Goal: Feedback & Contribution: Submit feedback/report problem

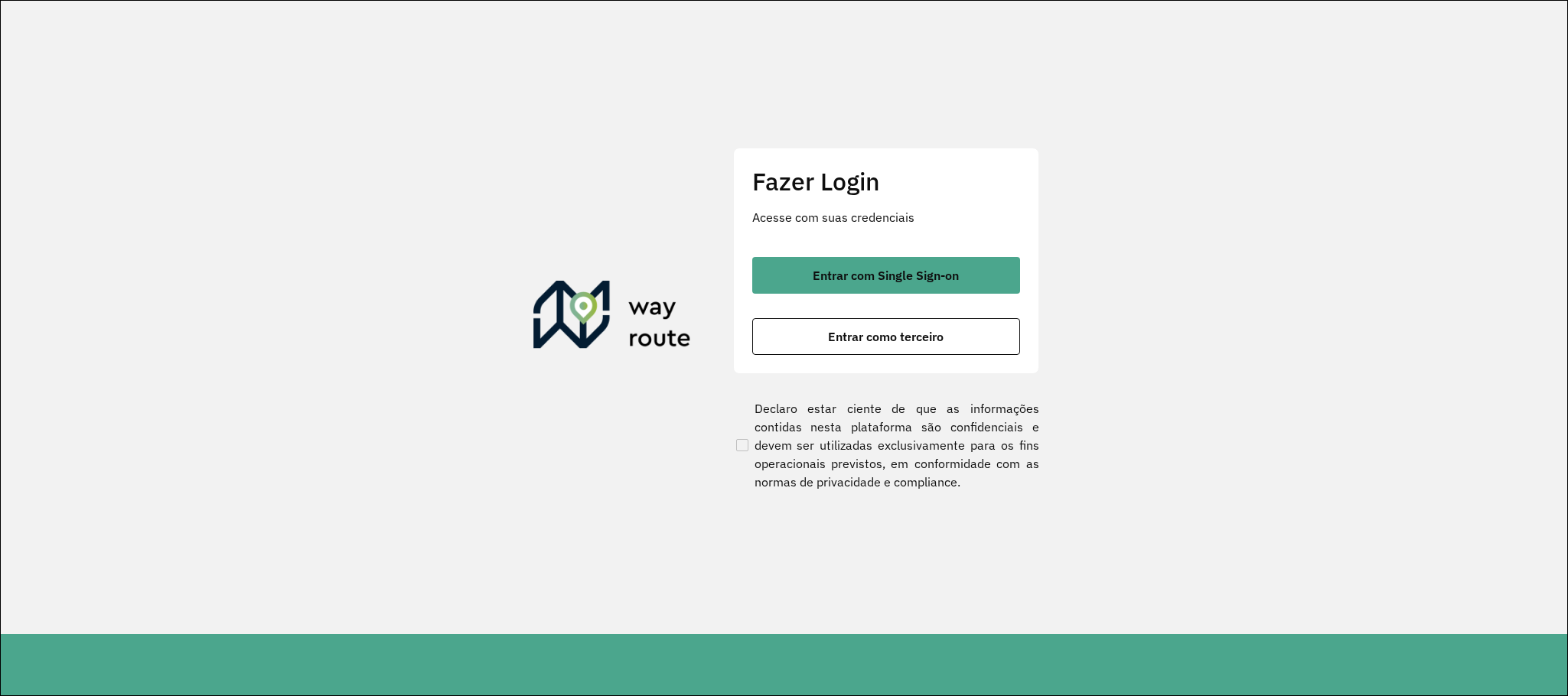
click at [951, 266] on button "Entrar com Single Sign-on" at bounding box center [885, 276] width 268 height 36
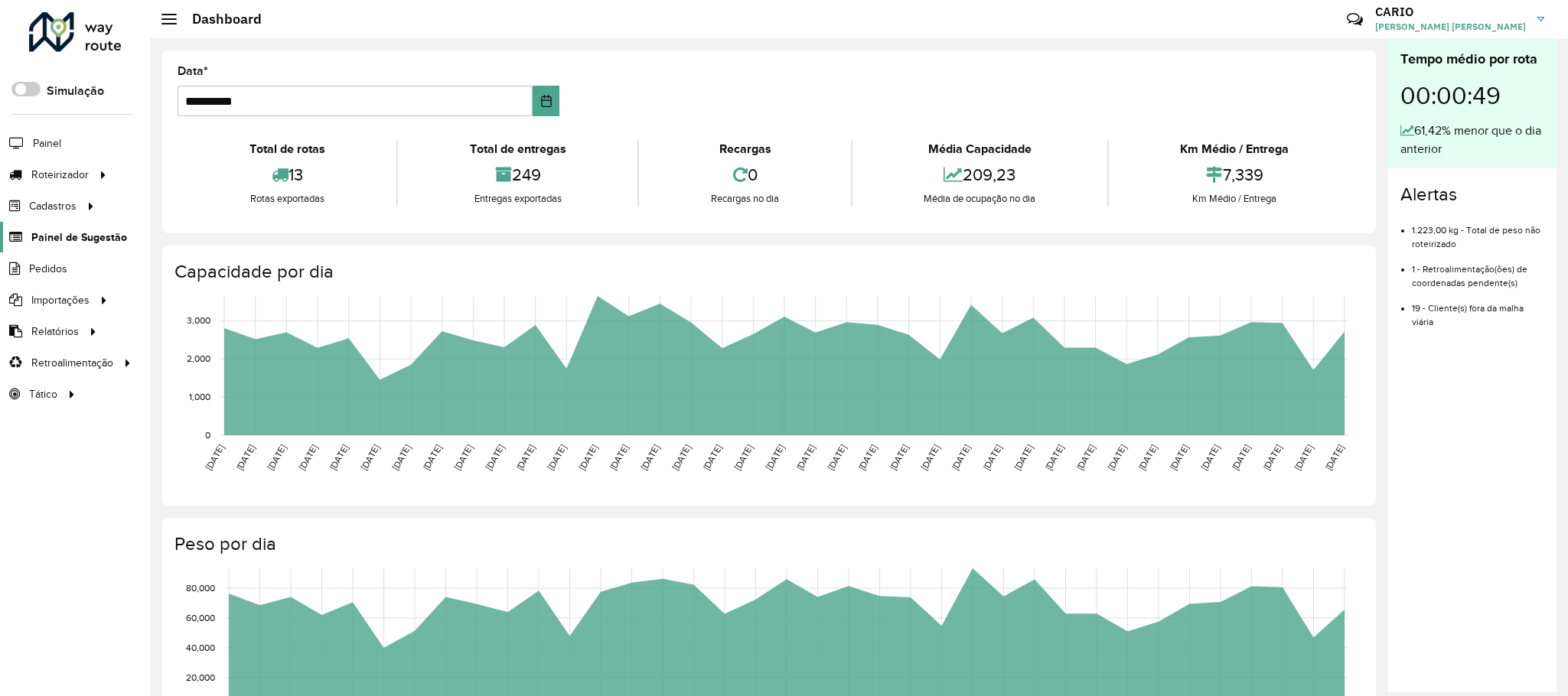
click at [58, 237] on span "Painel de Sugestão" at bounding box center [80, 237] width 96 height 16
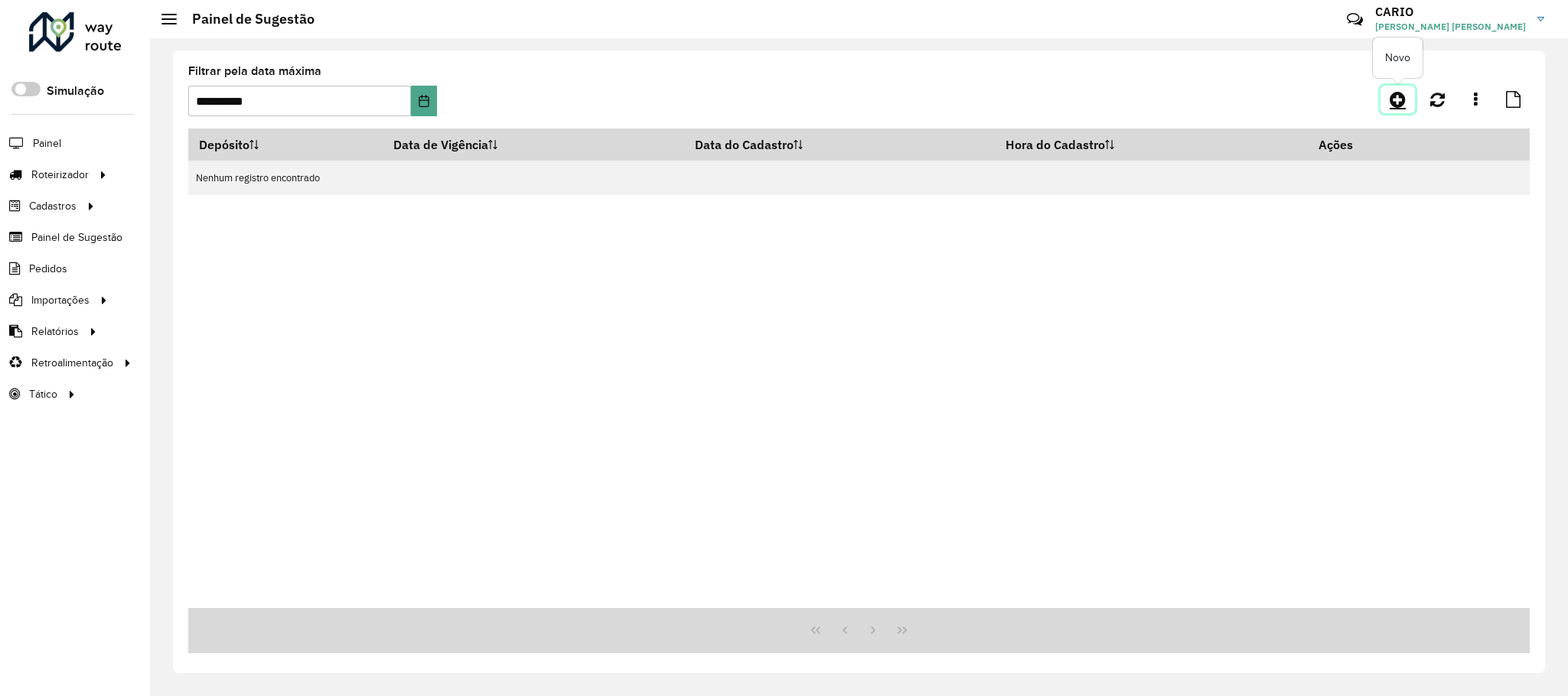
click at [1392, 101] on icon at bounding box center [1397, 99] width 16 height 18
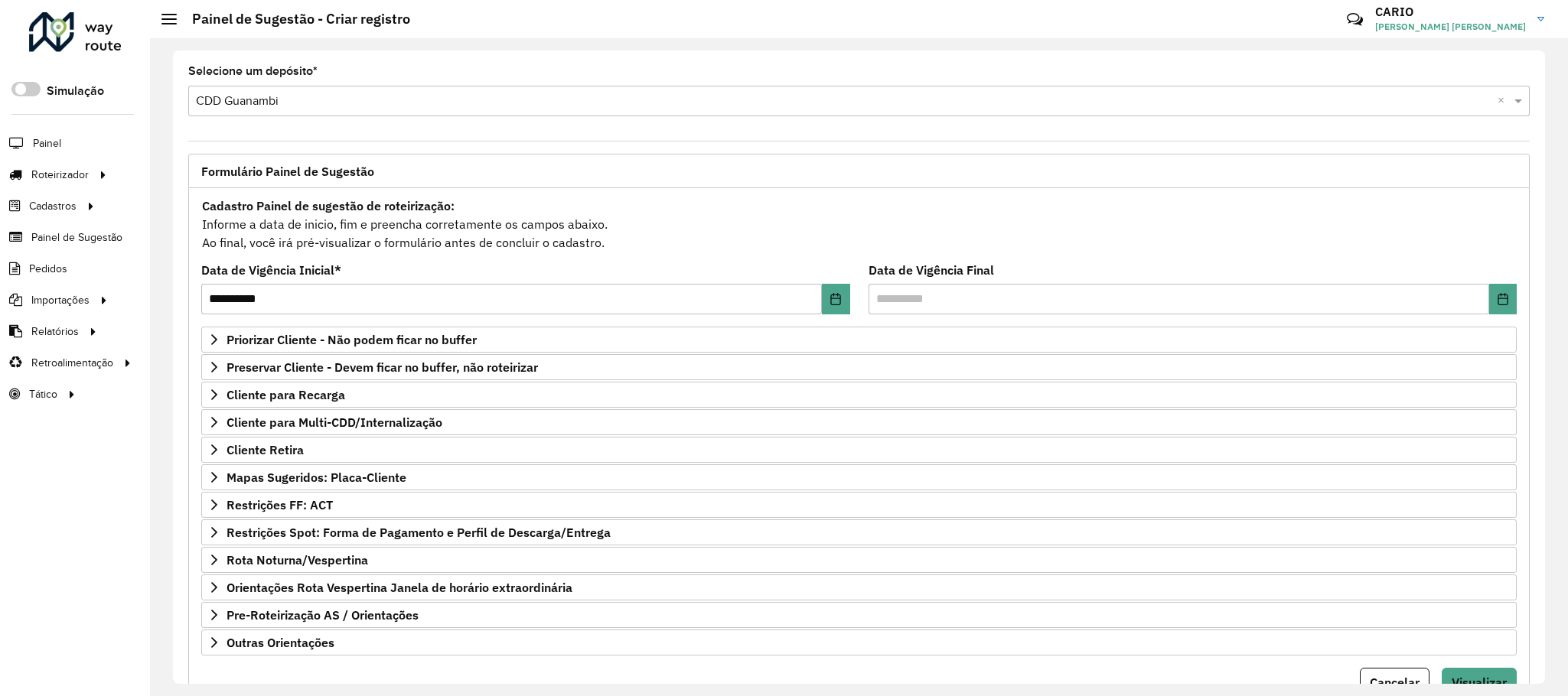
scroll to position [79, 0]
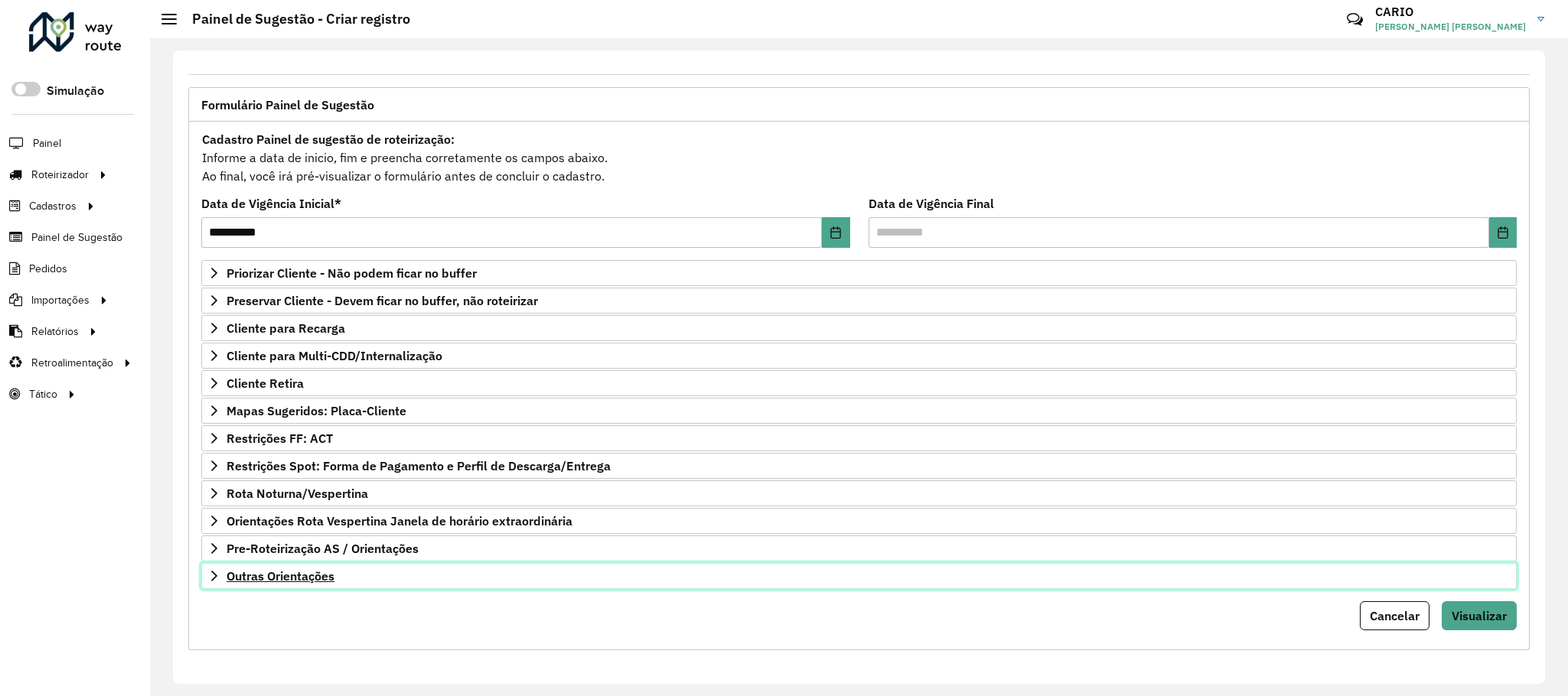
click at [308, 586] on link "Outras Orientações" at bounding box center [859, 575] width 1315 height 26
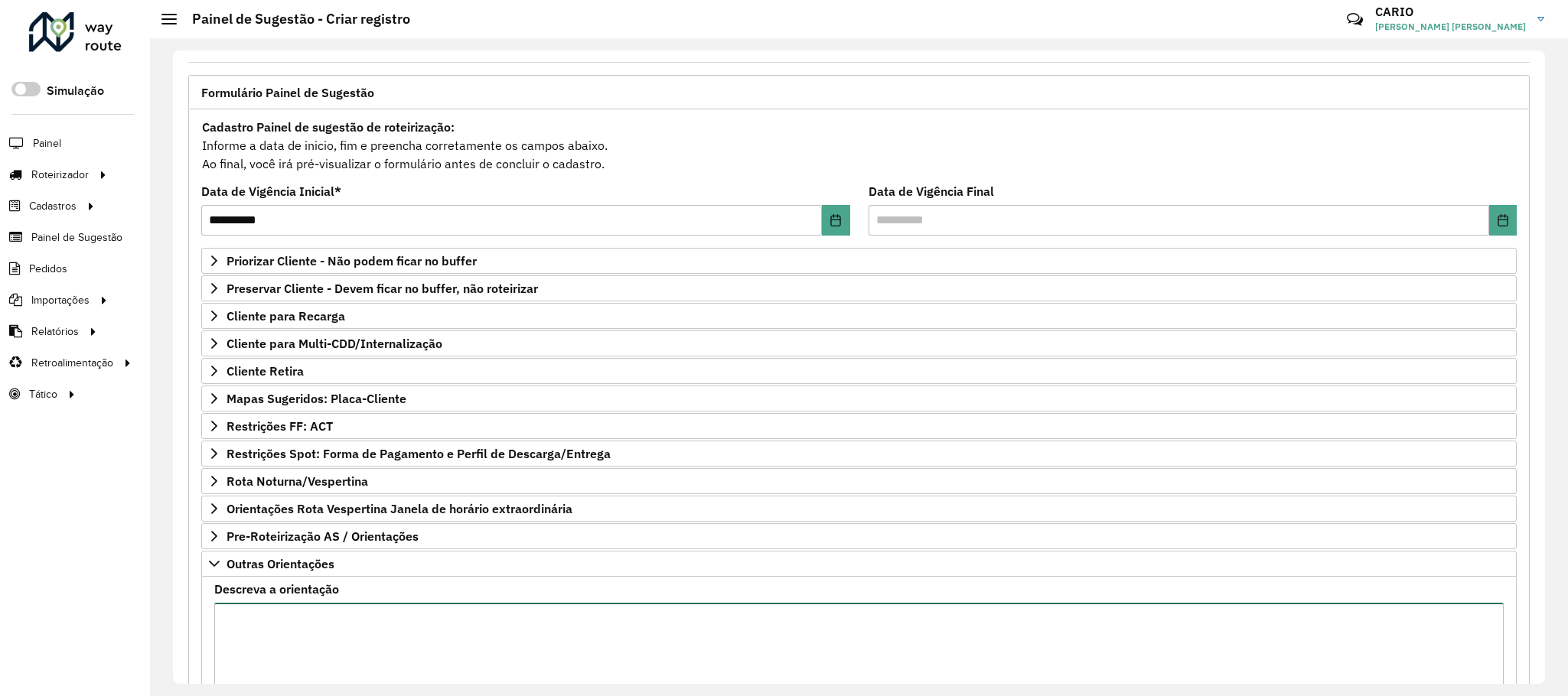
click at [348, 627] on textarea "Descreva a orientação" at bounding box center [858, 667] width 1290 height 130
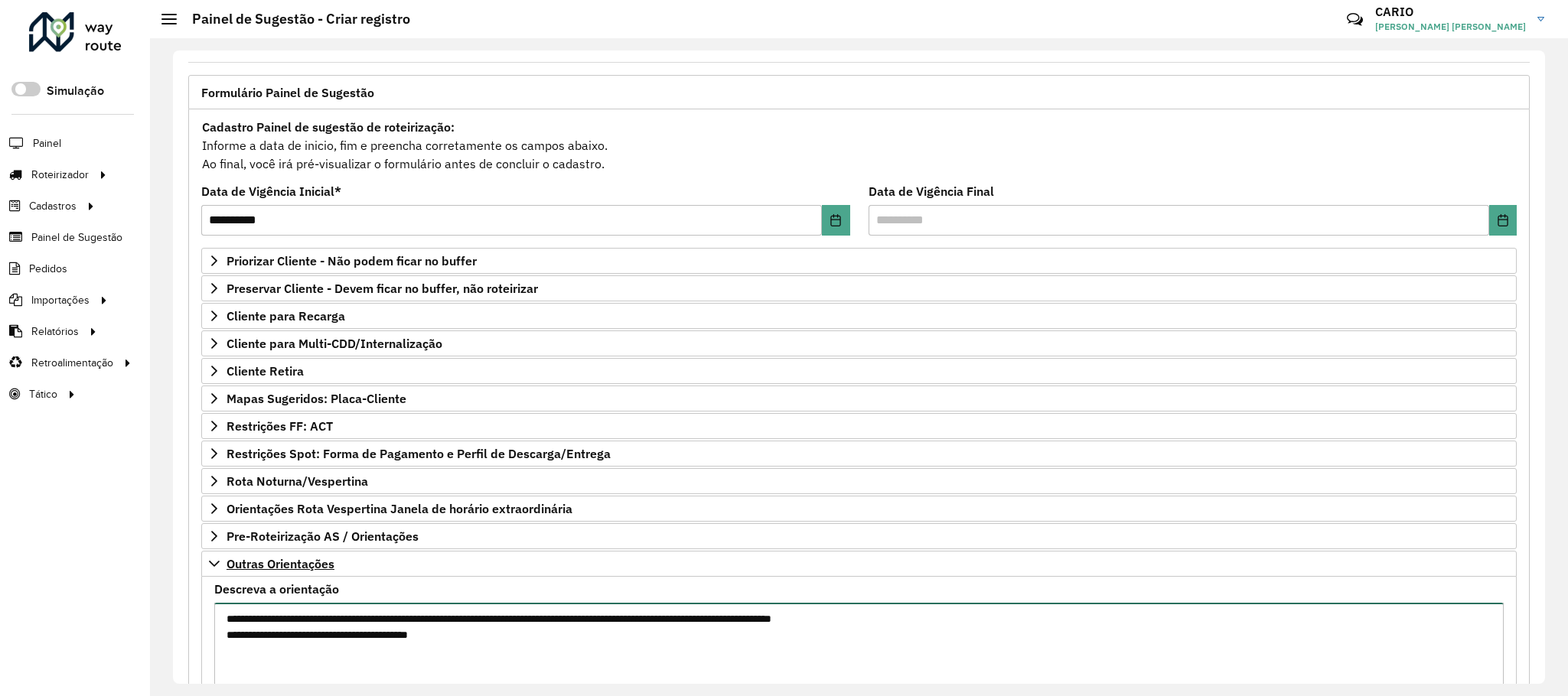
type textarea "**********"
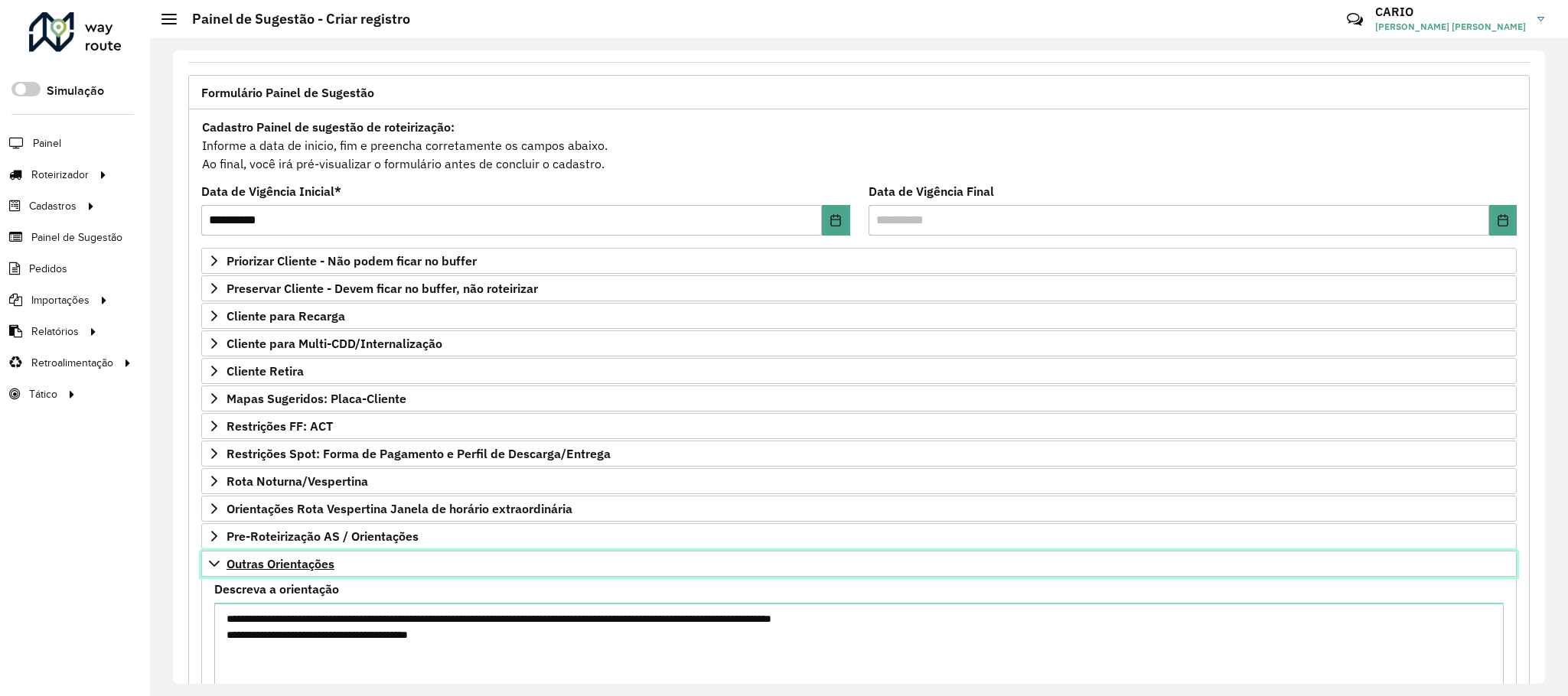
click at [277, 570] on span "Outras Orientações" at bounding box center [280, 564] width 108 height 12
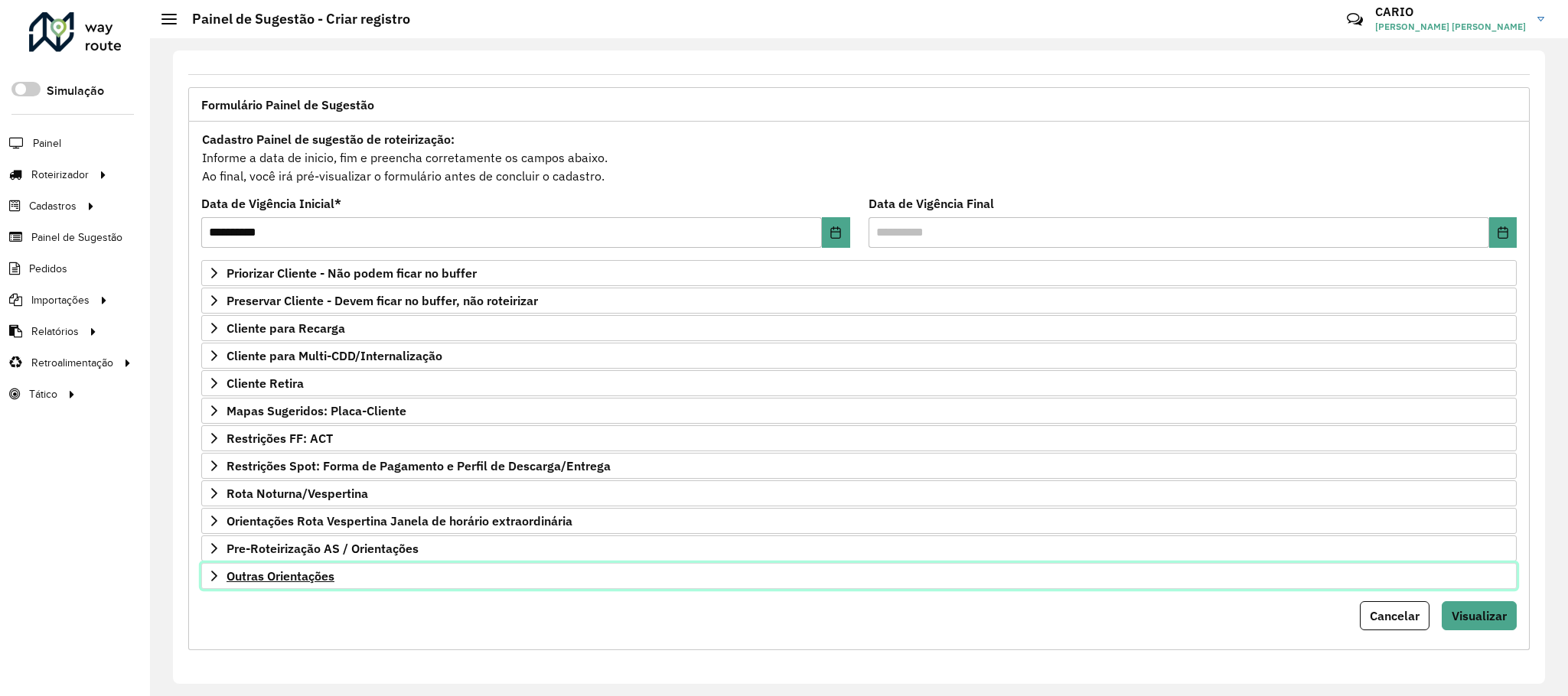
click at [297, 563] on link "Outras Orientações" at bounding box center [859, 575] width 1315 height 26
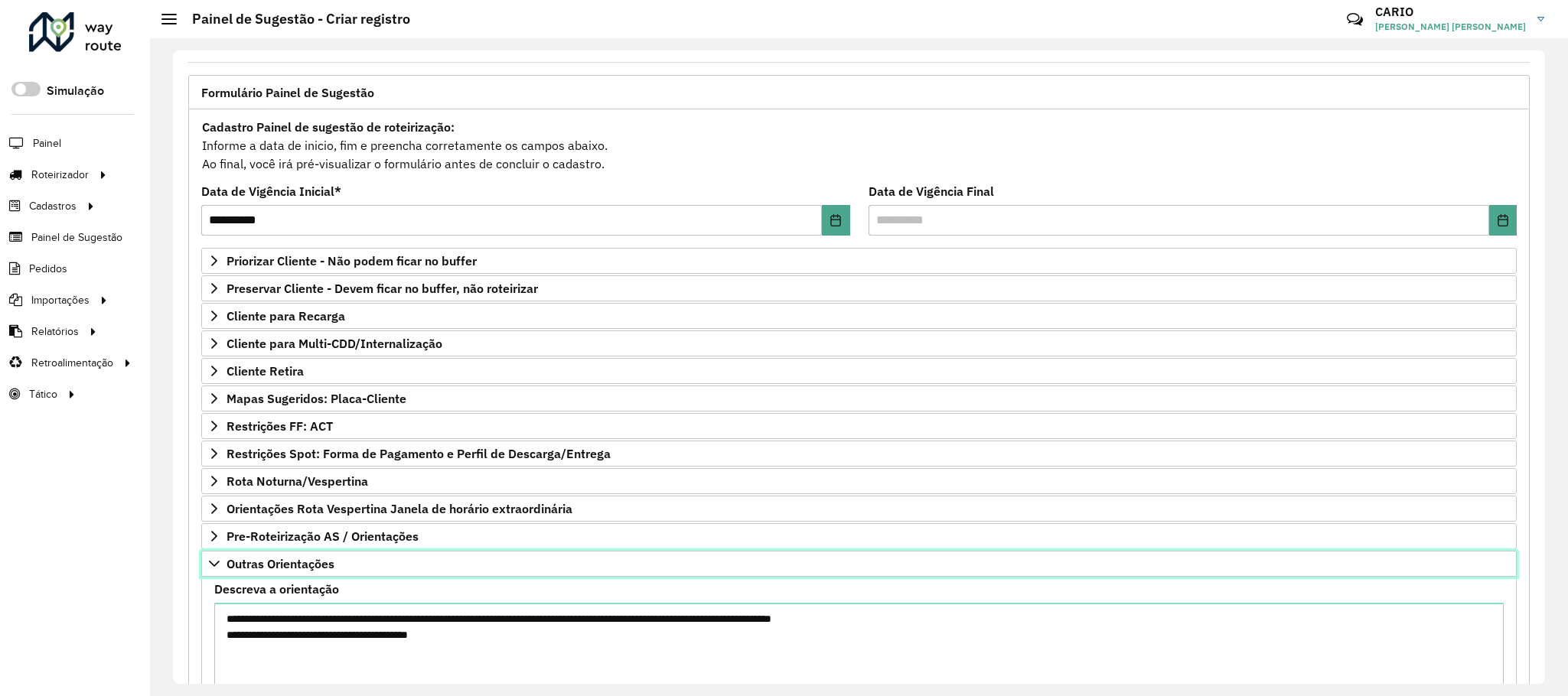
scroll to position [254, 0]
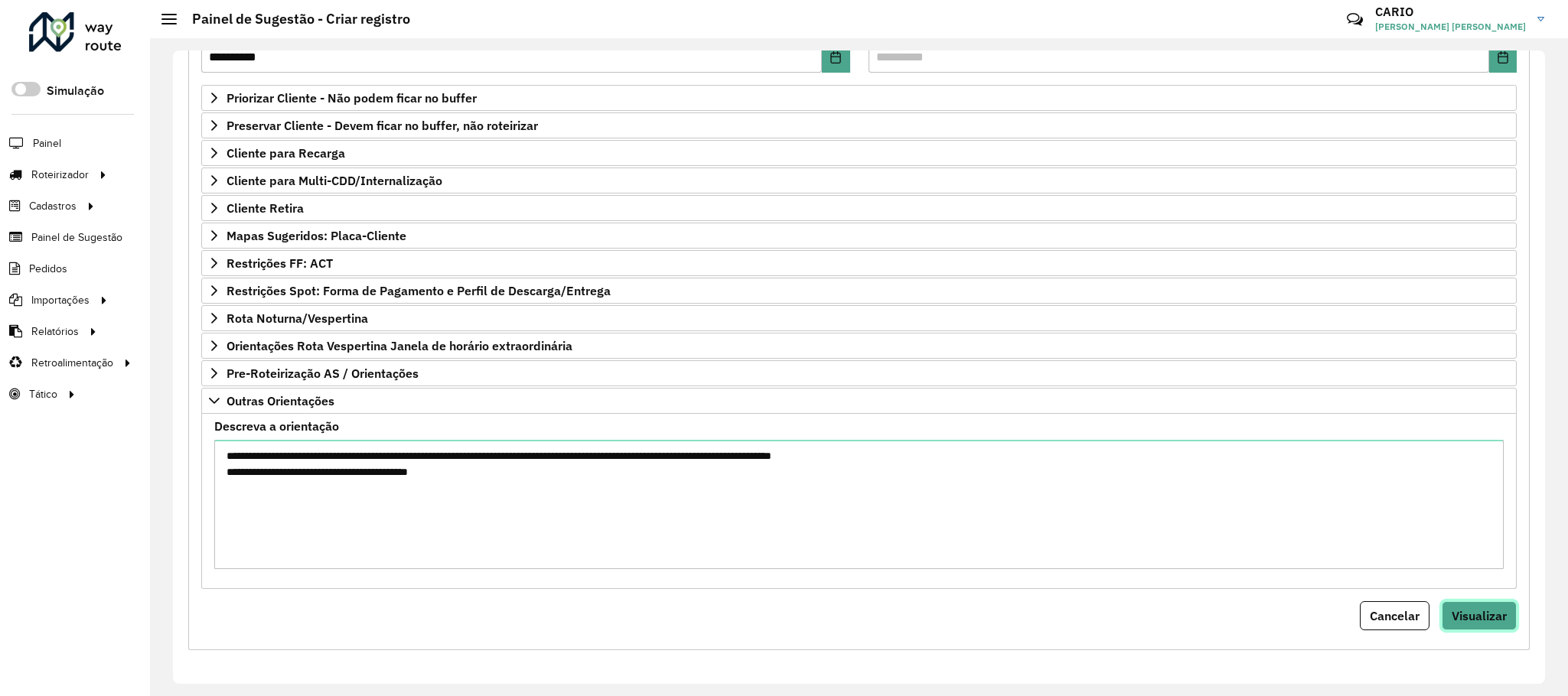
click at [1485, 617] on span "Visualizar" at bounding box center [1479, 616] width 55 height 15
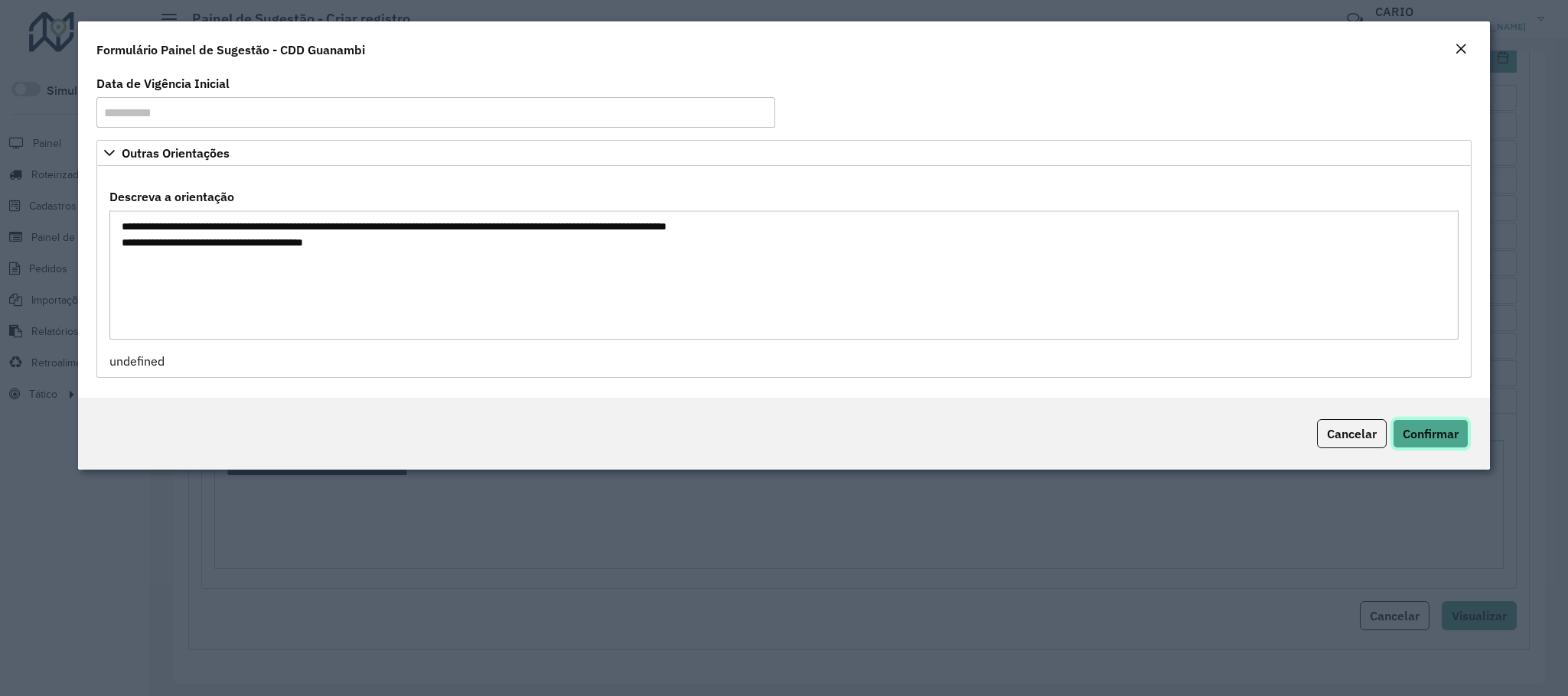
click at [1444, 439] on span "Confirmar" at bounding box center [1431, 434] width 56 height 15
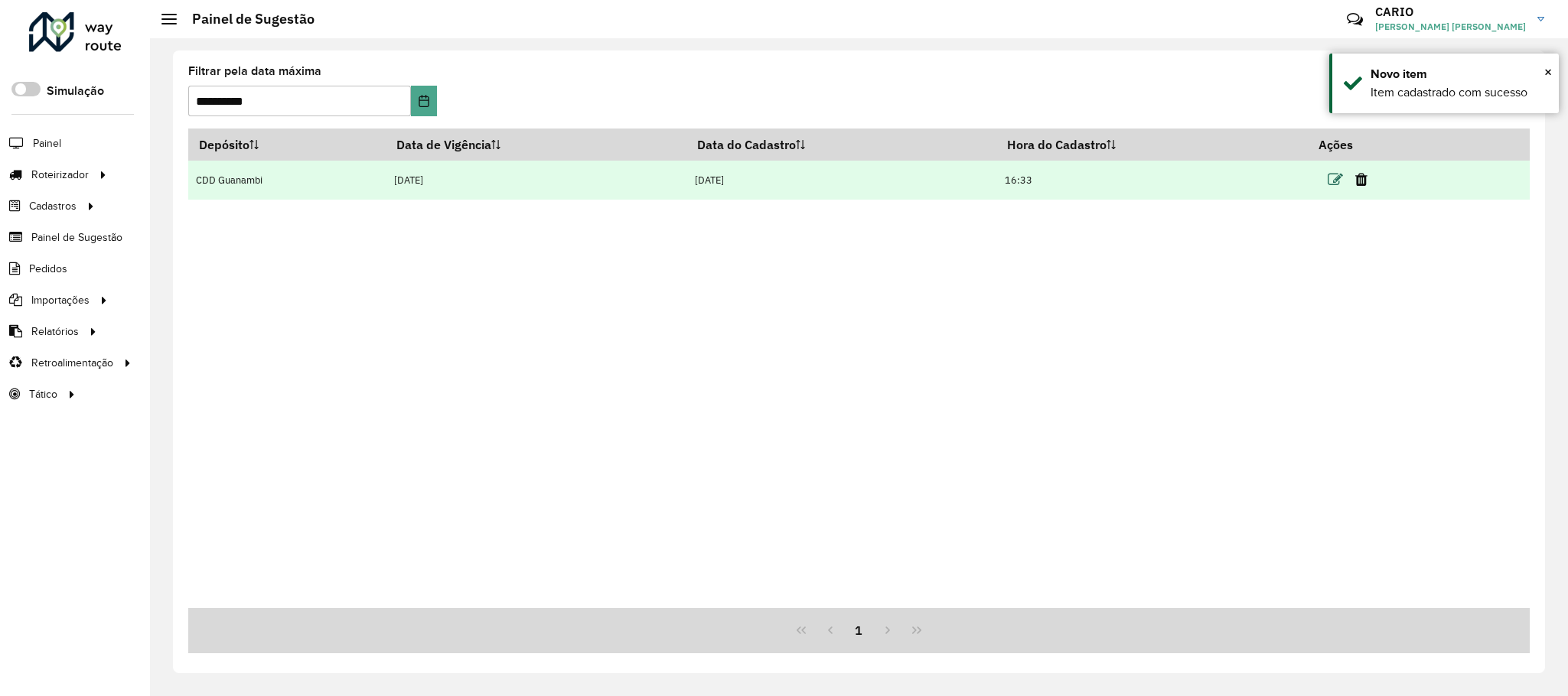
click at [1339, 180] on icon at bounding box center [1336, 180] width 15 height 15
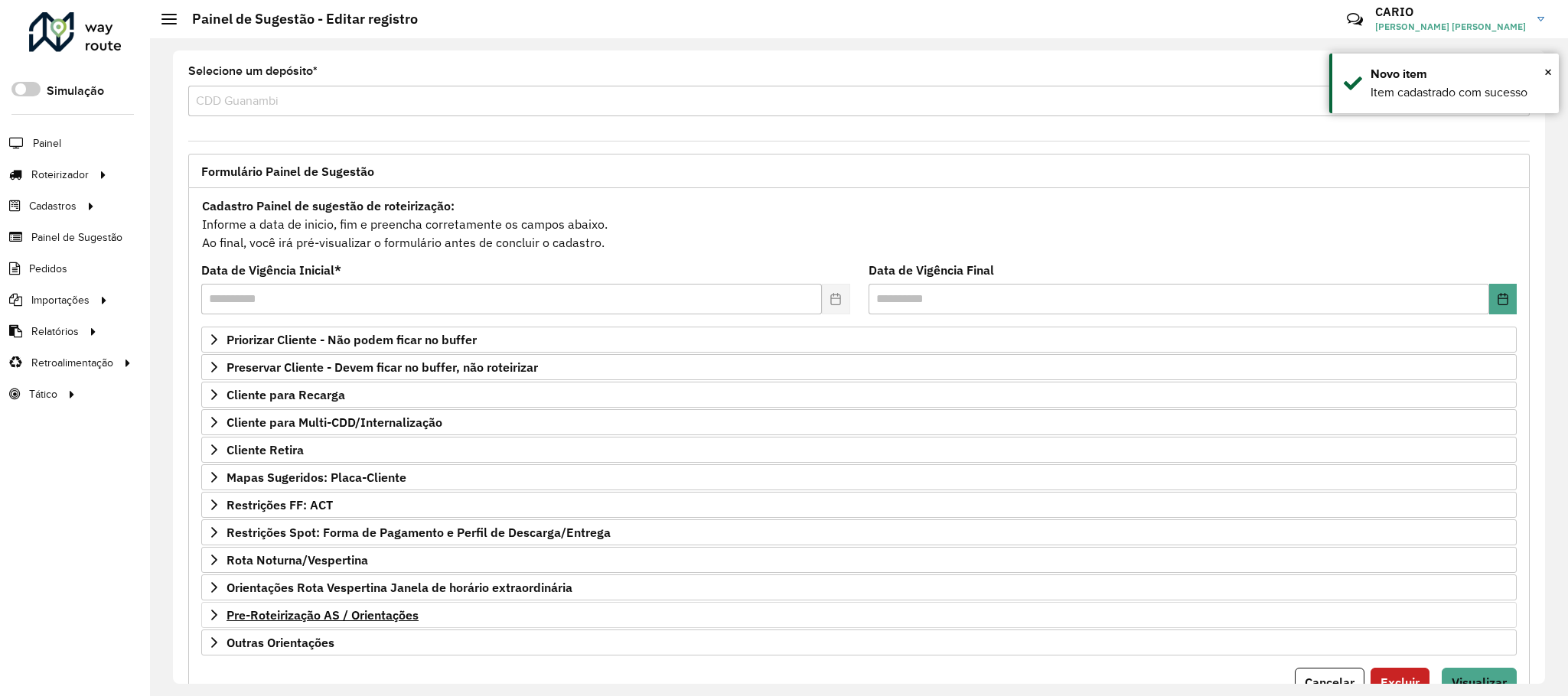
scroll to position [79, 0]
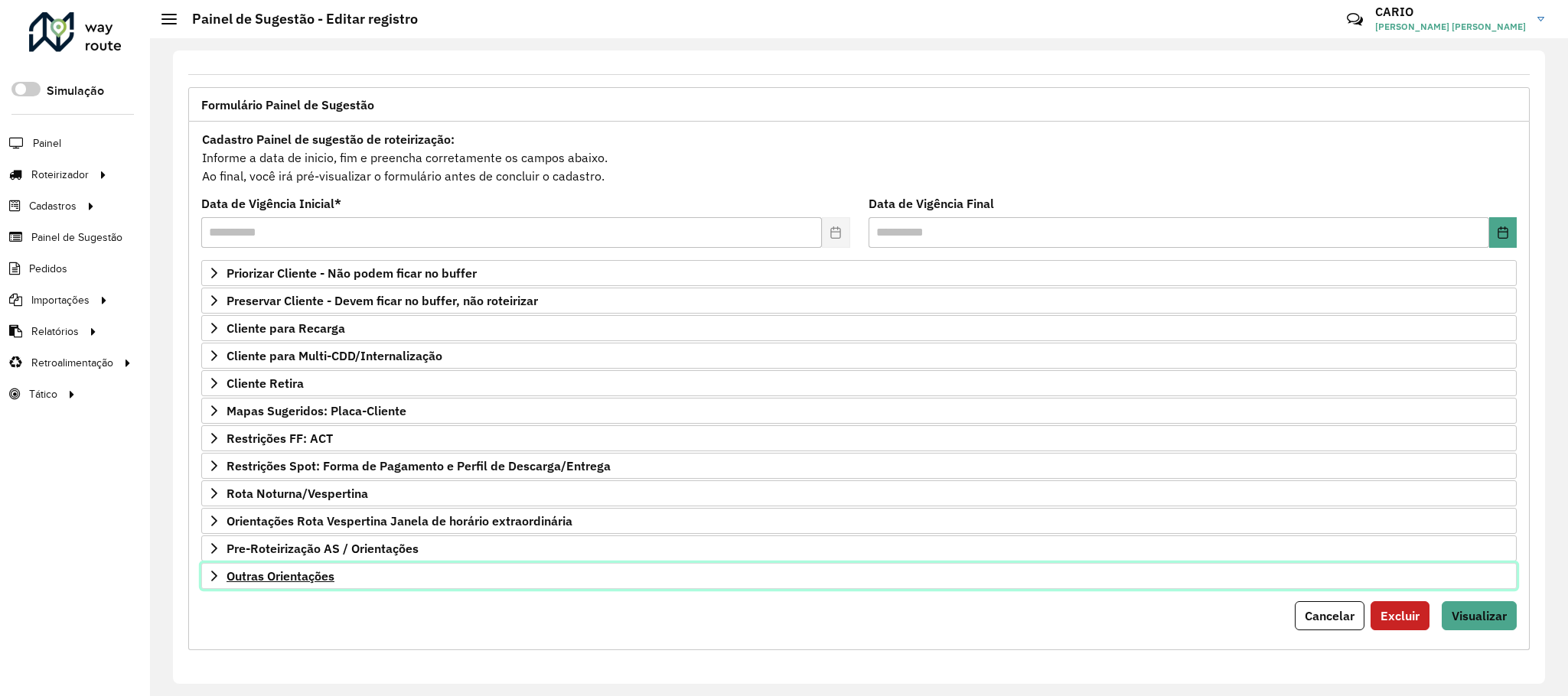
click at [301, 571] on span "Outras Orientações" at bounding box center [280, 576] width 108 height 12
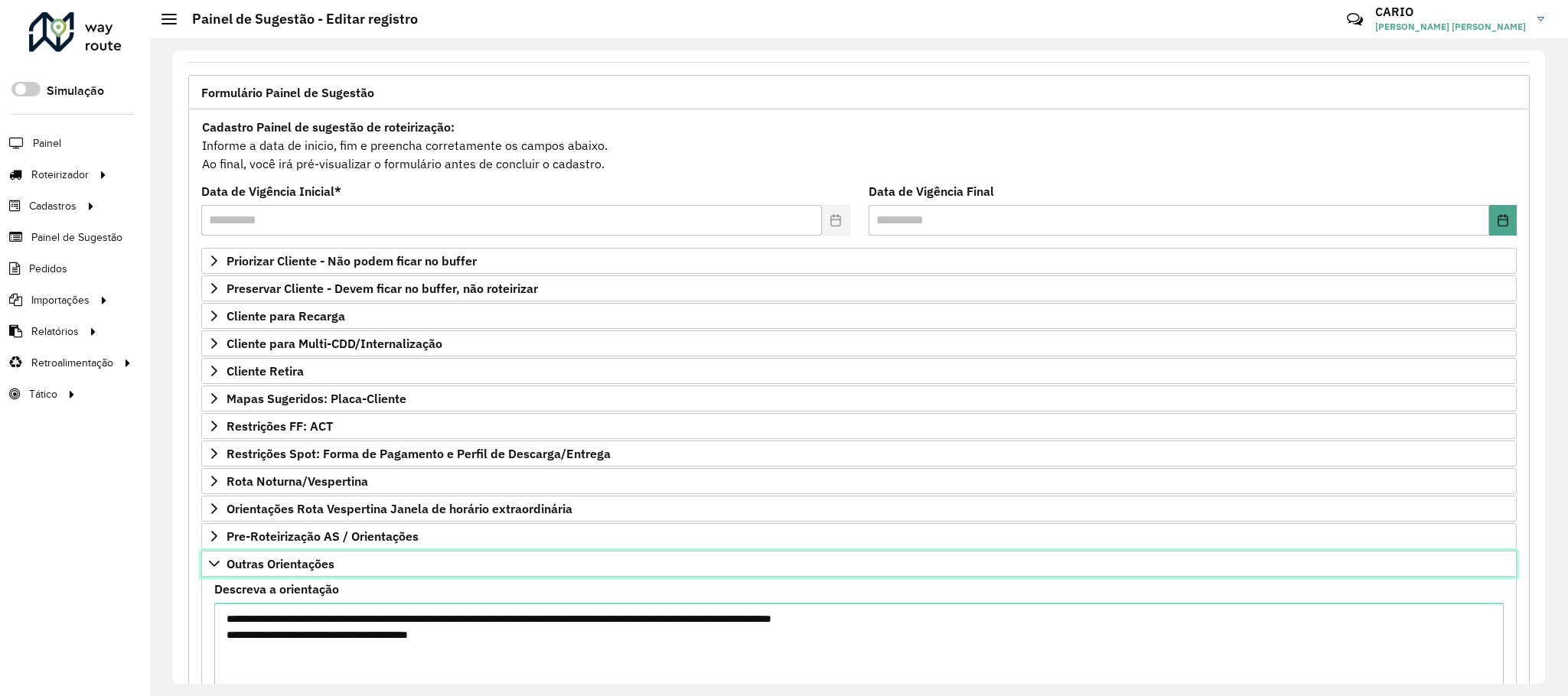
scroll to position [254, 0]
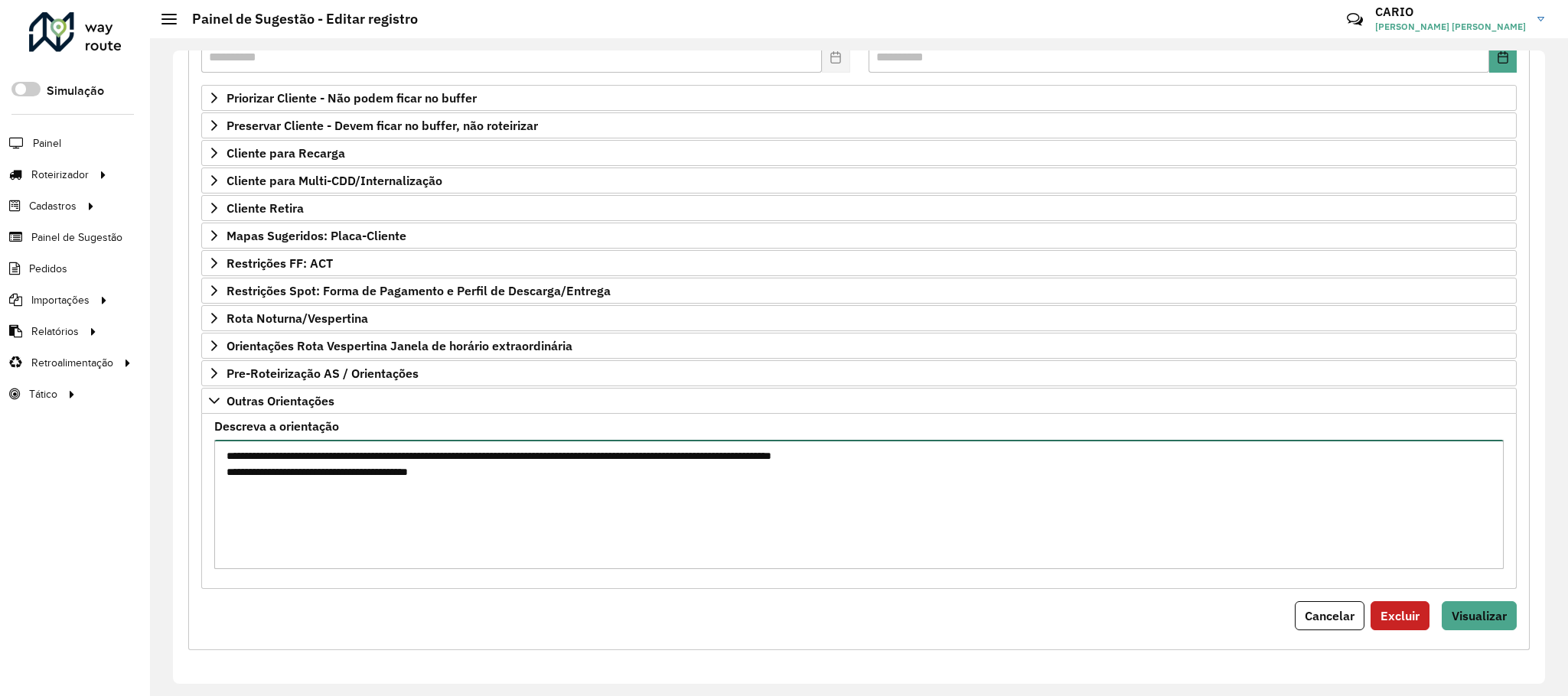
click at [495, 484] on textarea "**********" at bounding box center [858, 504] width 1290 height 130
type textarea "**********"
click at [1502, 619] on button "Visualizar" at bounding box center [1479, 615] width 75 height 29
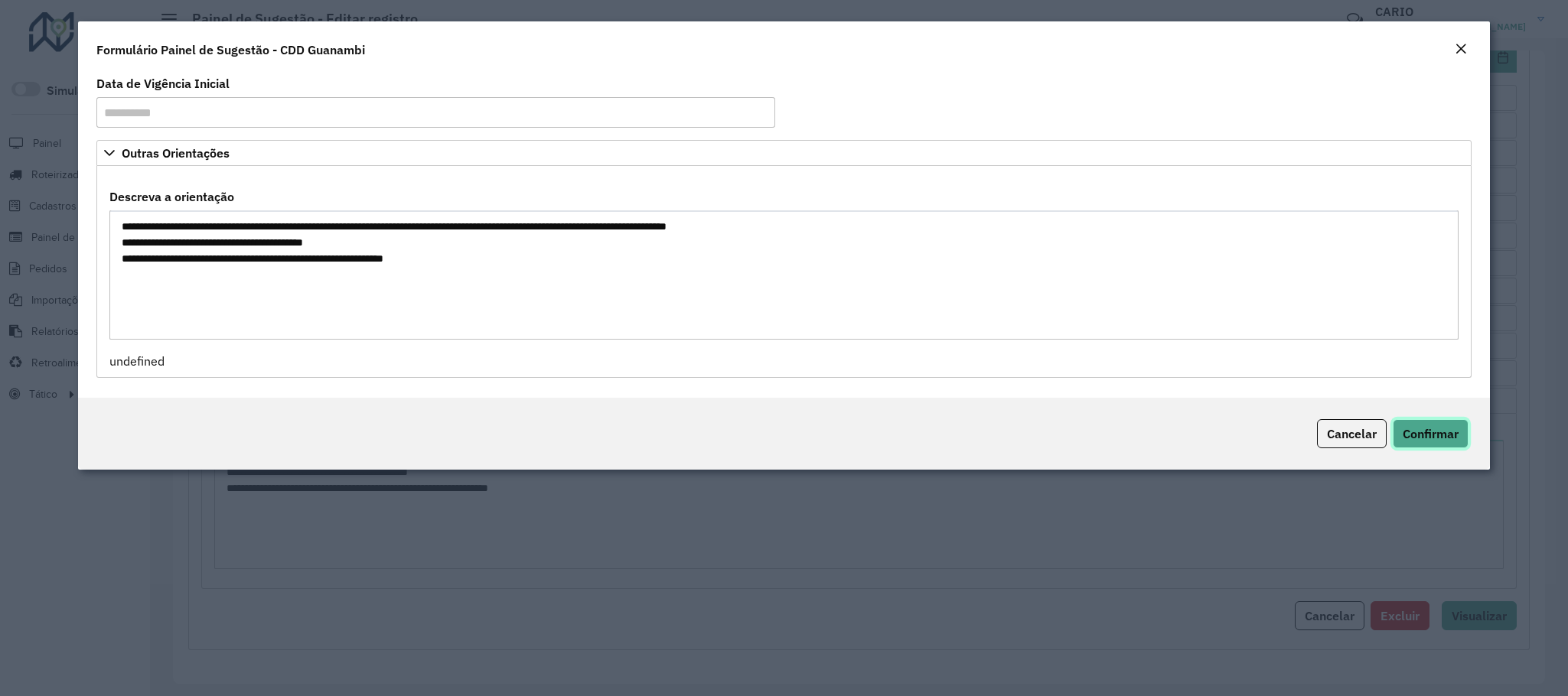
click at [1417, 430] on span "Confirmar" at bounding box center [1431, 434] width 56 height 15
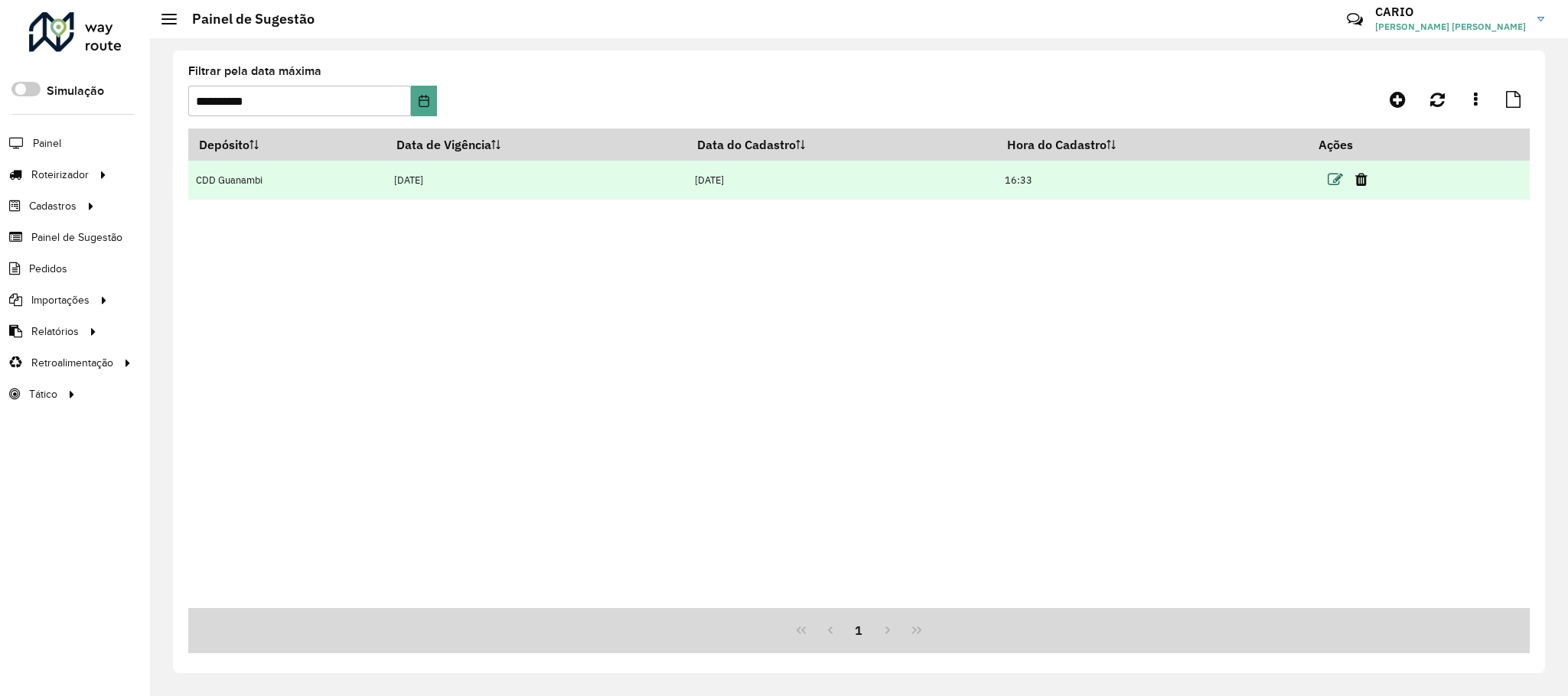
click at [1339, 175] on icon at bounding box center [1336, 180] width 15 height 15
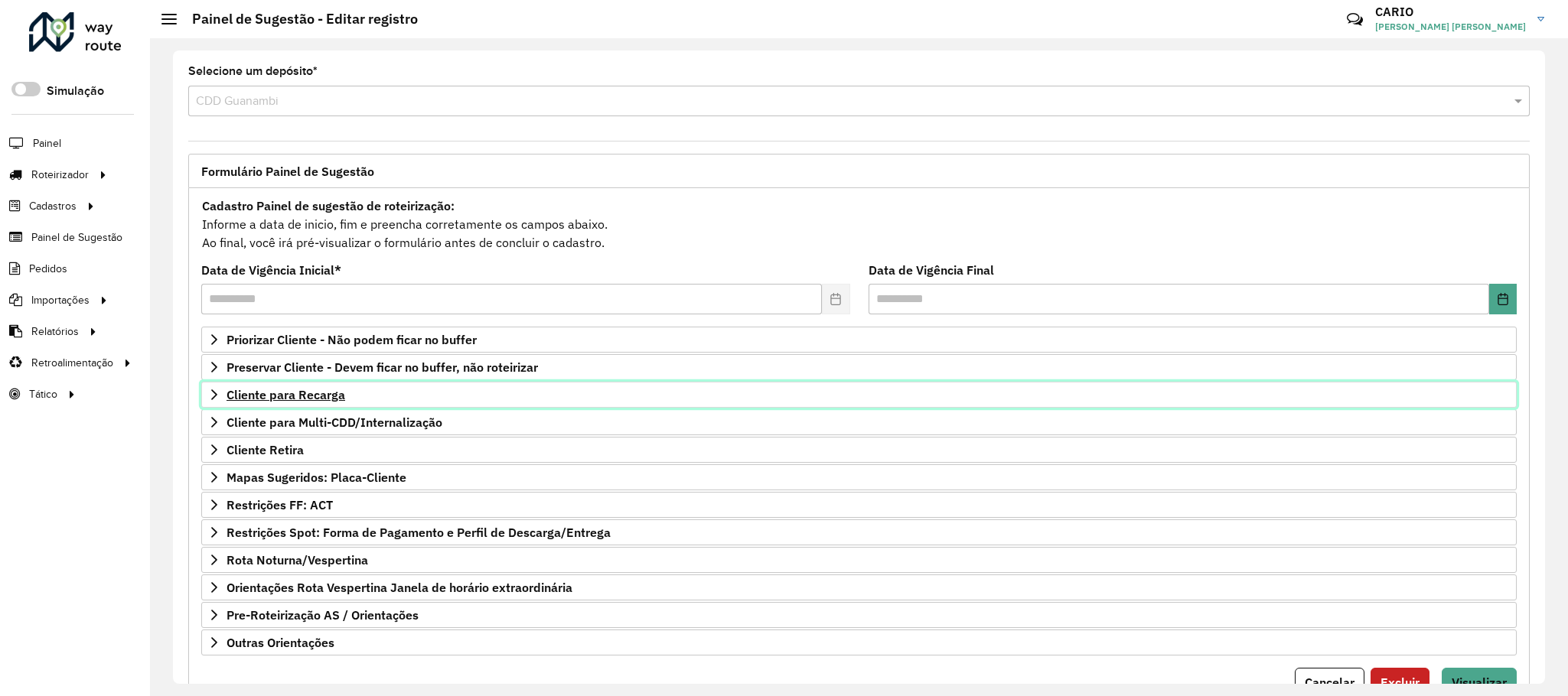
click at [312, 395] on span "Cliente para Recarga" at bounding box center [286, 395] width 119 height 12
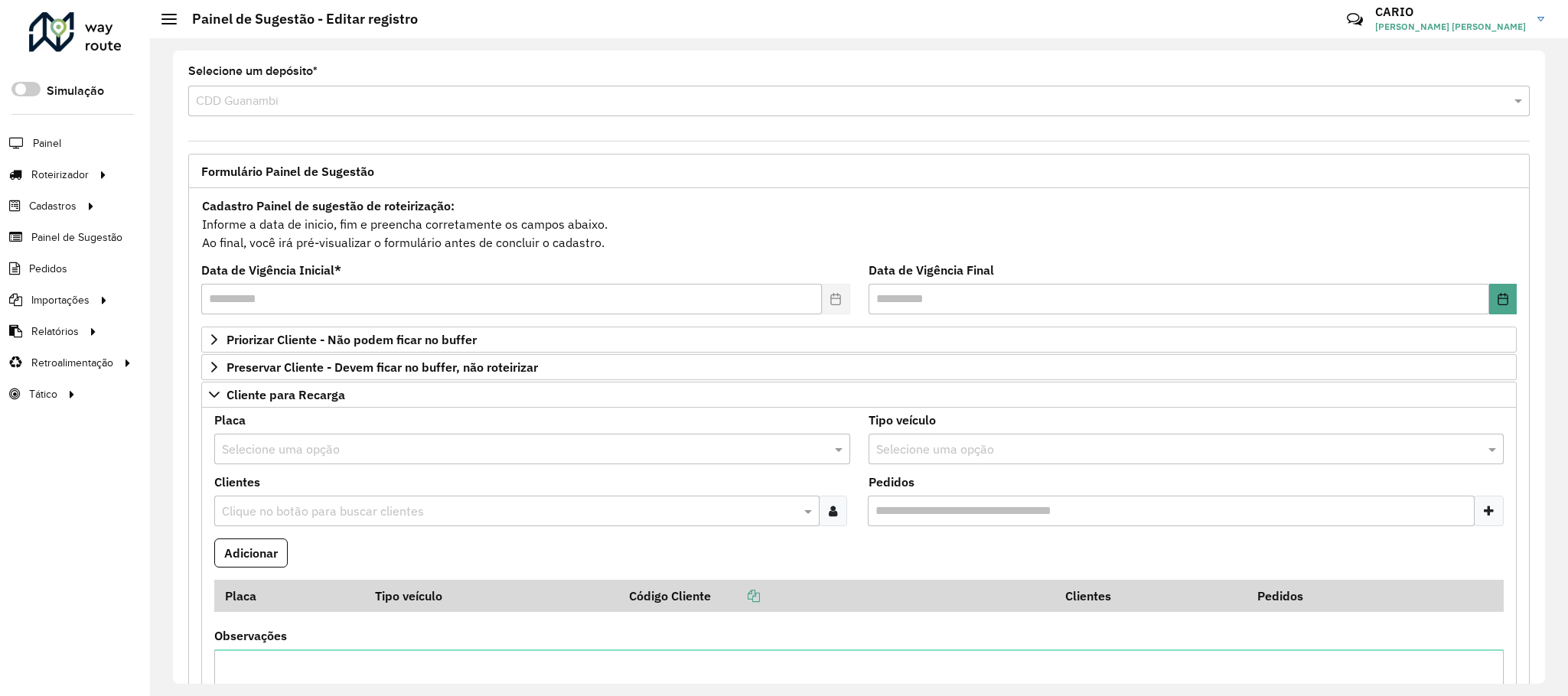
click at [317, 452] on input "text" at bounding box center [517, 449] width 590 height 18
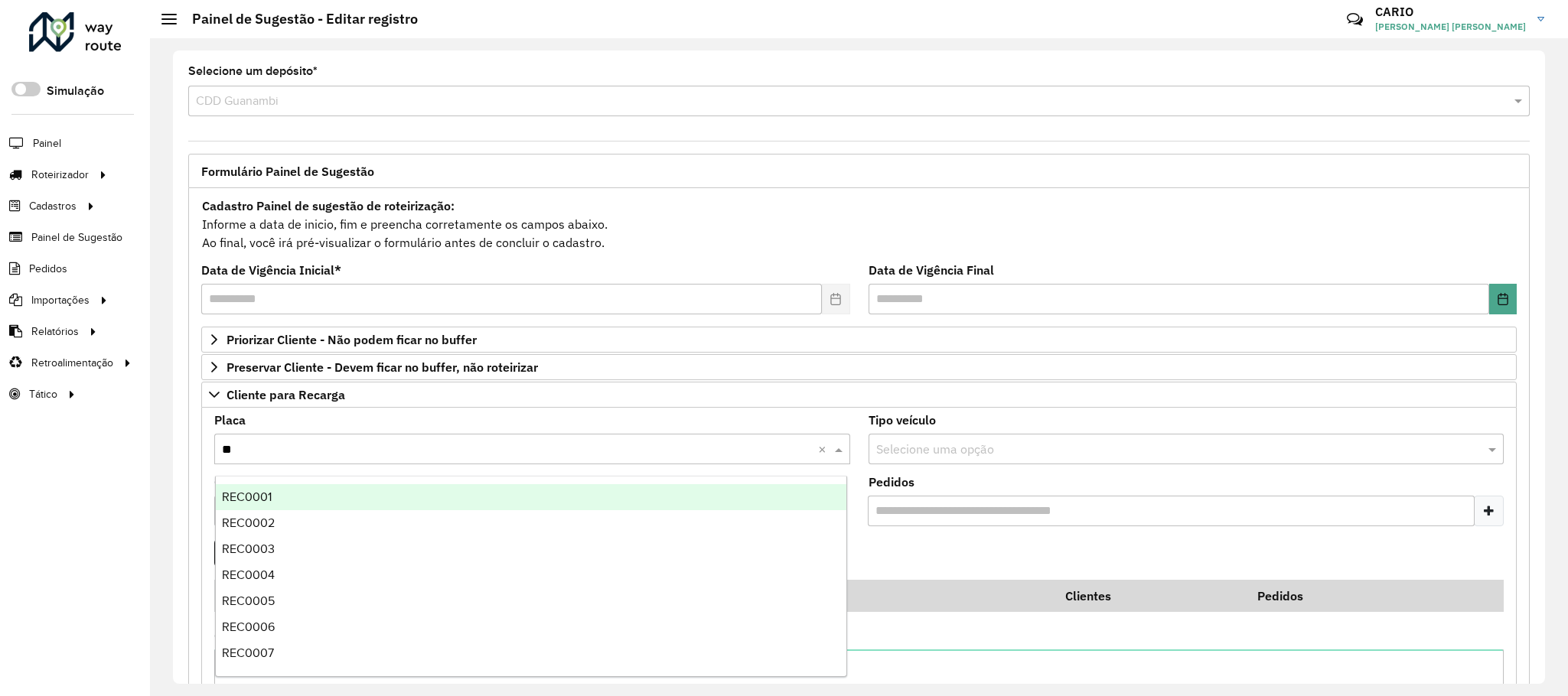
type input "***"
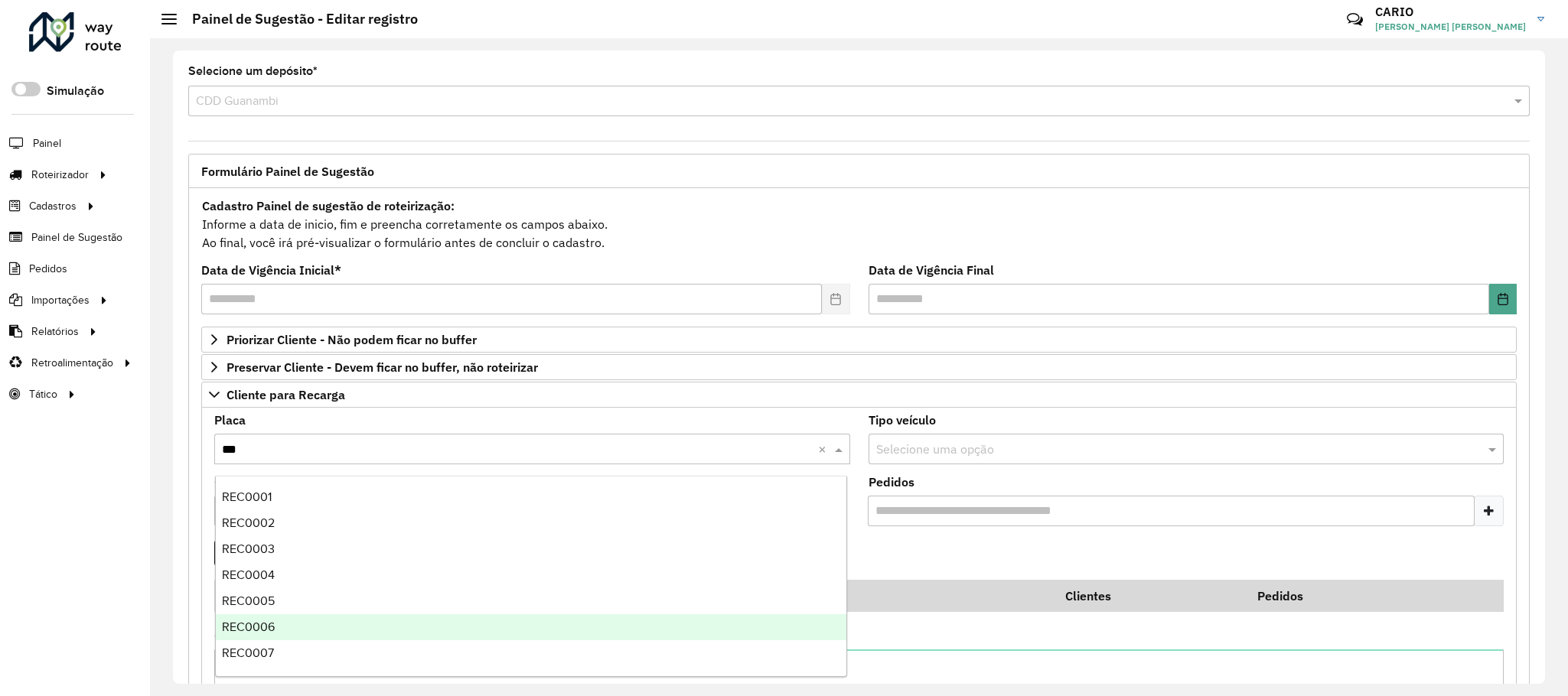
click at [294, 629] on div "REC0006" at bounding box center [531, 627] width 631 height 26
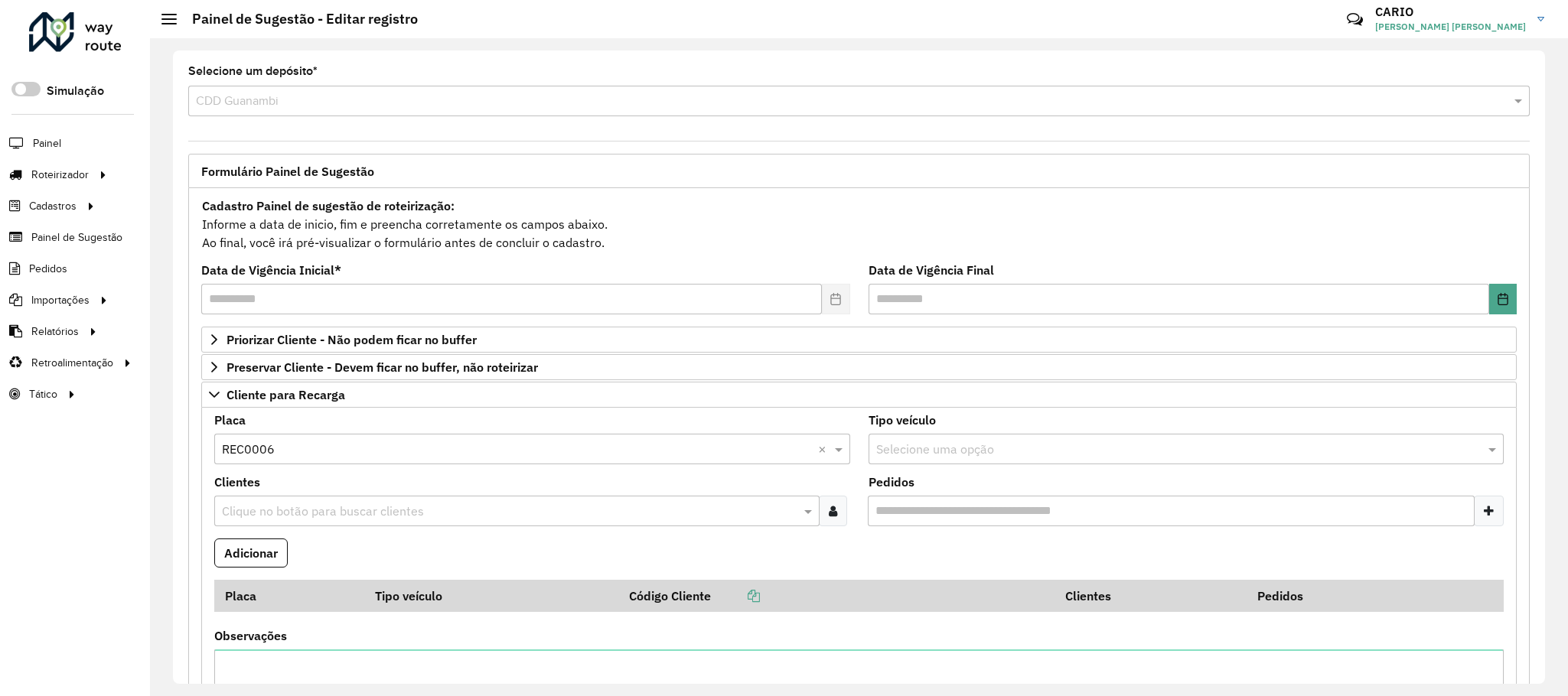
click at [300, 515] on input "text" at bounding box center [509, 512] width 582 height 18
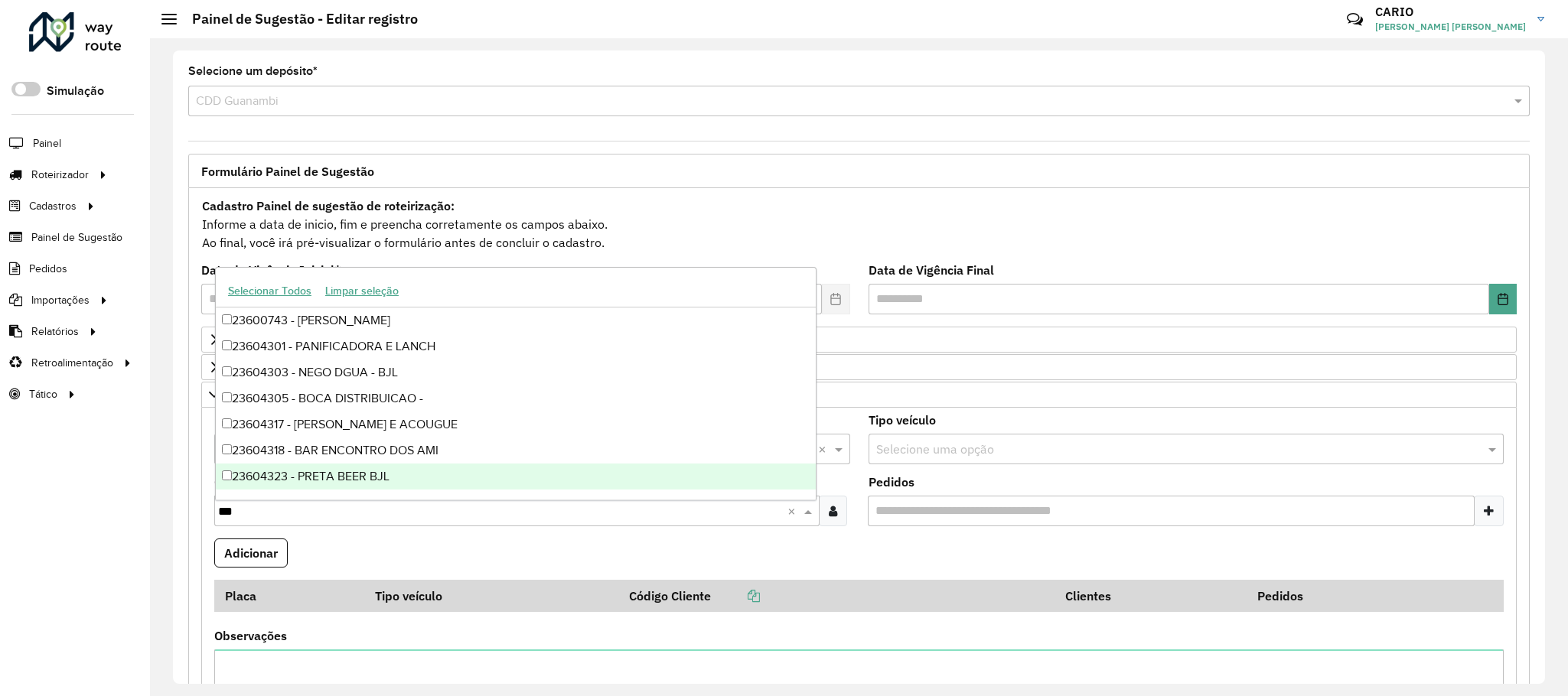
type input "****"
click at [277, 556] on button "Adicionar" at bounding box center [251, 553] width 73 height 29
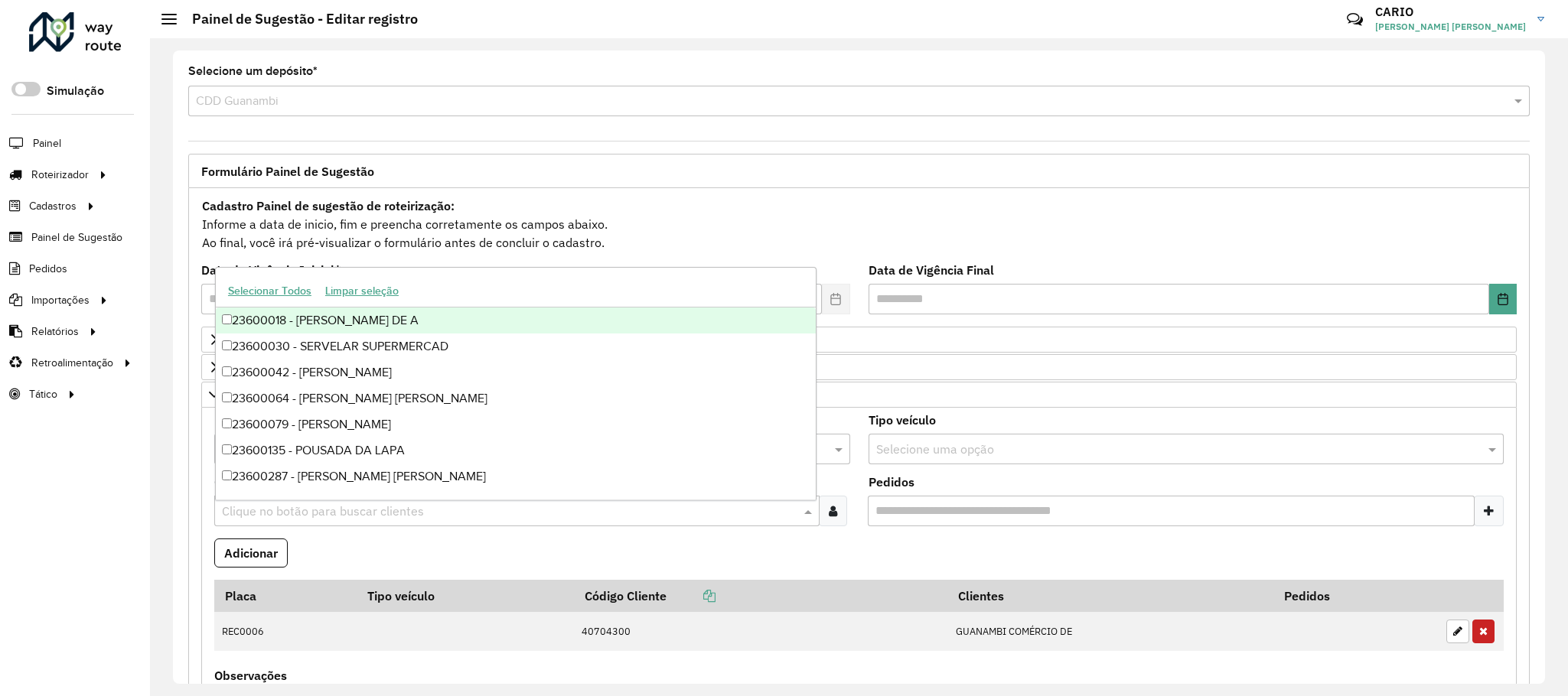
click at [325, 514] on input "text" at bounding box center [509, 512] width 582 height 18
click at [382, 539] on formly-field "Clientes Clique no botão para buscar clientes" at bounding box center [532, 507] width 654 height 62
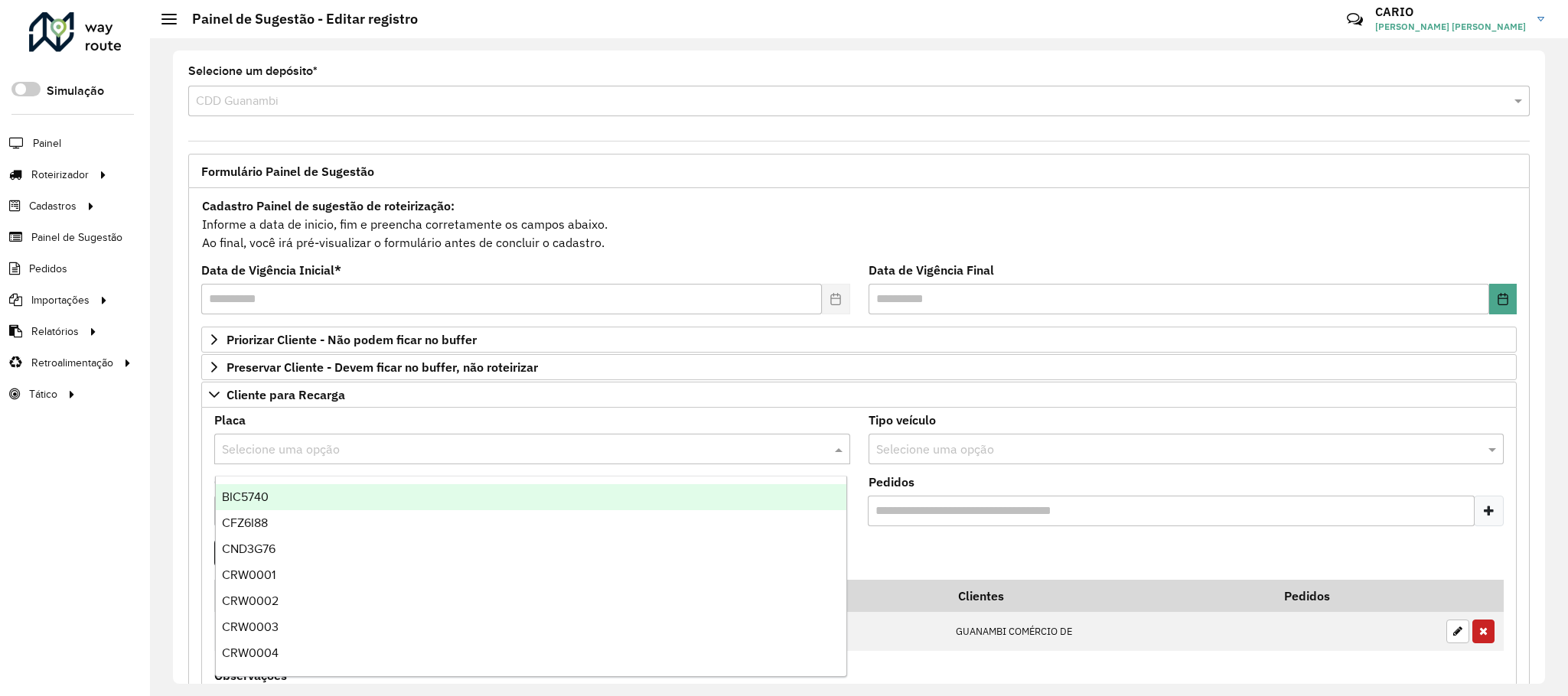
click at [372, 458] on input "text" at bounding box center [517, 449] width 590 height 18
type input "***"
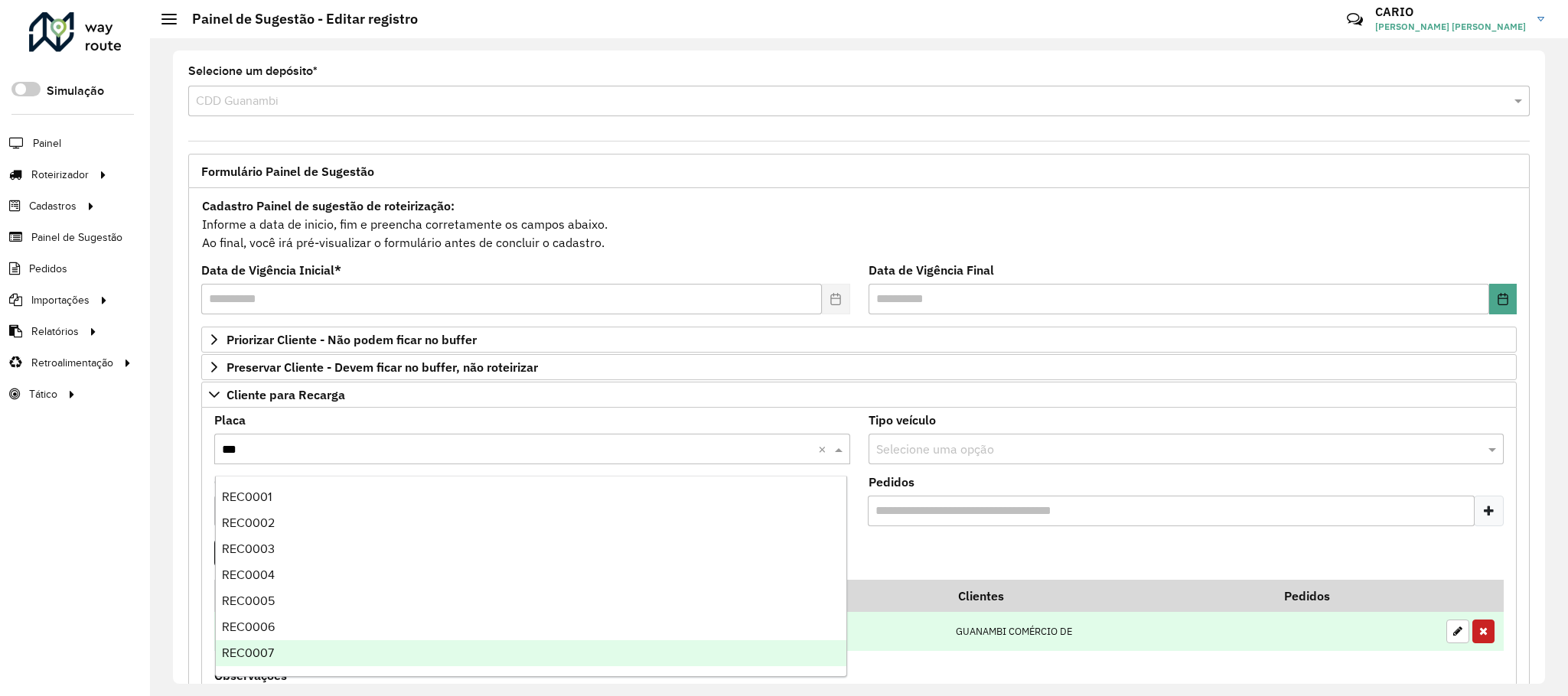
click at [272, 648] on span "REC0007" at bounding box center [248, 653] width 52 height 13
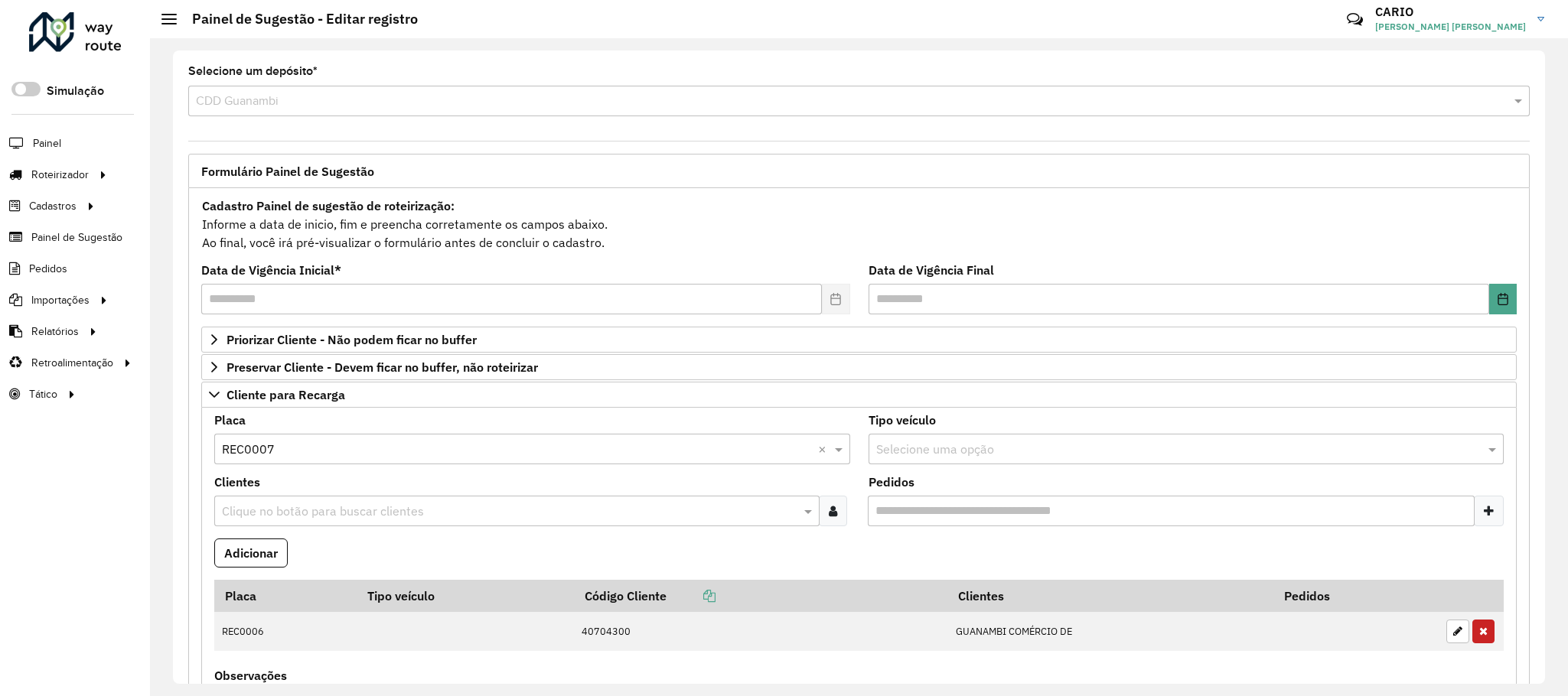
click at [325, 512] on input "text" at bounding box center [509, 512] width 582 height 18
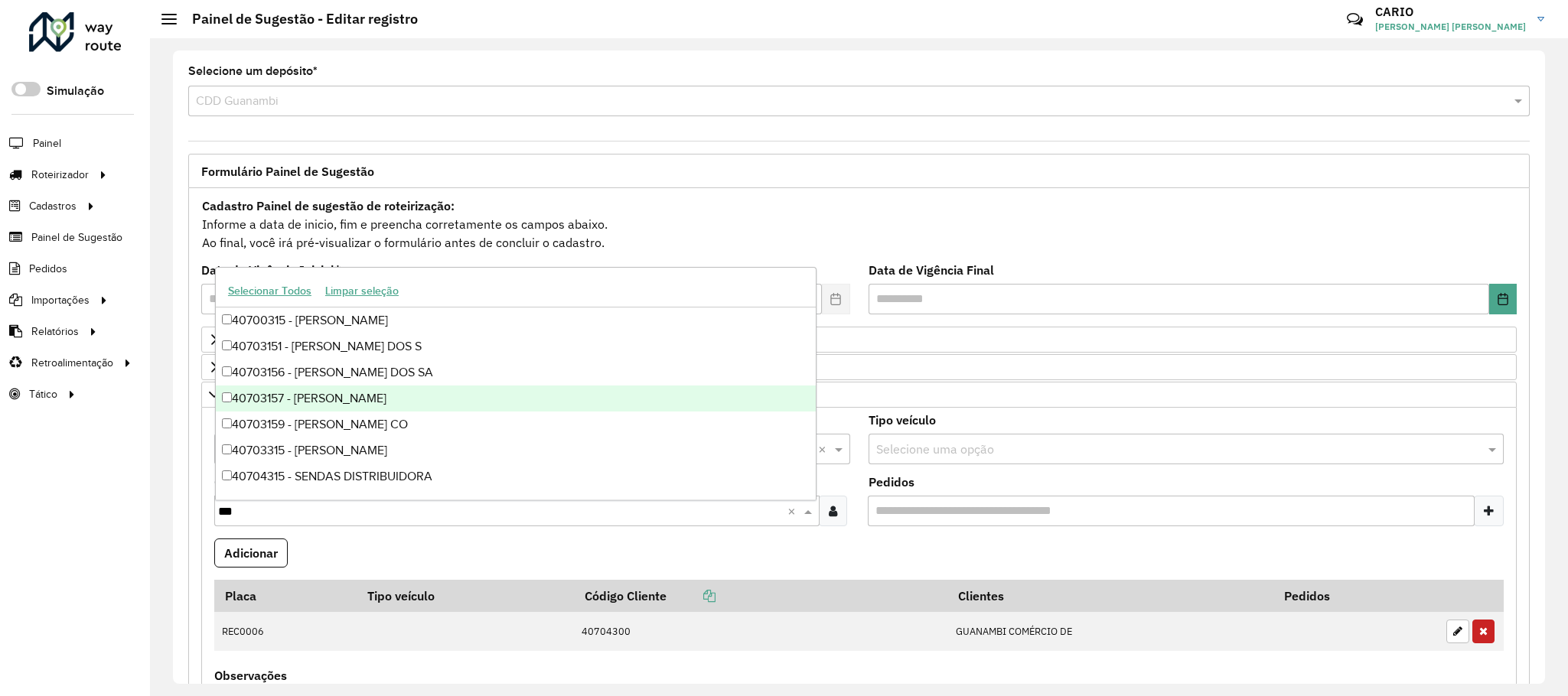
type input "****"
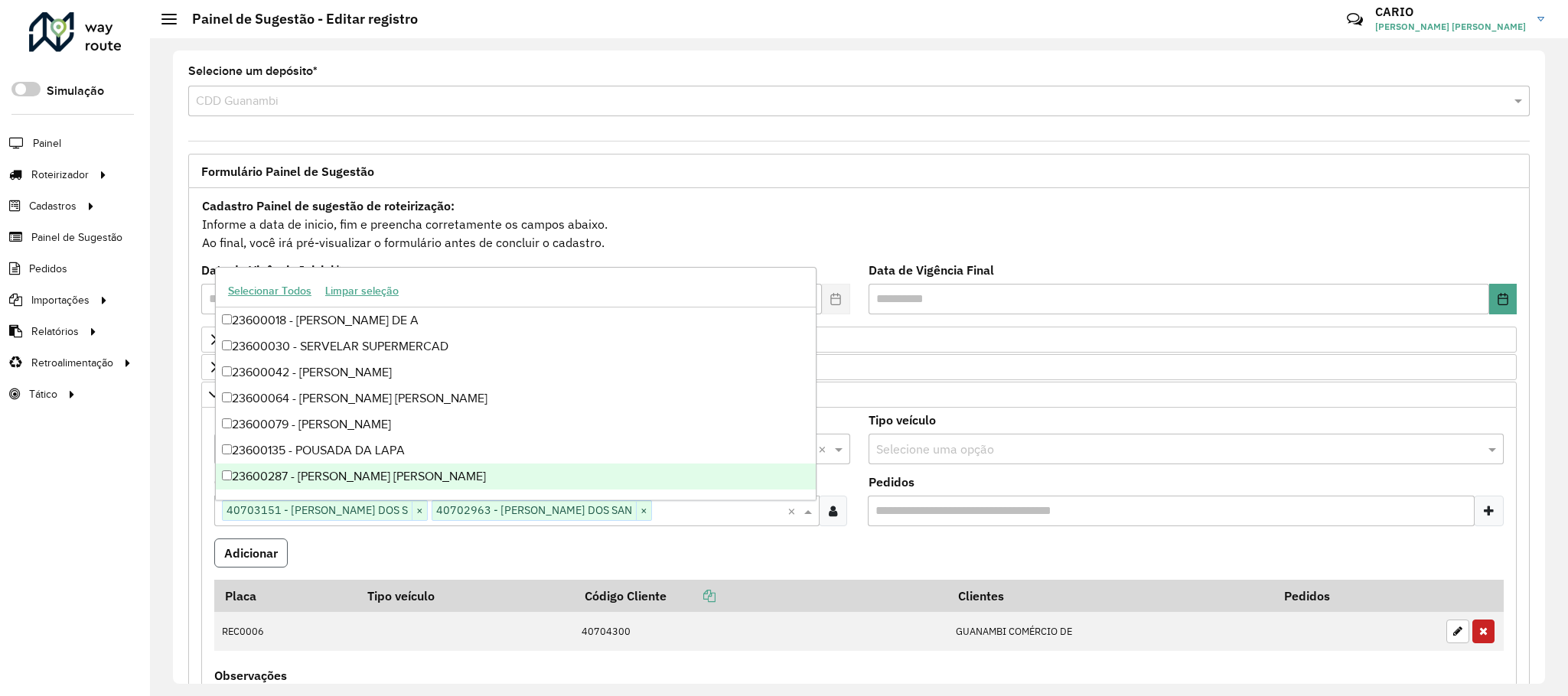
click at [253, 553] on button "Adicionar" at bounding box center [251, 553] width 73 height 29
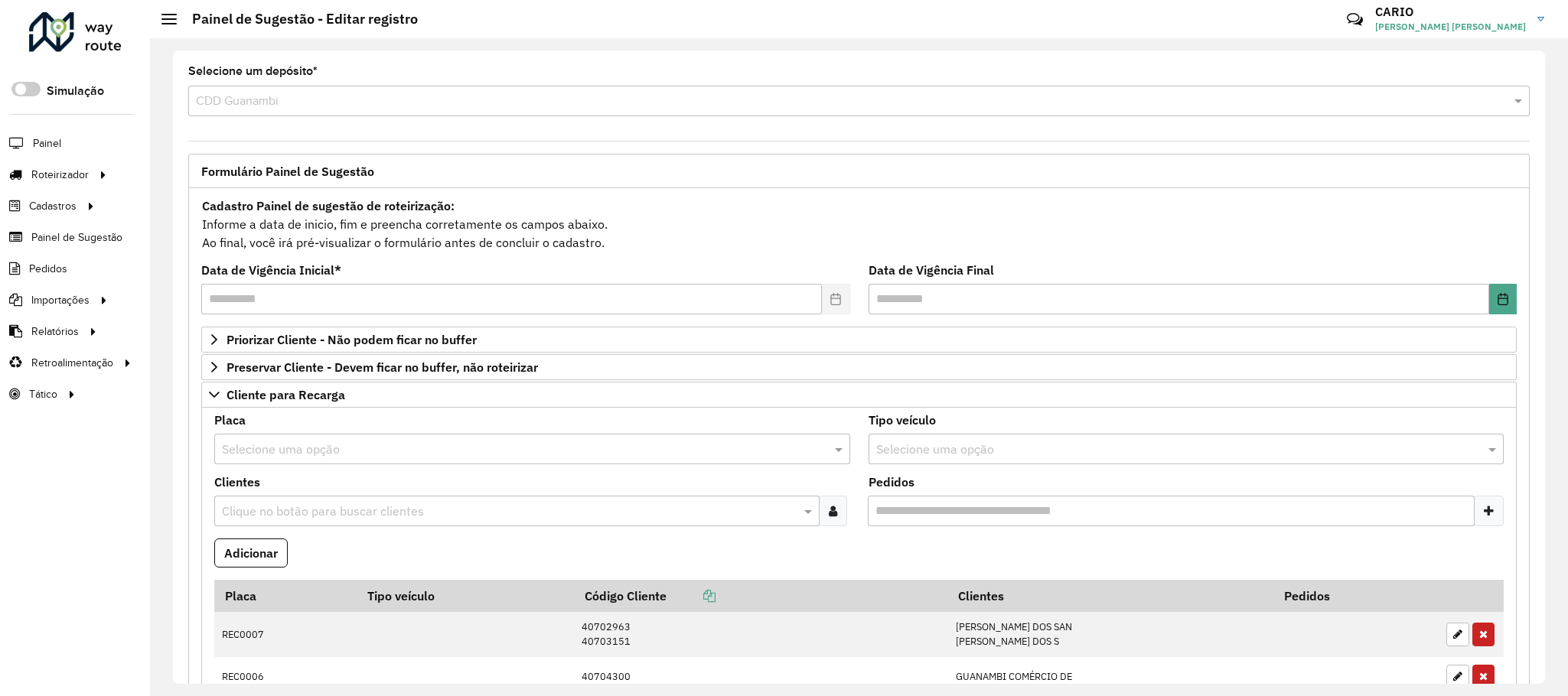
scroll to position [345, 0]
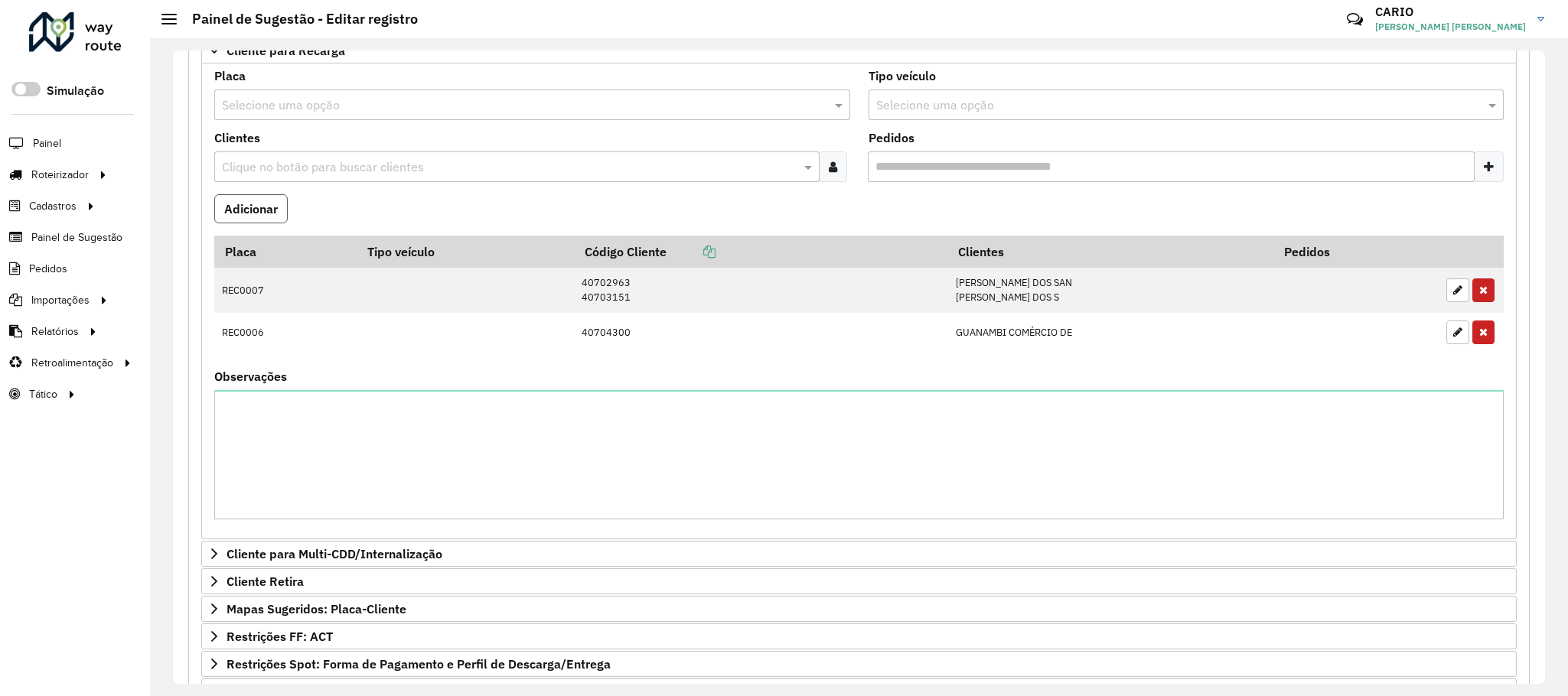
click at [262, 216] on button "Adicionar" at bounding box center [251, 208] width 73 height 29
click at [374, 158] on div "Clique no botão para buscar clientes" at bounding box center [517, 167] width 605 height 31
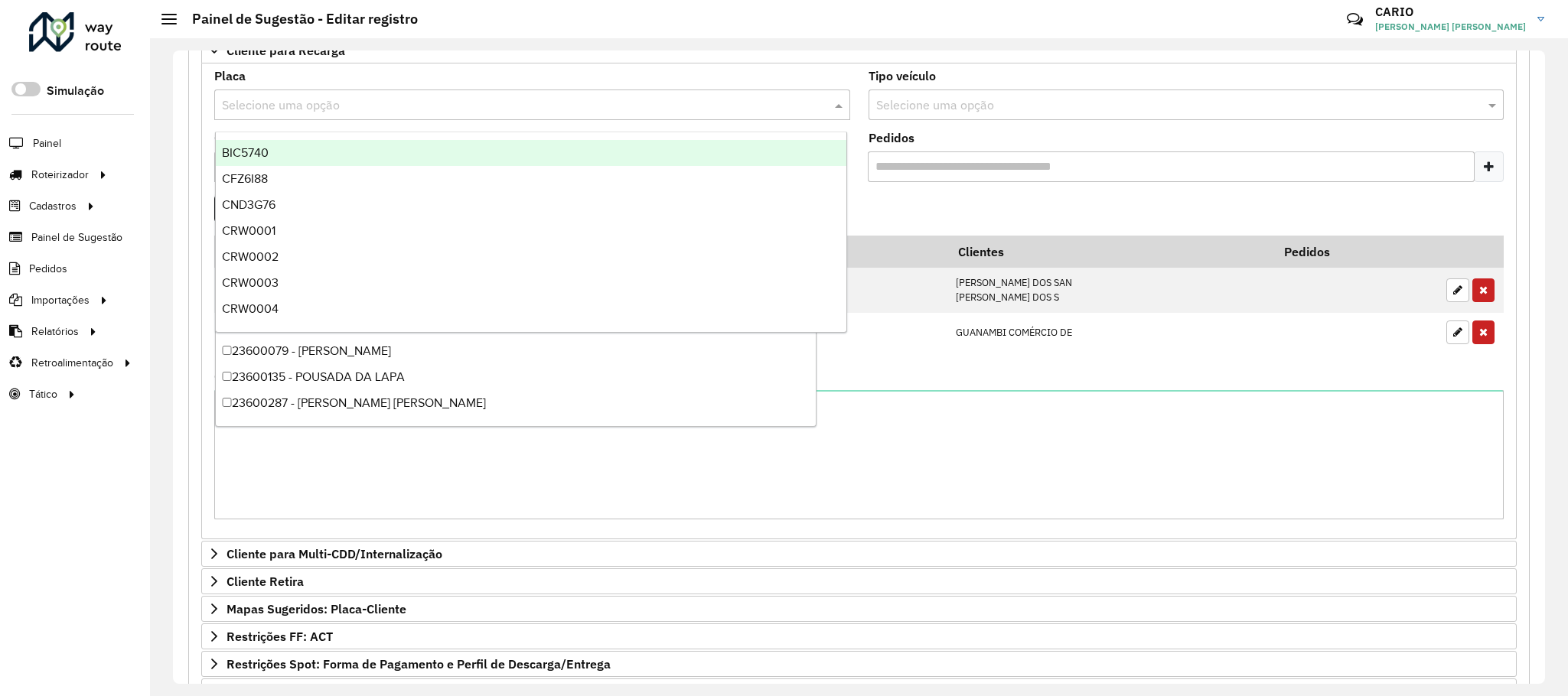
click at [356, 108] on input "text" at bounding box center [517, 105] width 590 height 18
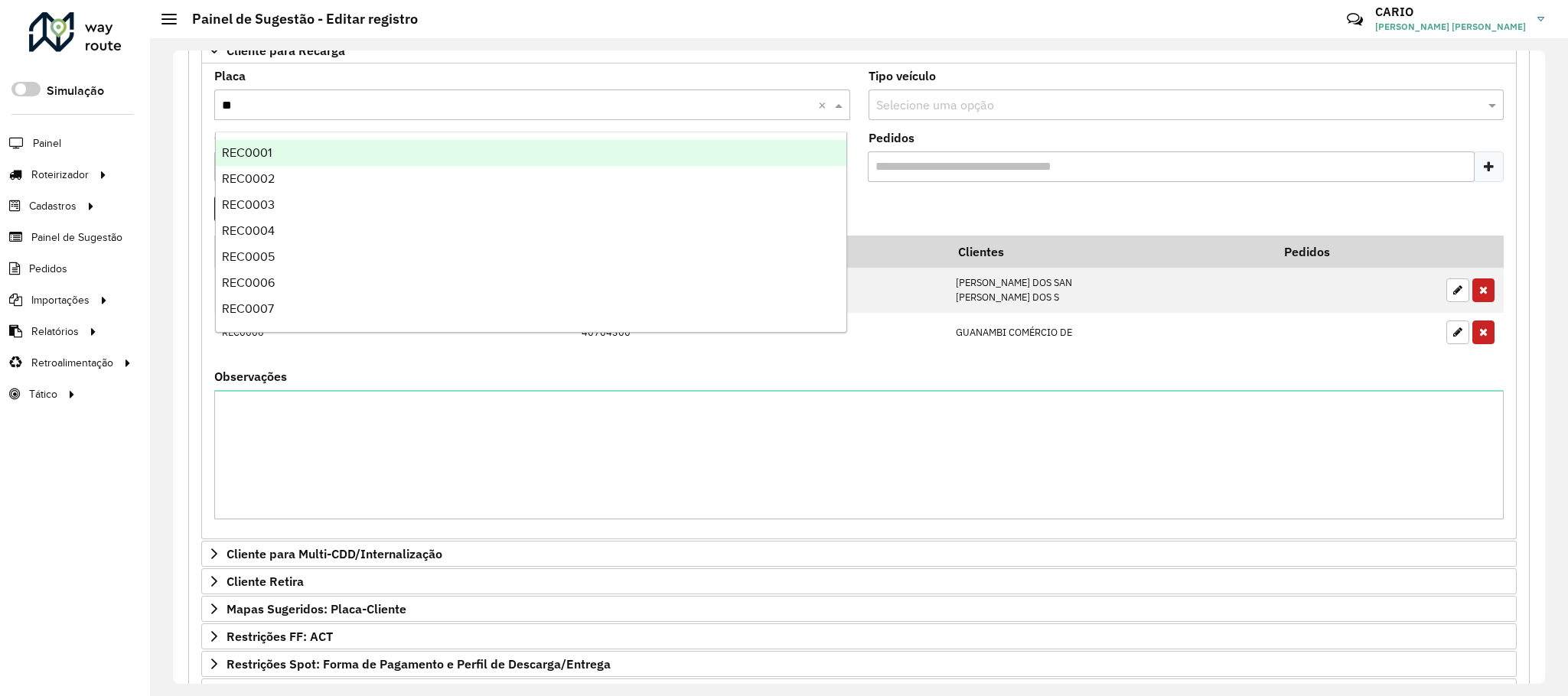
type input "***"
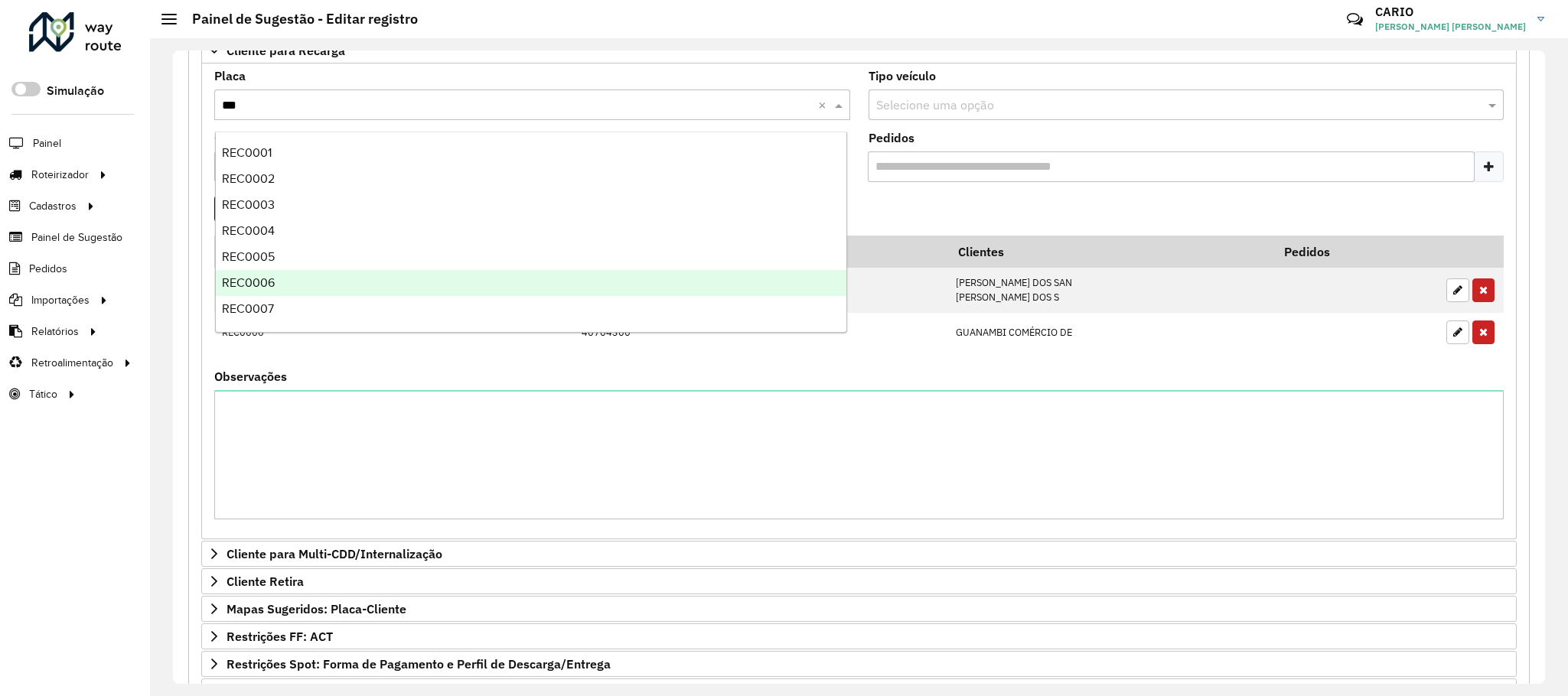
scroll to position [115, 0]
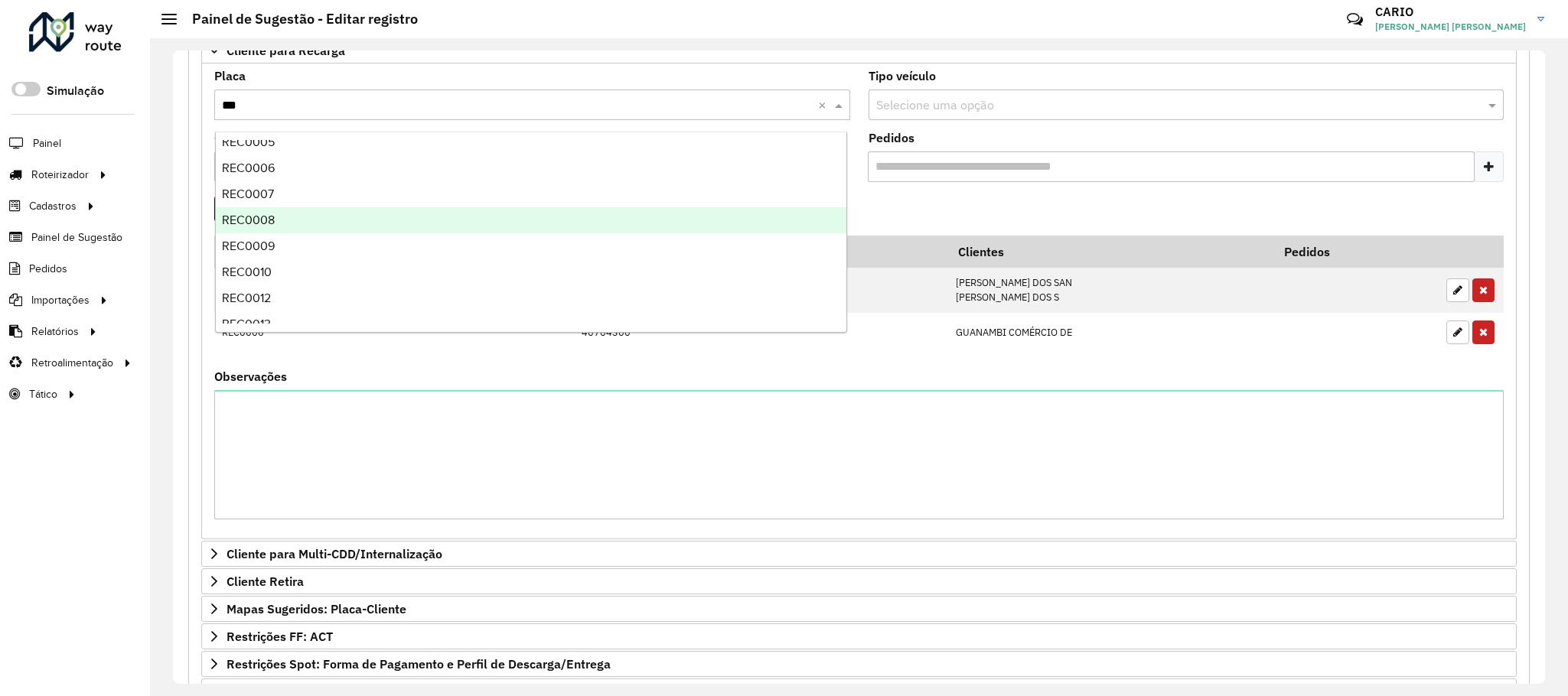
click at [295, 220] on div "REC0008" at bounding box center [531, 220] width 631 height 26
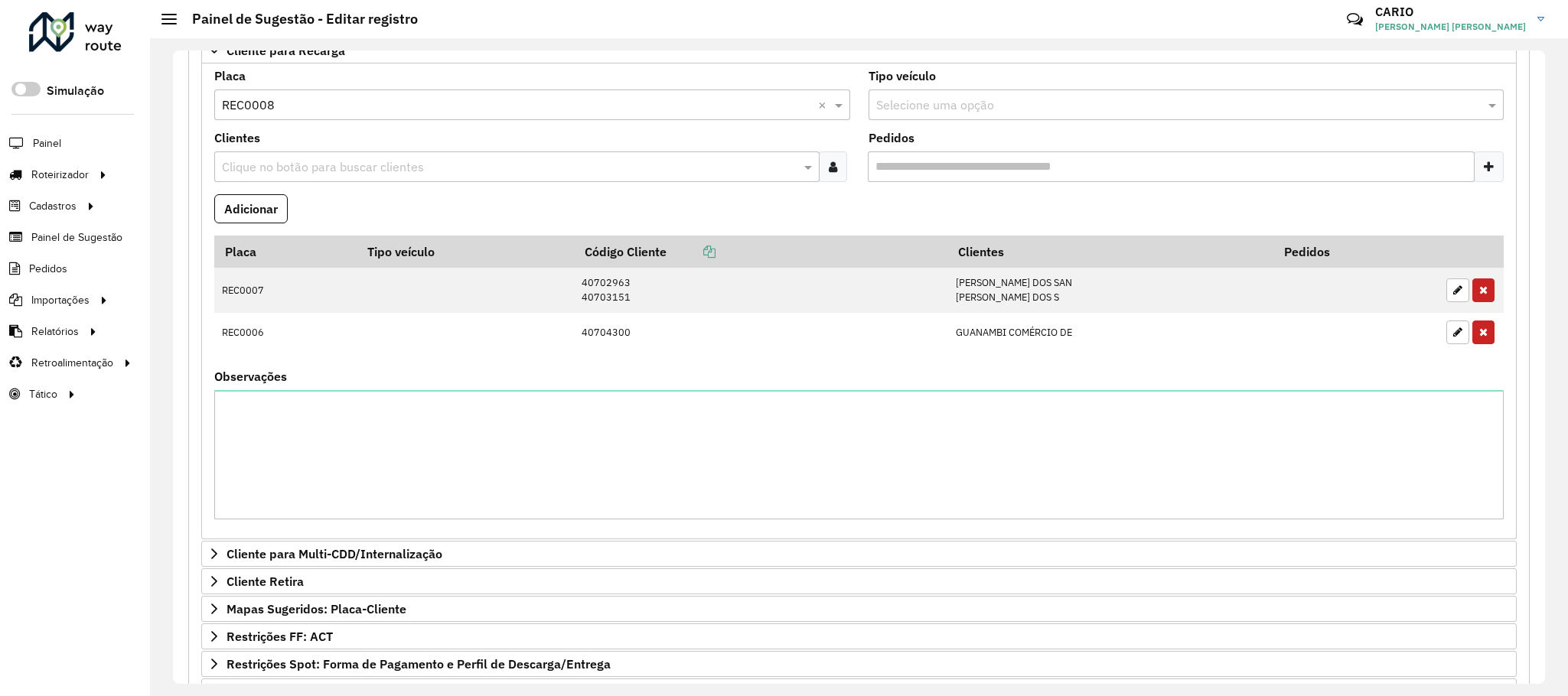
click at [341, 170] on input "text" at bounding box center [509, 167] width 582 height 18
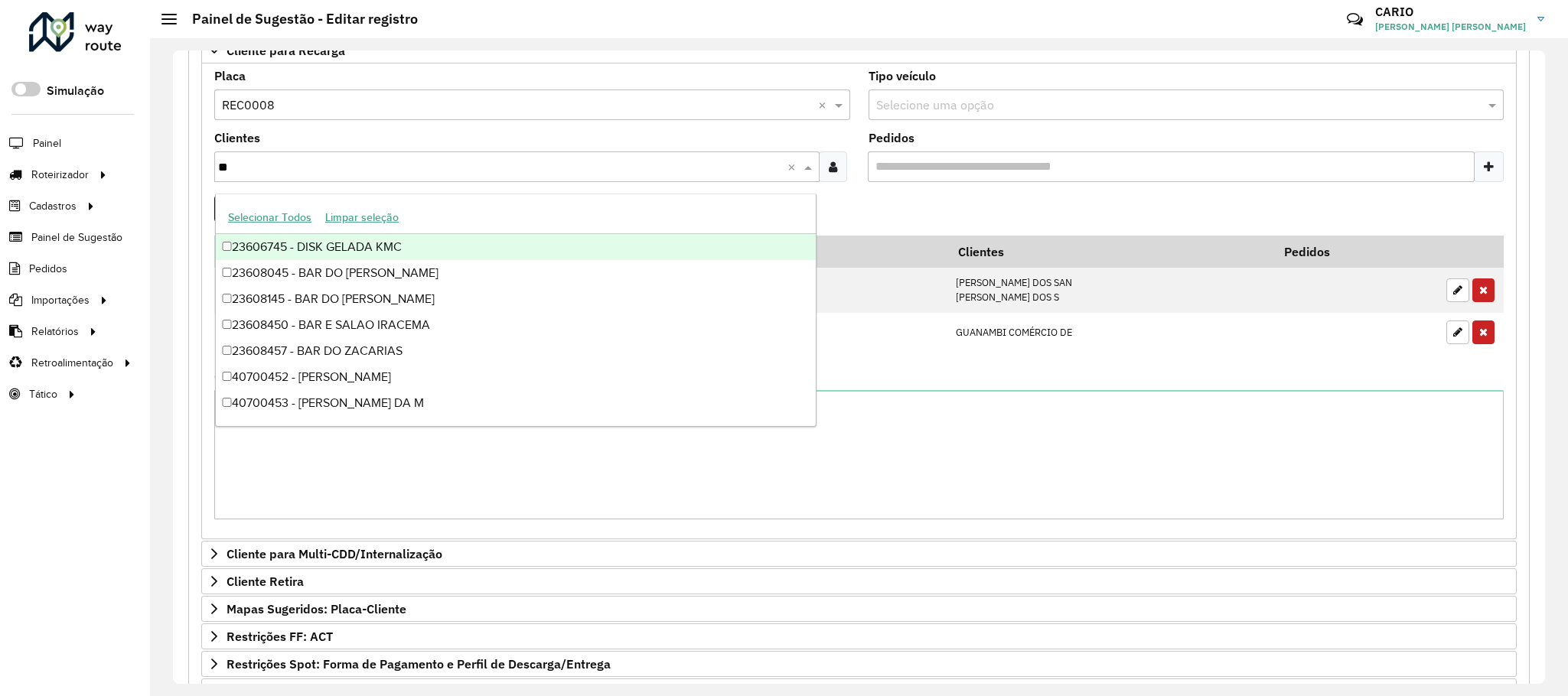
type input "*"
type input "****"
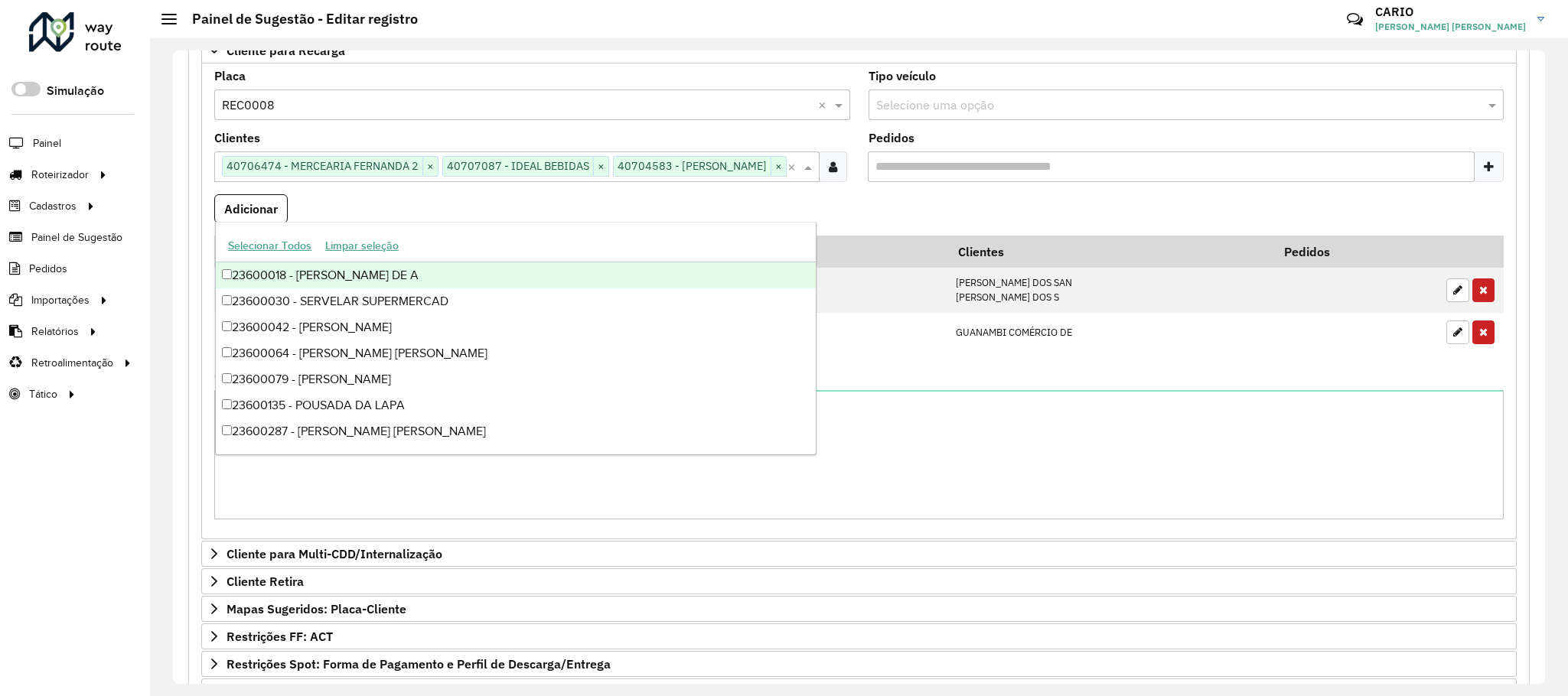
click at [918, 194] on formly-field "Pedidos" at bounding box center [1186, 163] width 654 height 62
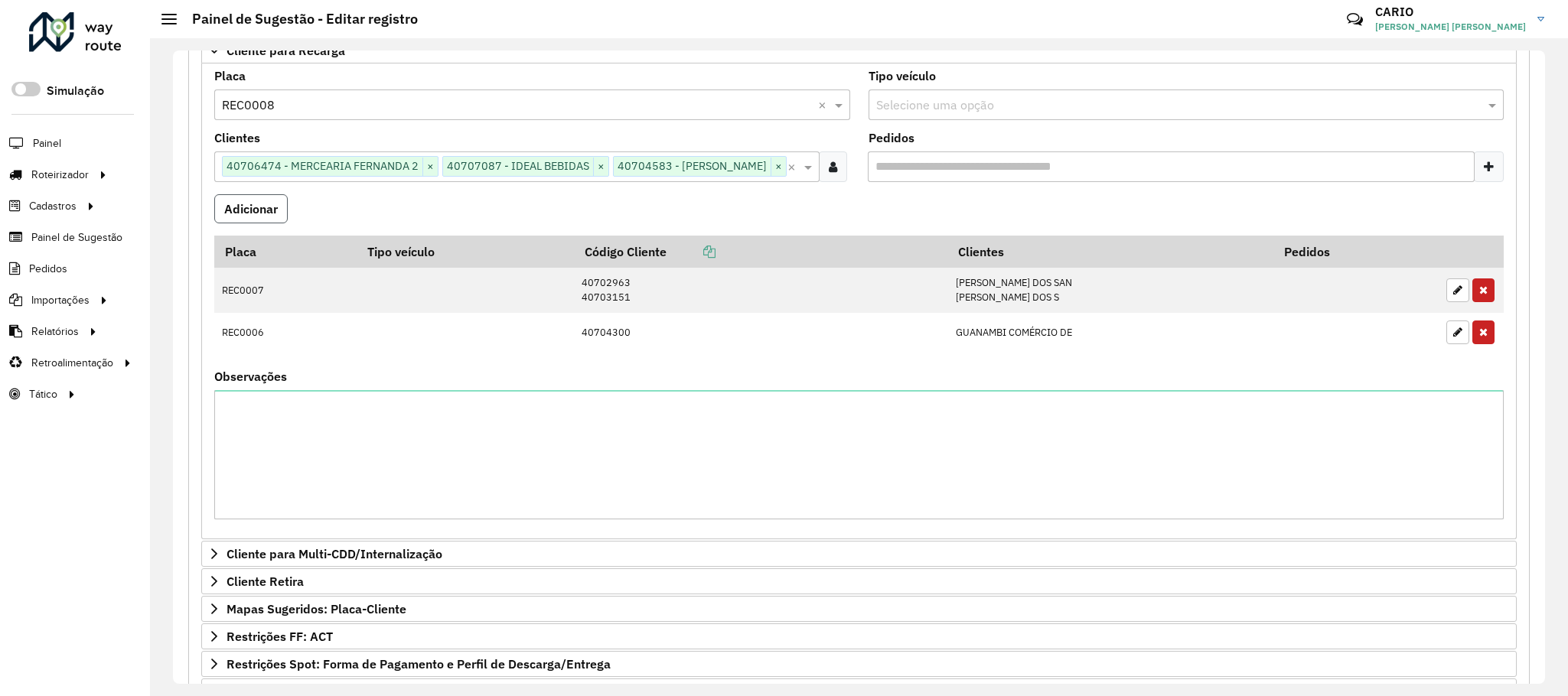
click at [229, 224] on button "Adicionar" at bounding box center [251, 208] width 73 height 29
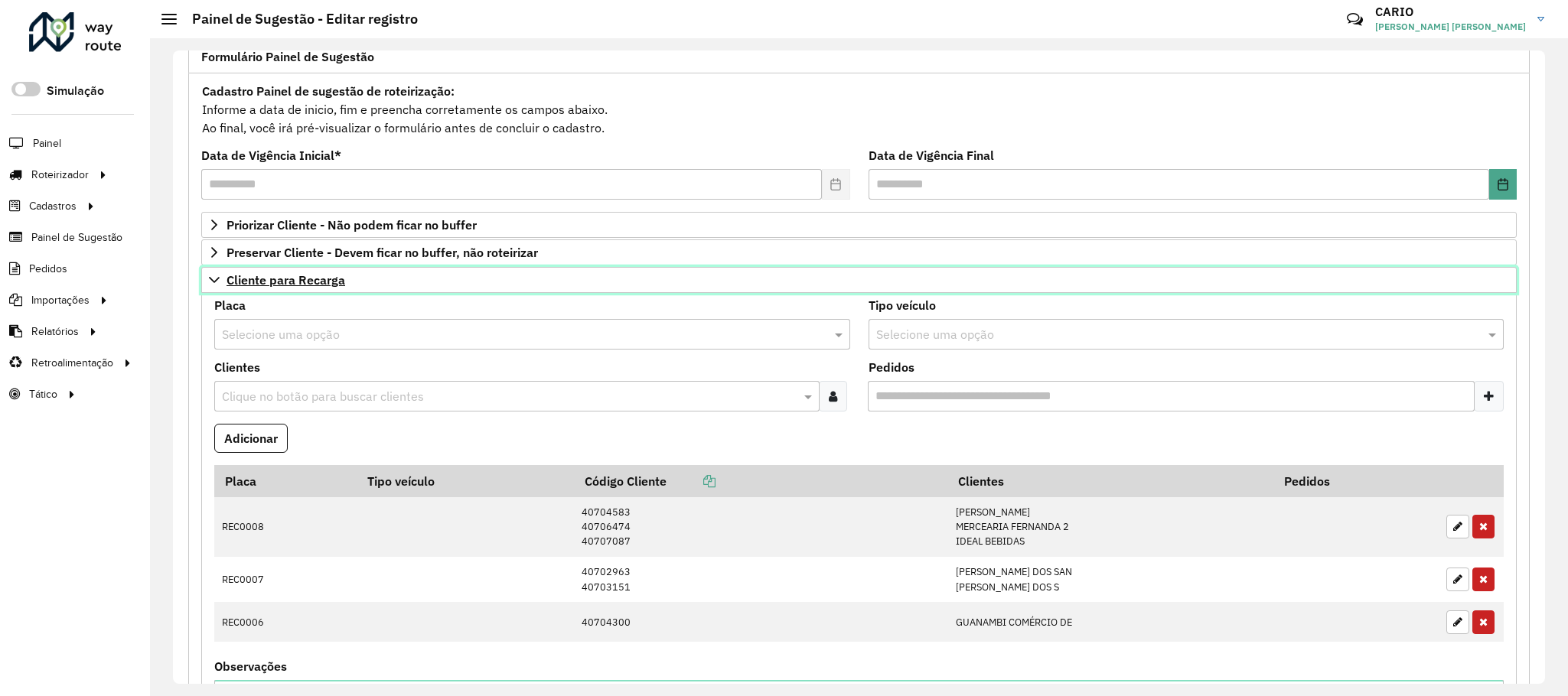
click at [282, 284] on span "Cliente para Recarga" at bounding box center [286, 279] width 119 height 12
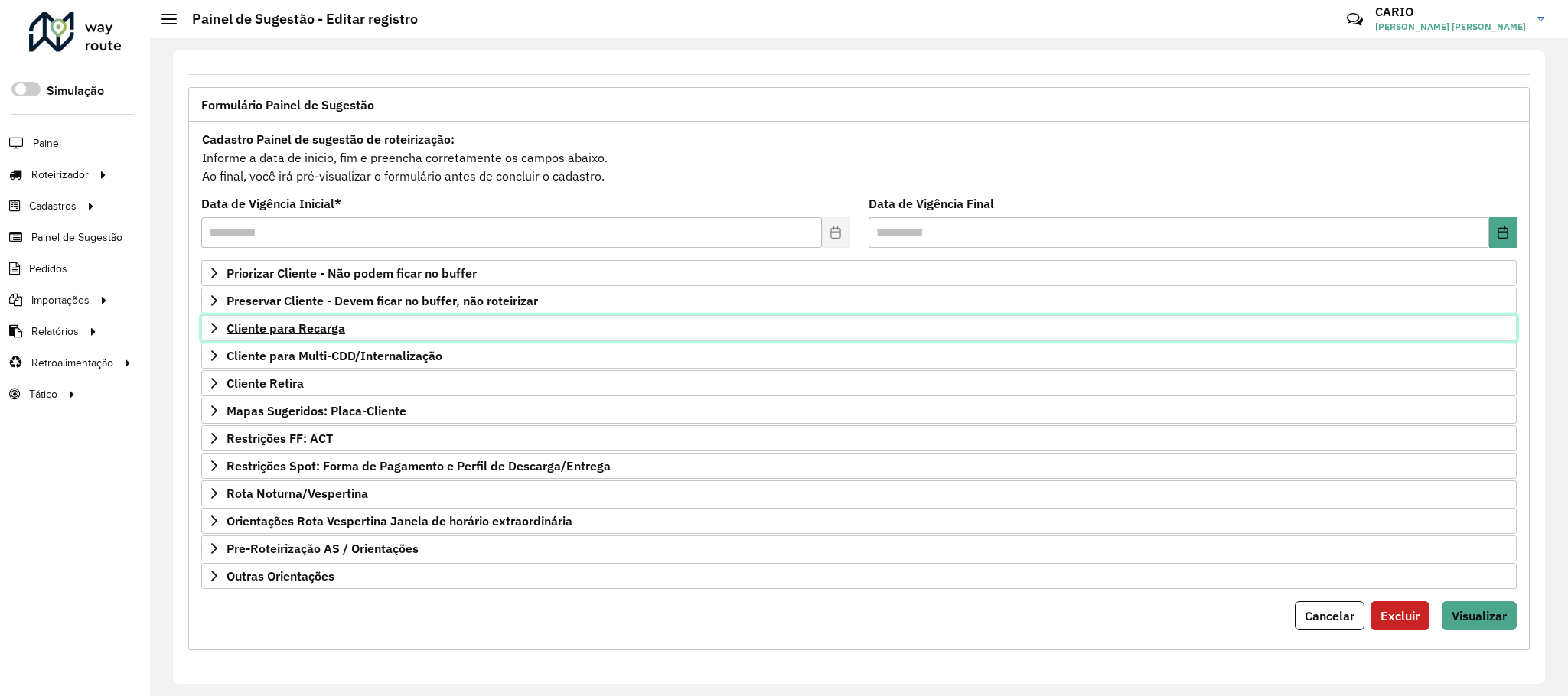
scroll to position [79, 0]
click at [1458, 612] on span "Visualizar" at bounding box center [1479, 616] width 55 height 15
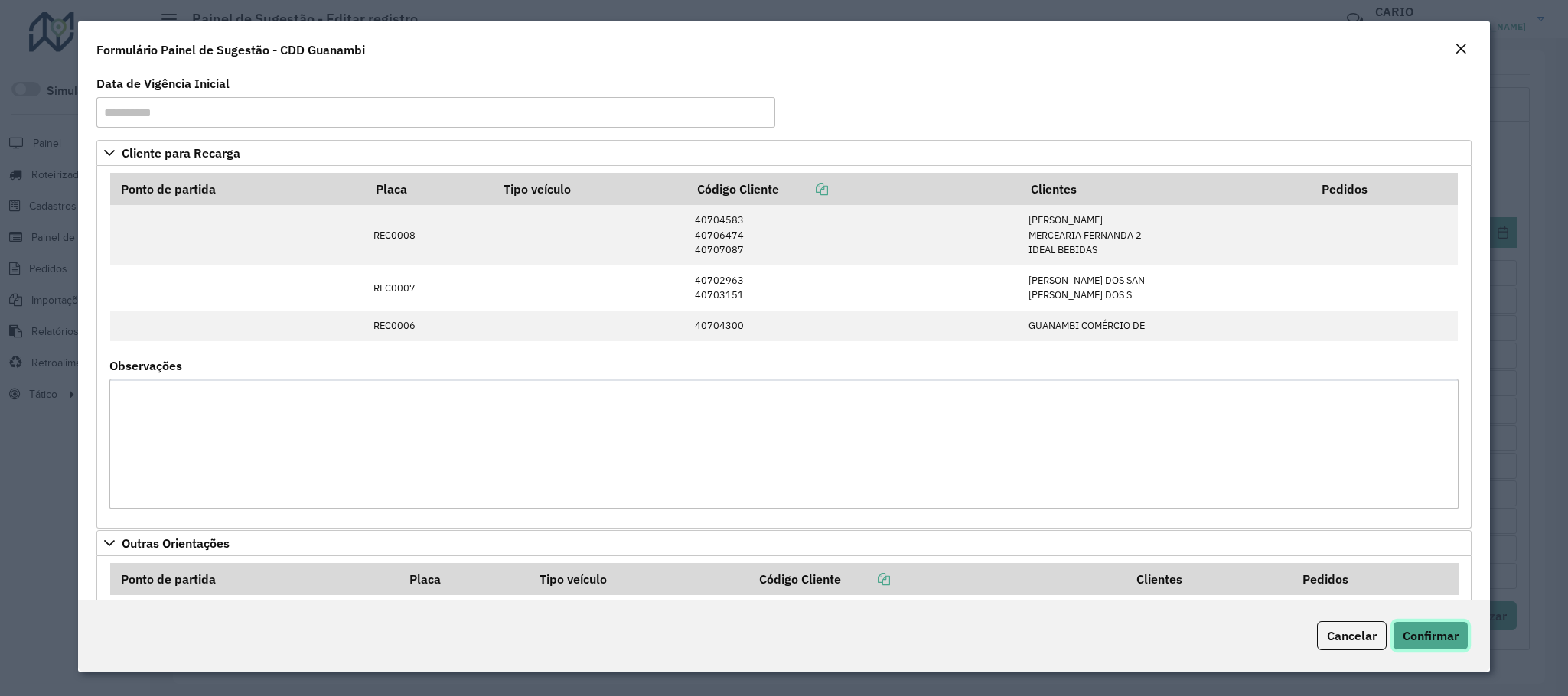
click at [1428, 634] on span "Confirmar" at bounding box center [1431, 636] width 56 height 15
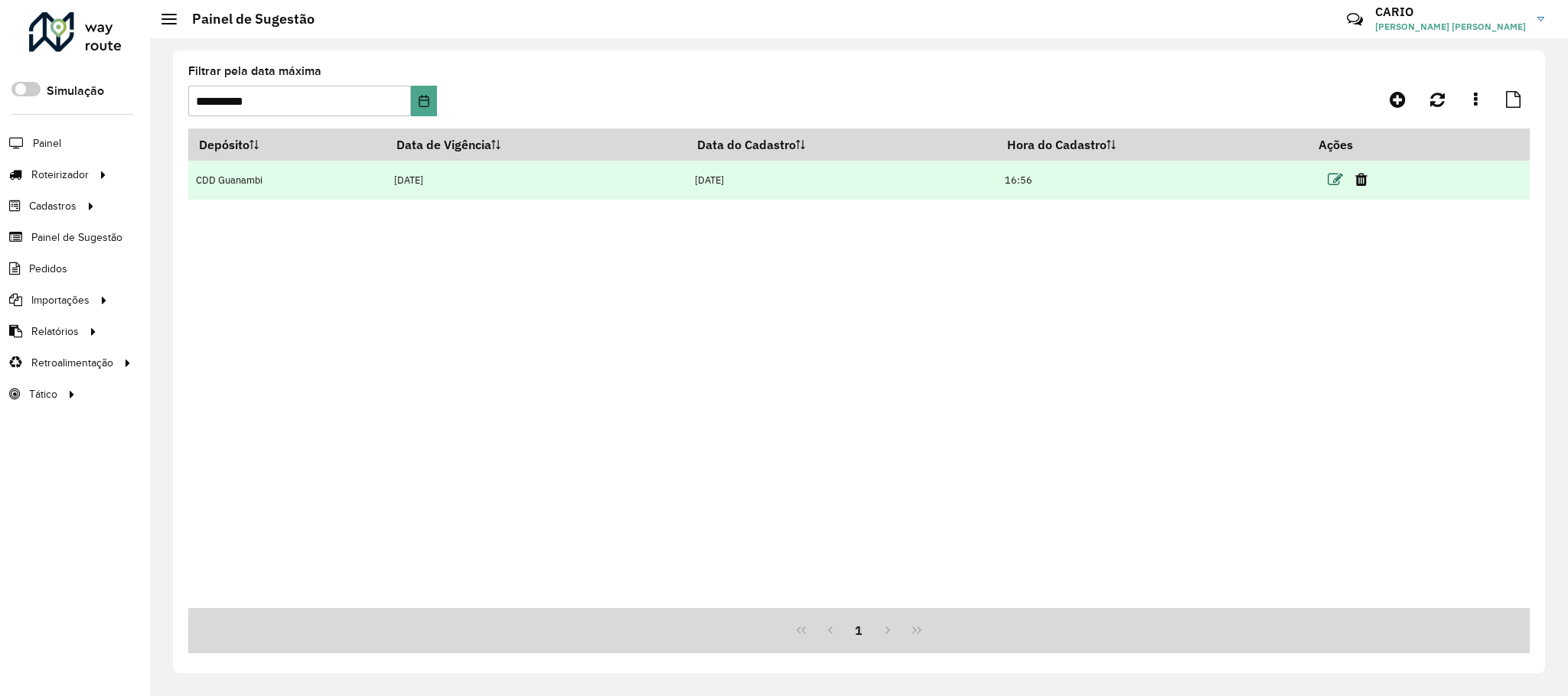
click at [1339, 180] on icon at bounding box center [1336, 180] width 15 height 15
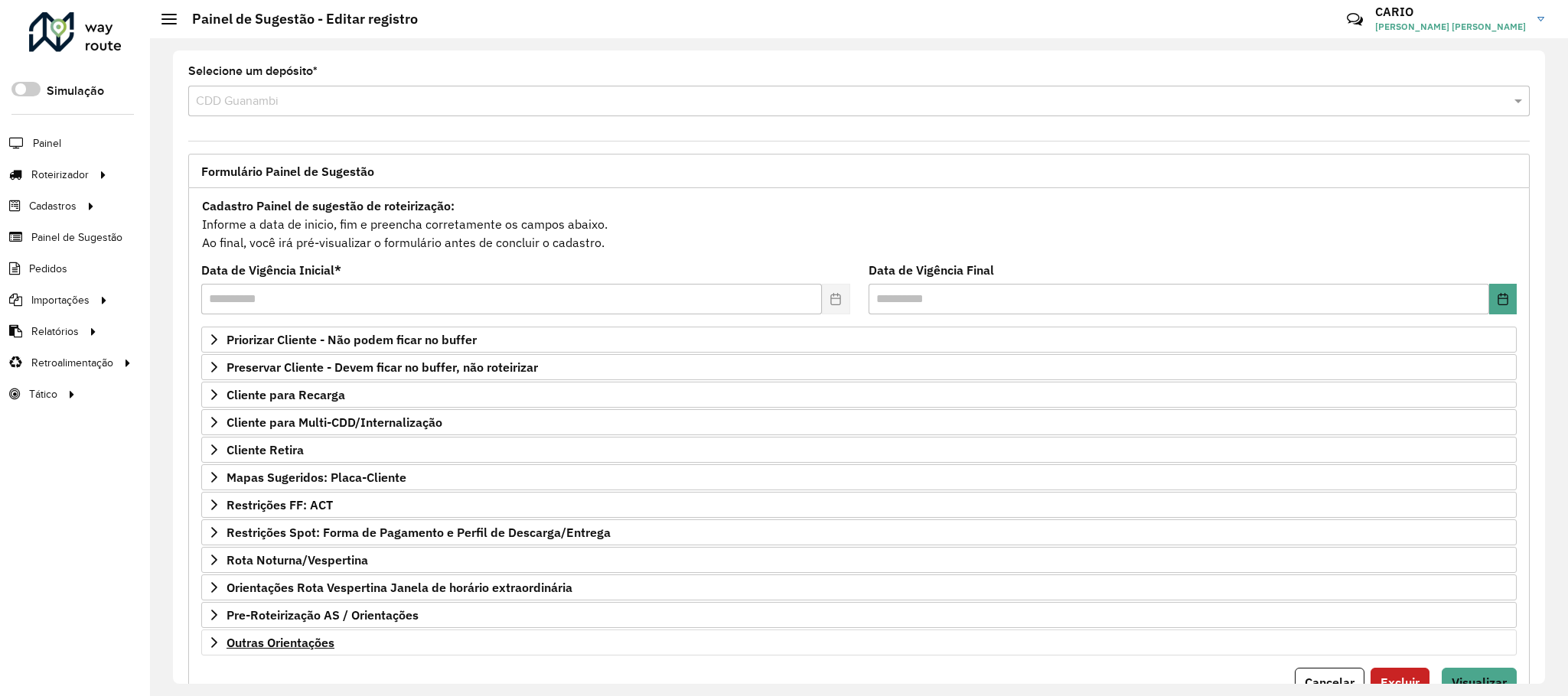
scroll to position [79, 0]
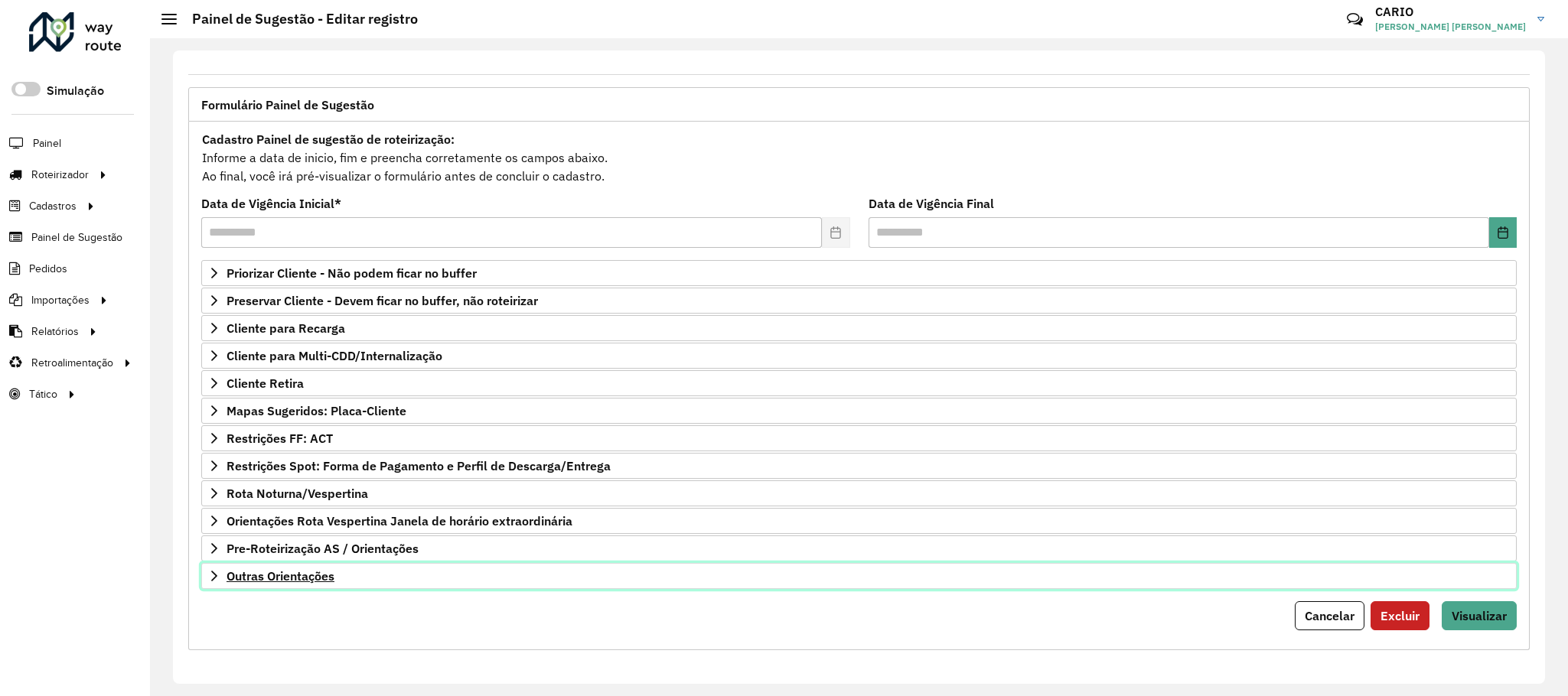
click at [288, 574] on span "Outras Orientações" at bounding box center [280, 576] width 108 height 12
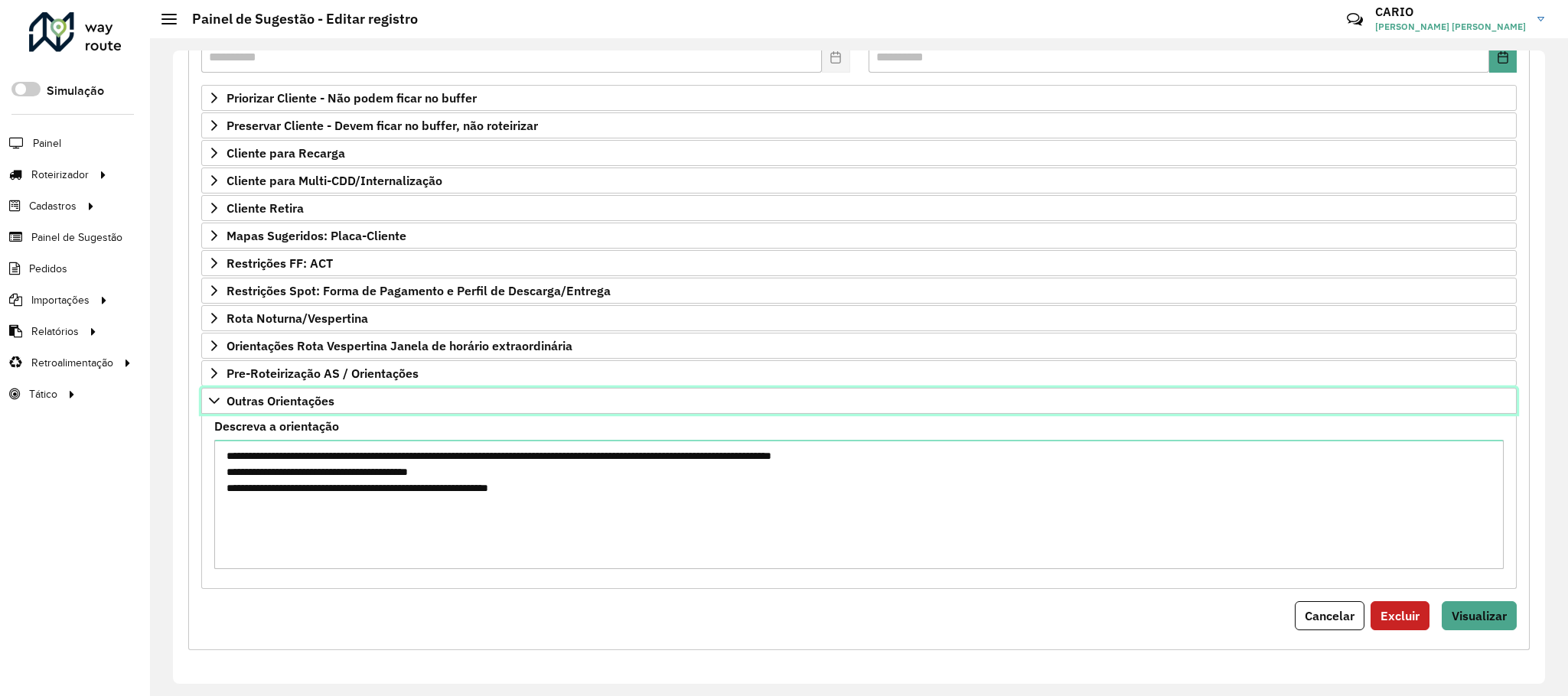
scroll to position [140, 0]
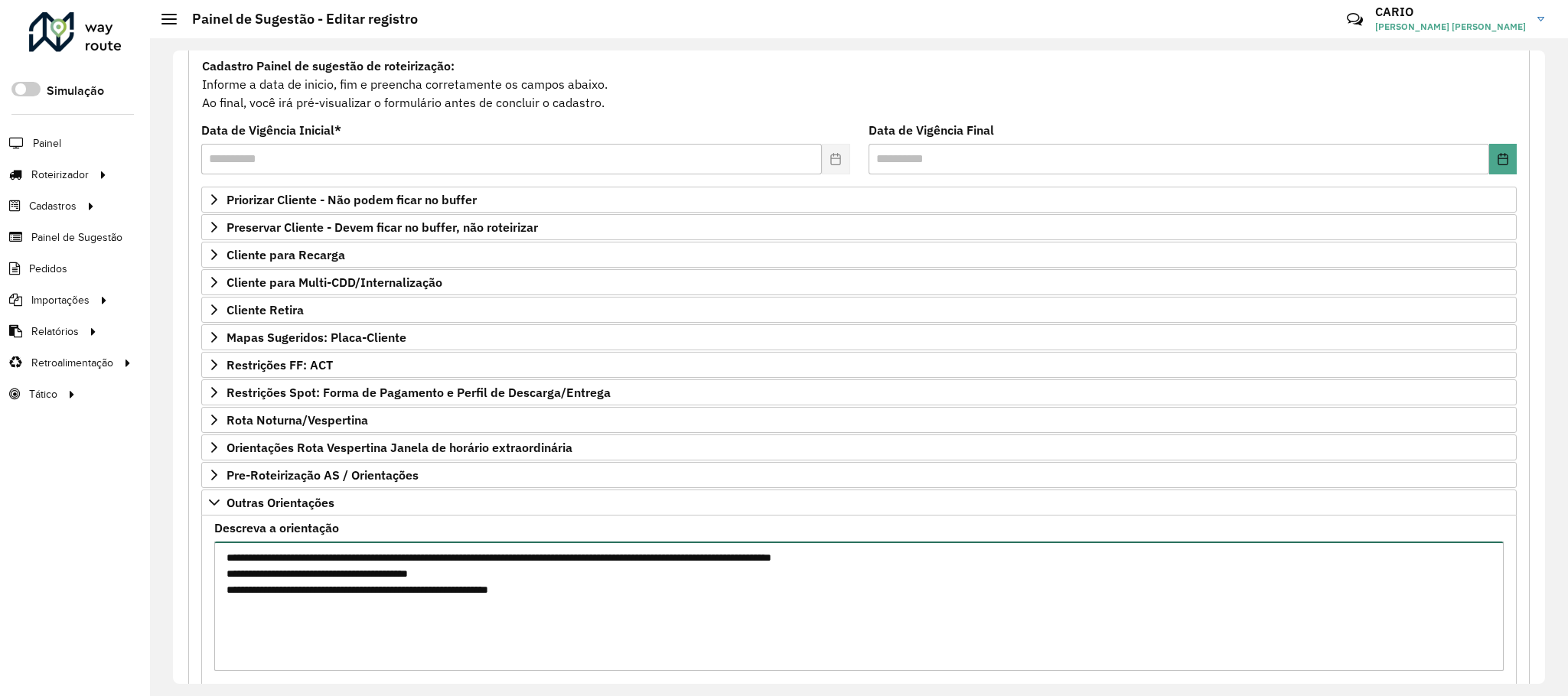
click at [629, 609] on textarea "**********" at bounding box center [858, 606] width 1290 height 130
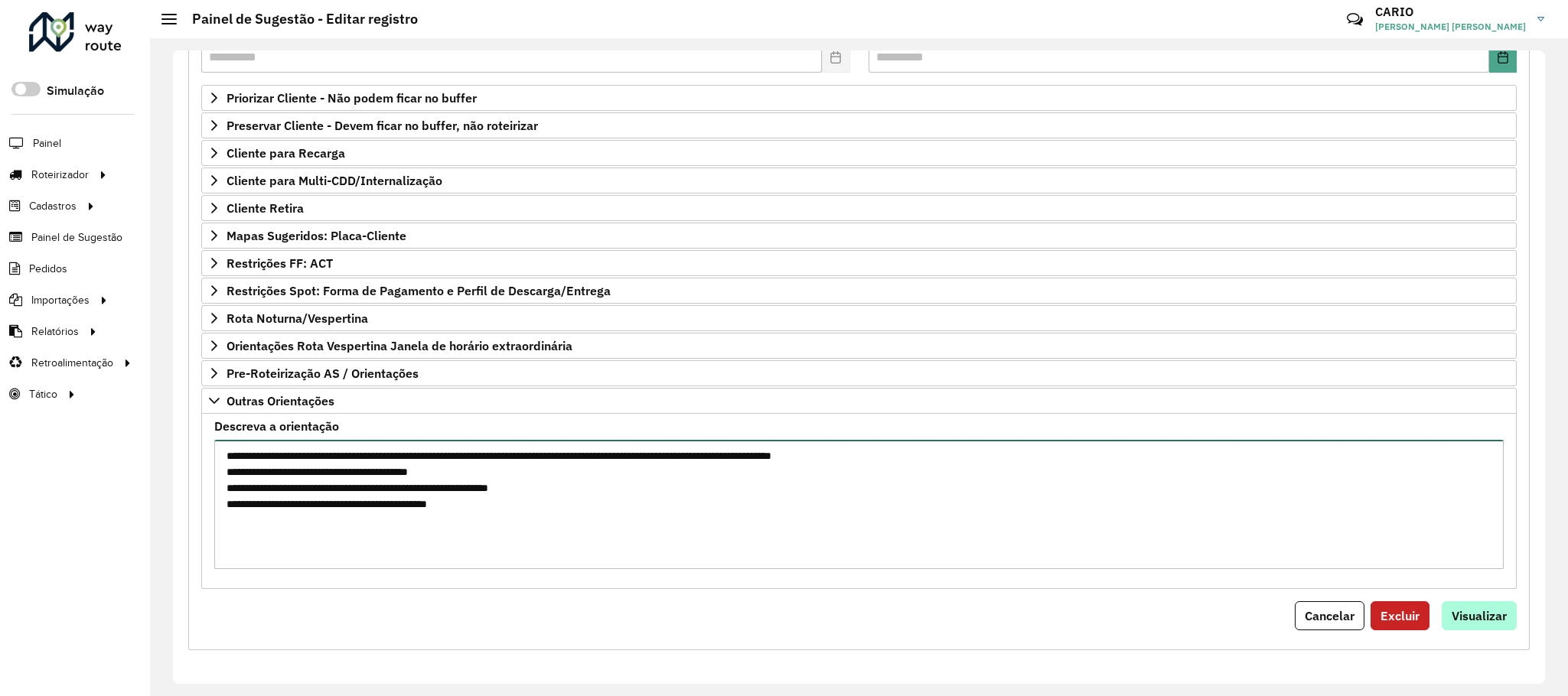
type textarea "**********"
click at [1485, 619] on span "Visualizar" at bounding box center [1479, 616] width 55 height 15
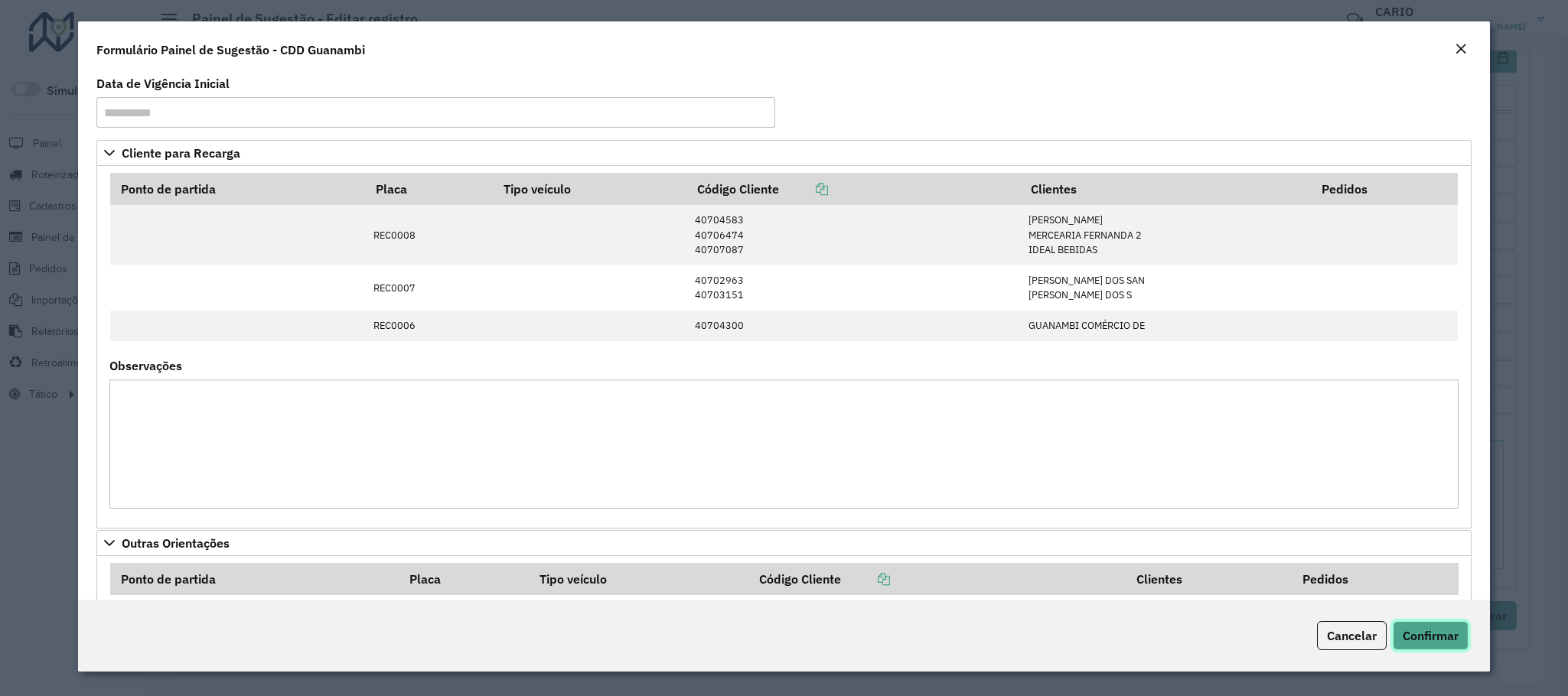
click at [1439, 630] on span "Confirmar" at bounding box center [1431, 636] width 56 height 15
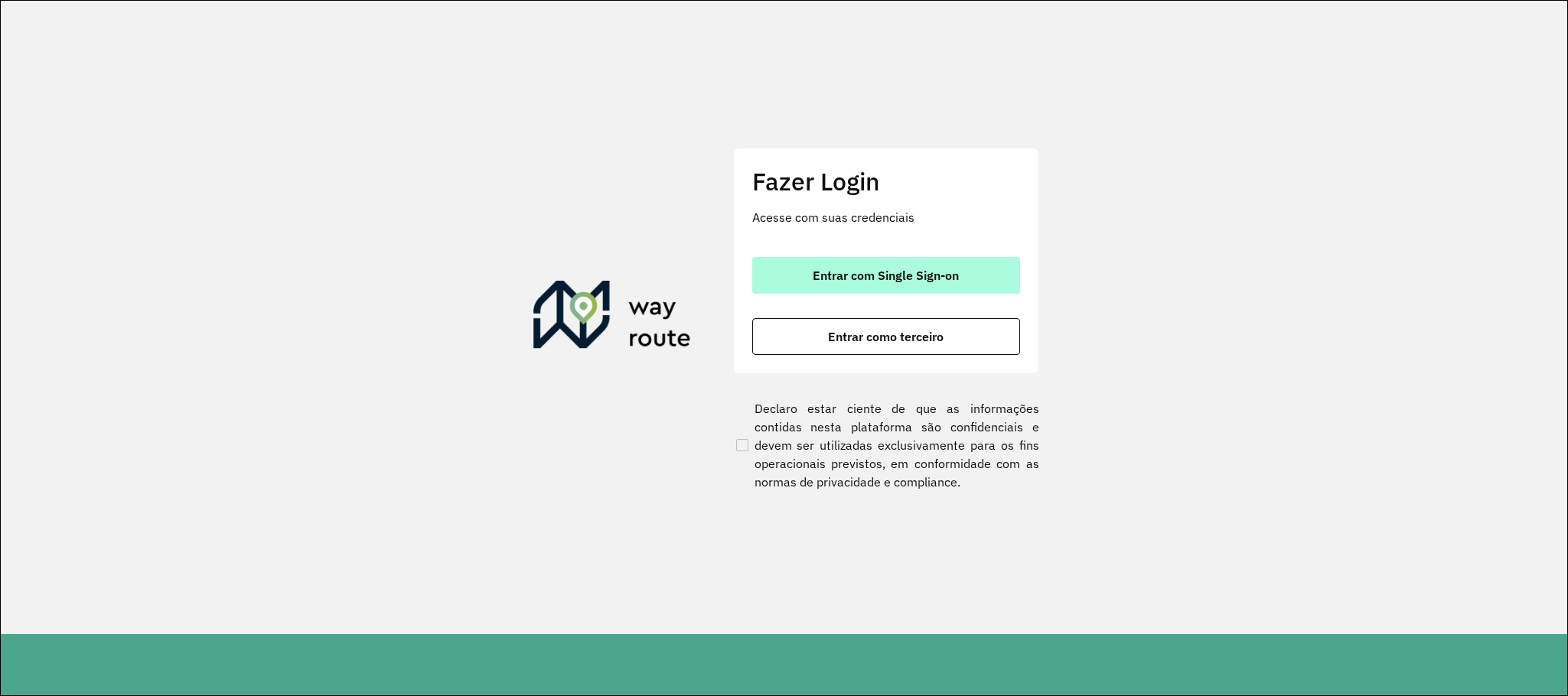
click at [921, 276] on span "Entrar com Single Sign-on" at bounding box center [885, 275] width 146 height 12
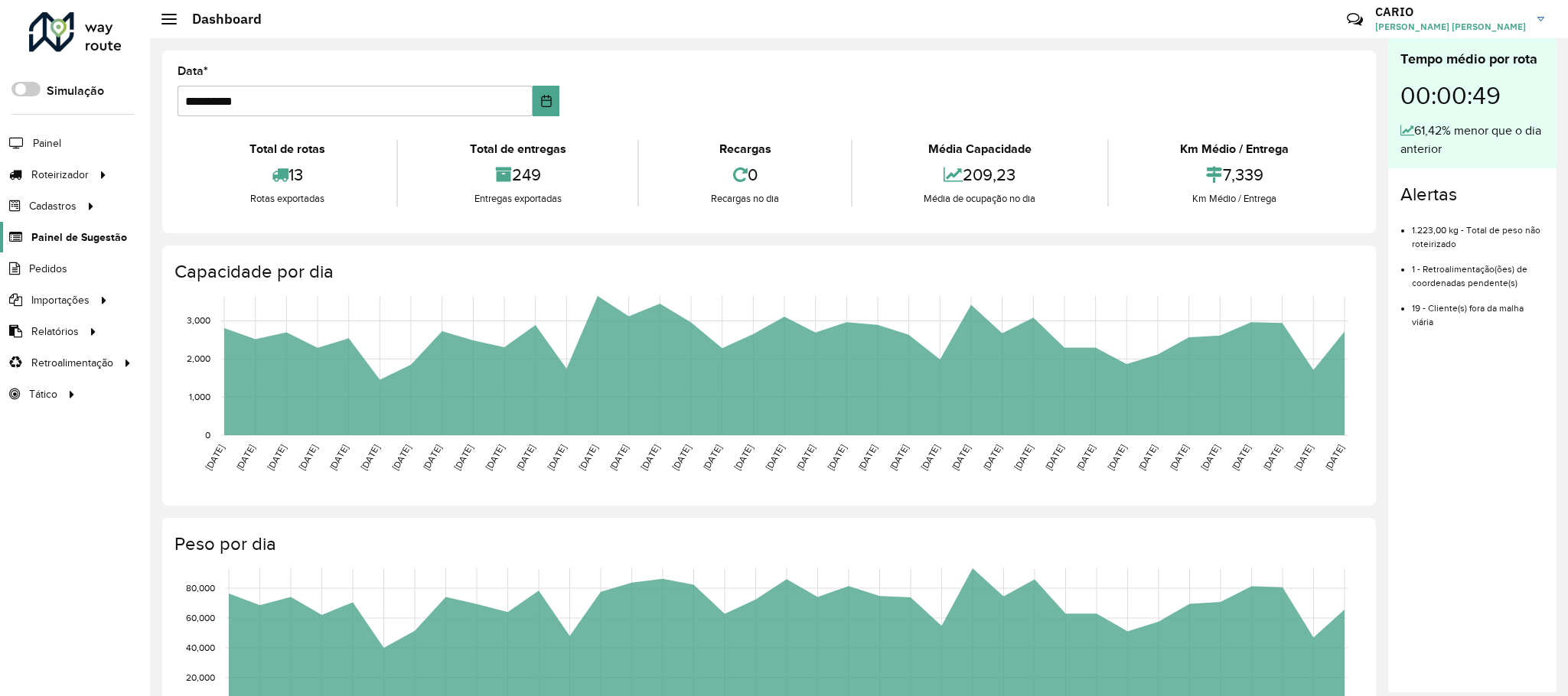
click at [70, 246] on span "Painel de Sugestão" at bounding box center [80, 237] width 96 height 16
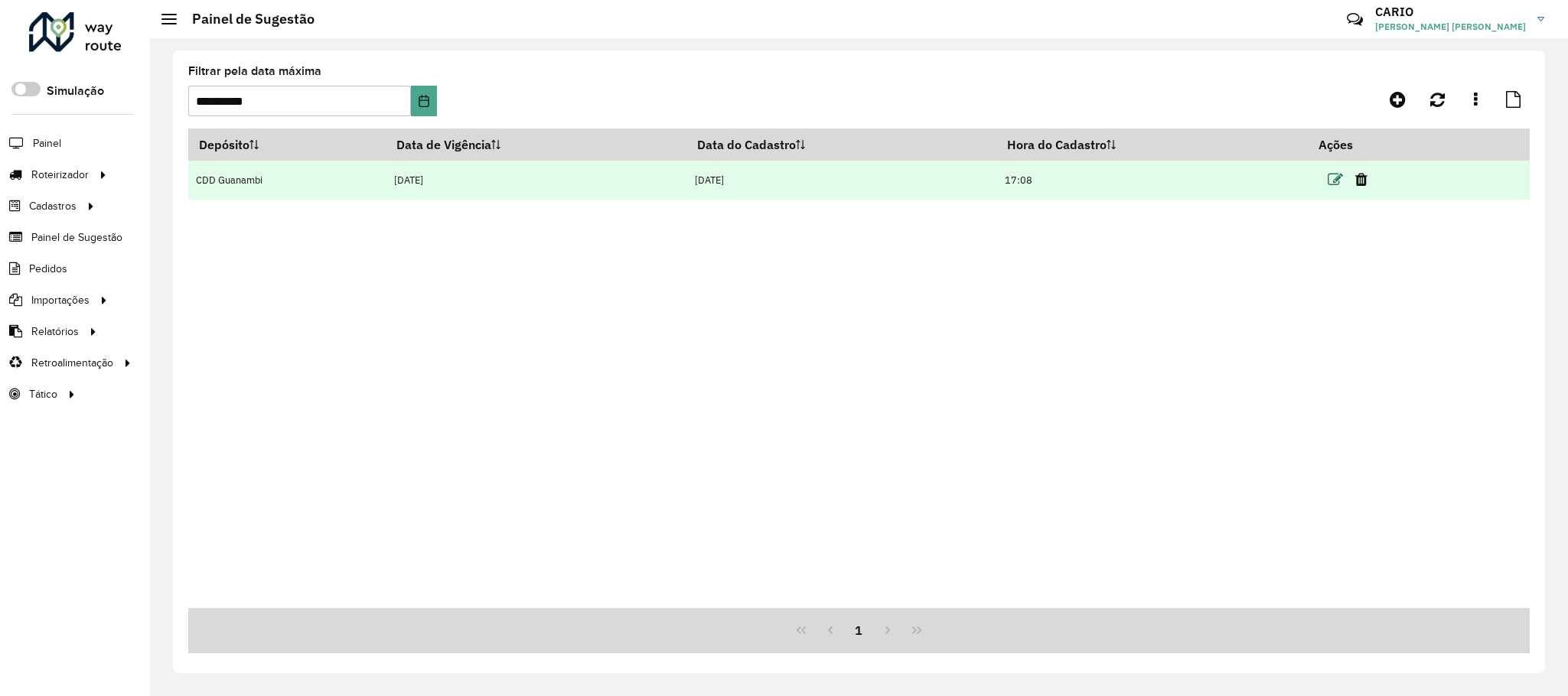
click at [1330, 175] on icon at bounding box center [1336, 180] width 15 height 15
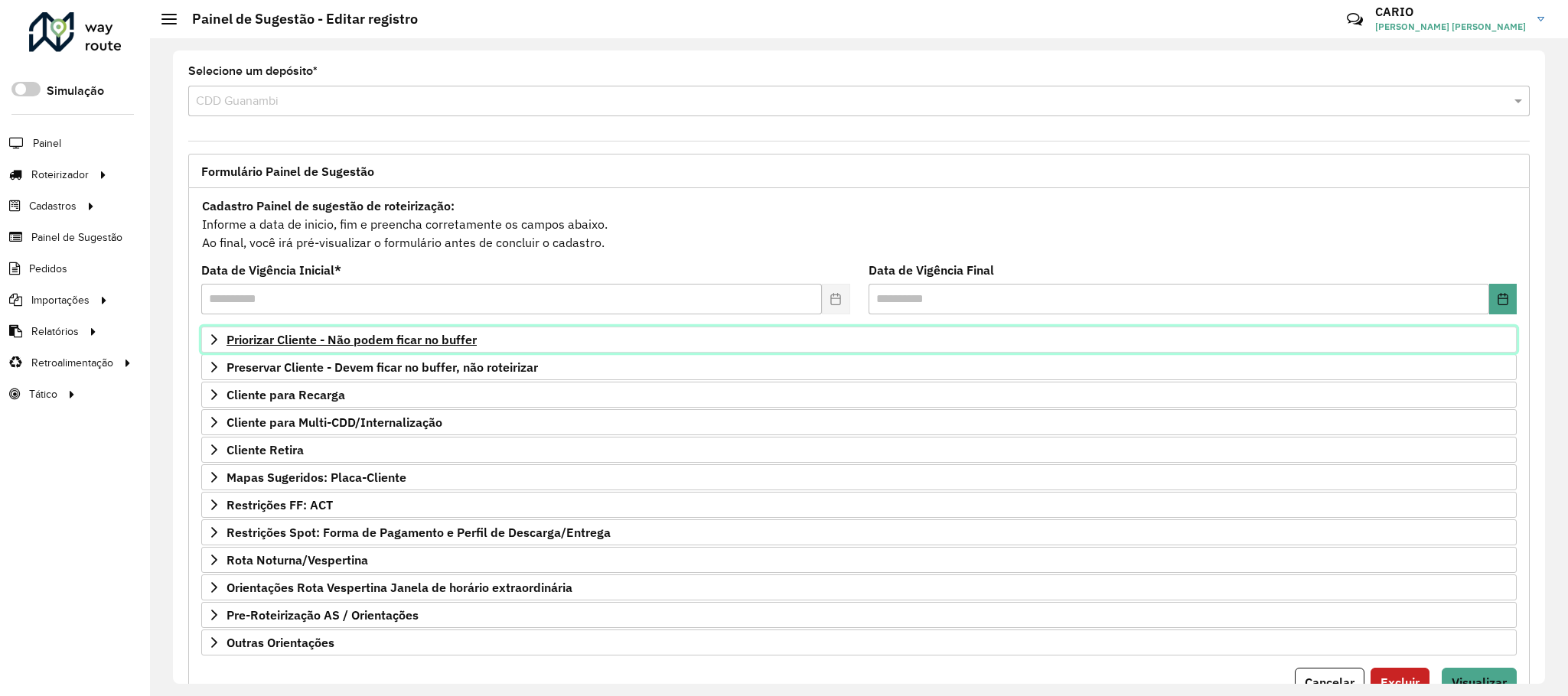
click at [301, 343] on span "Priorizar Cliente - Não podem ficar no buffer" at bounding box center [351, 339] width 251 height 12
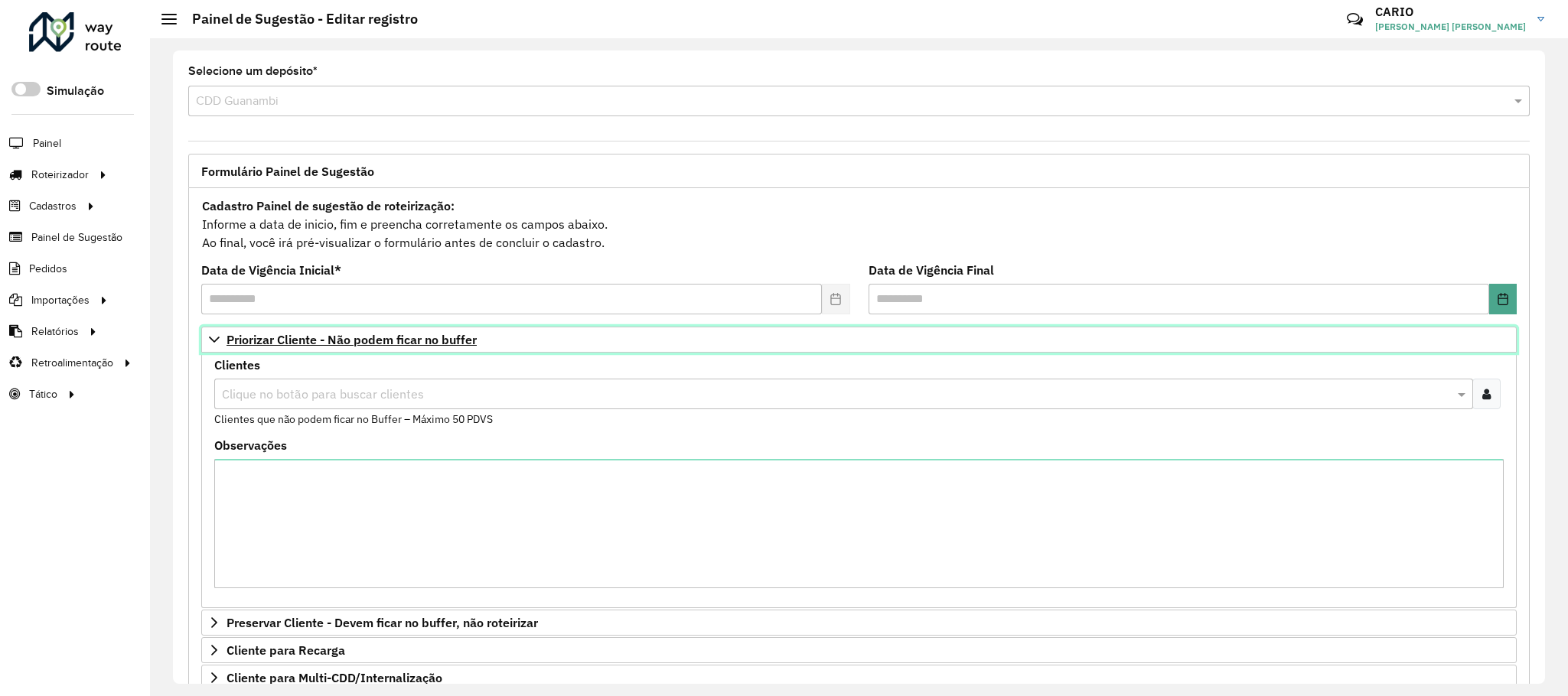
click at [295, 346] on span "Priorizar Cliente - Não podem ficar no buffer" at bounding box center [351, 339] width 251 height 12
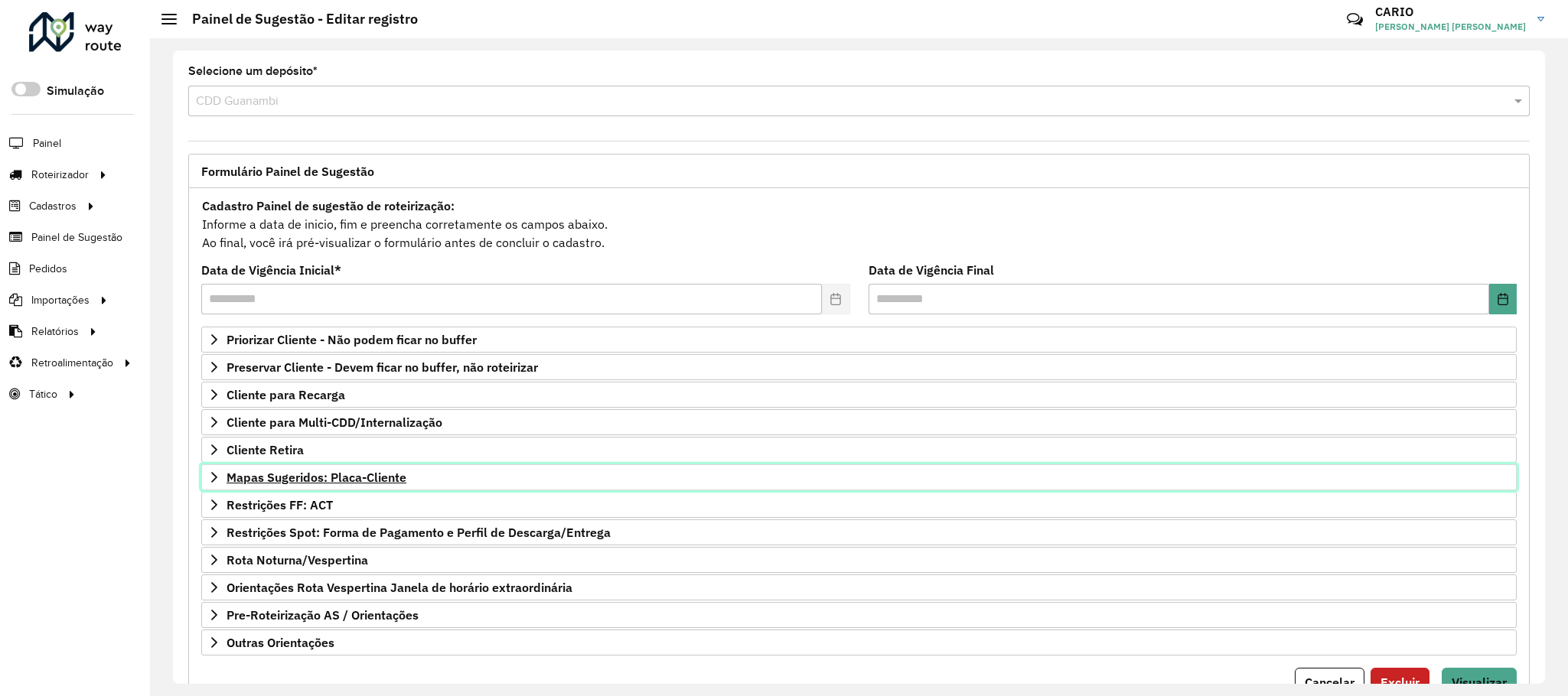
click at [289, 478] on span "Mapas Sugeridos: Placa-Cliente" at bounding box center [316, 477] width 180 height 12
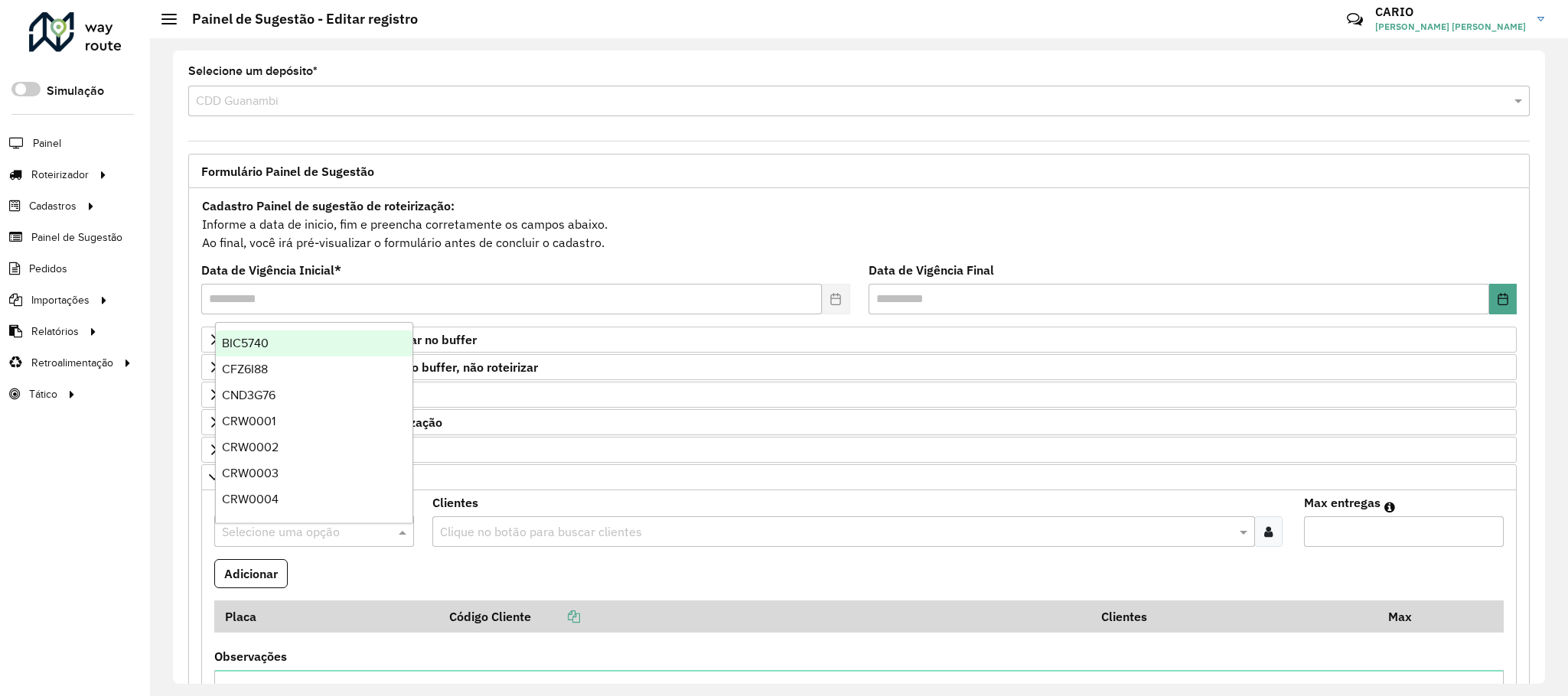
click at [278, 537] on input "text" at bounding box center [299, 532] width 154 height 18
type input "***"
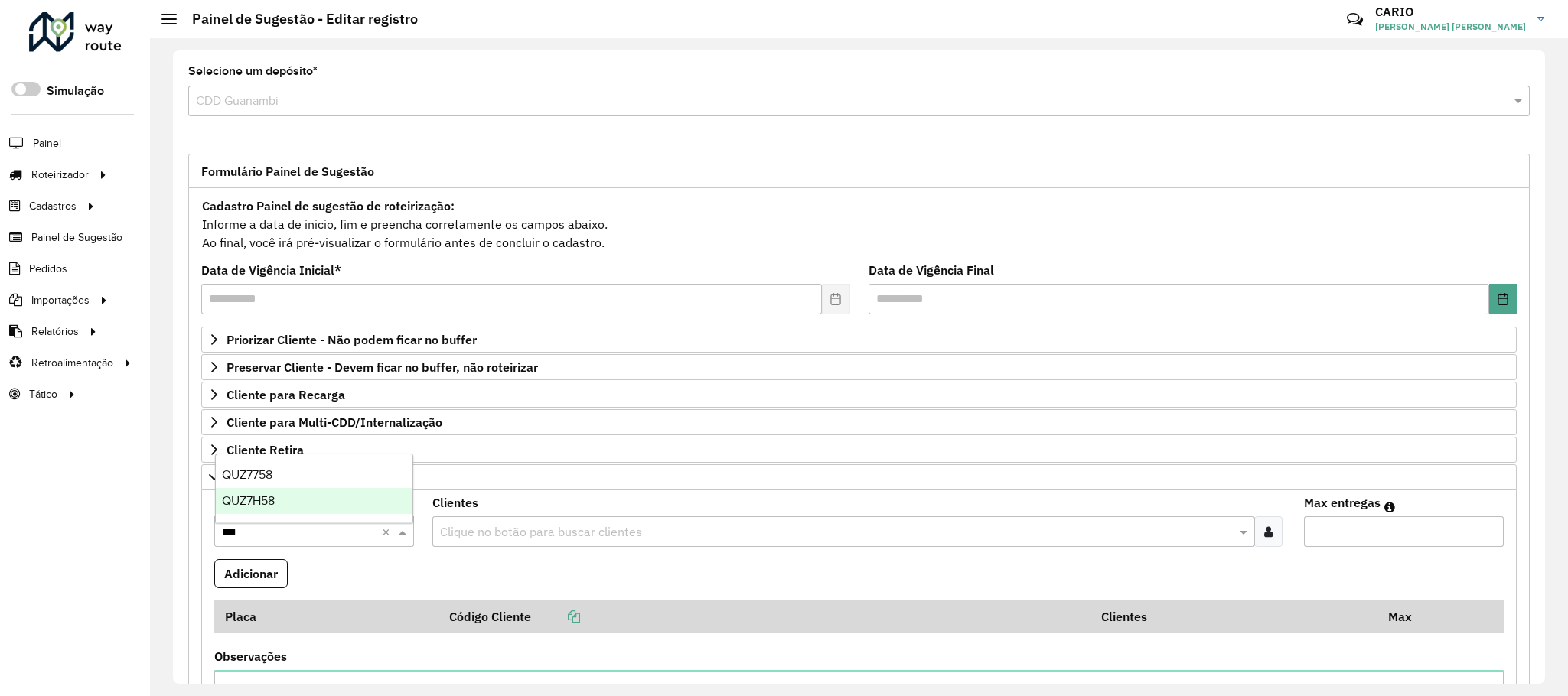
click at [272, 496] on span "QUZ7H58" at bounding box center [248, 501] width 53 height 13
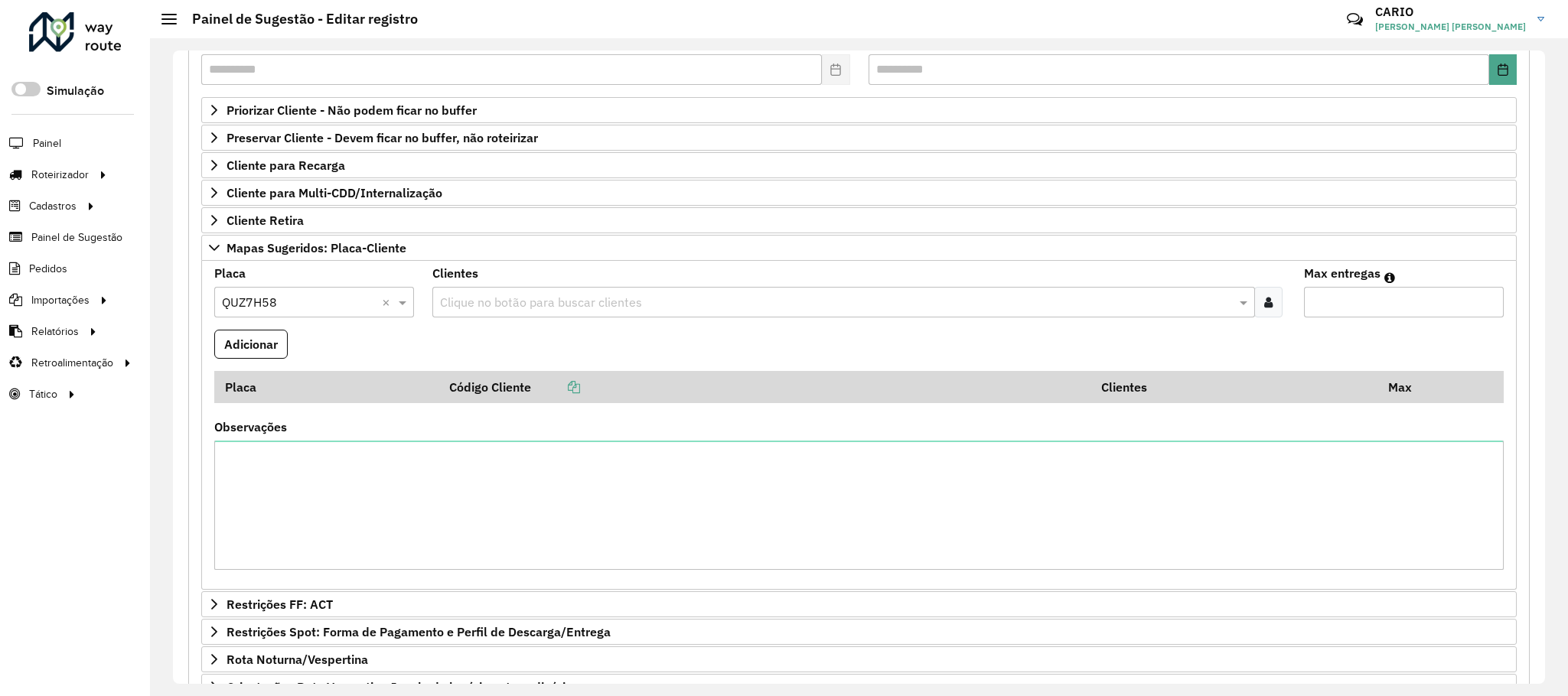
click at [558, 300] on input "text" at bounding box center [835, 302] width 800 height 18
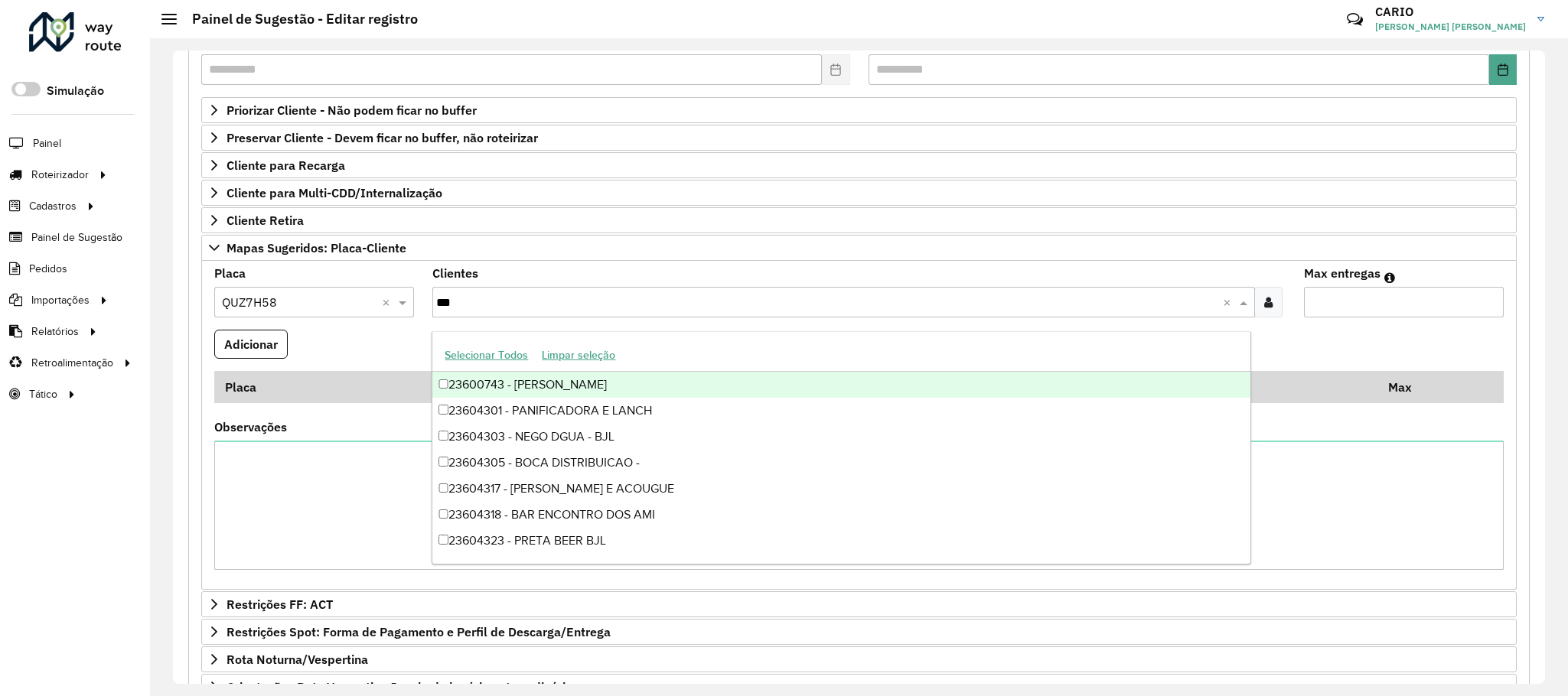
type input "****"
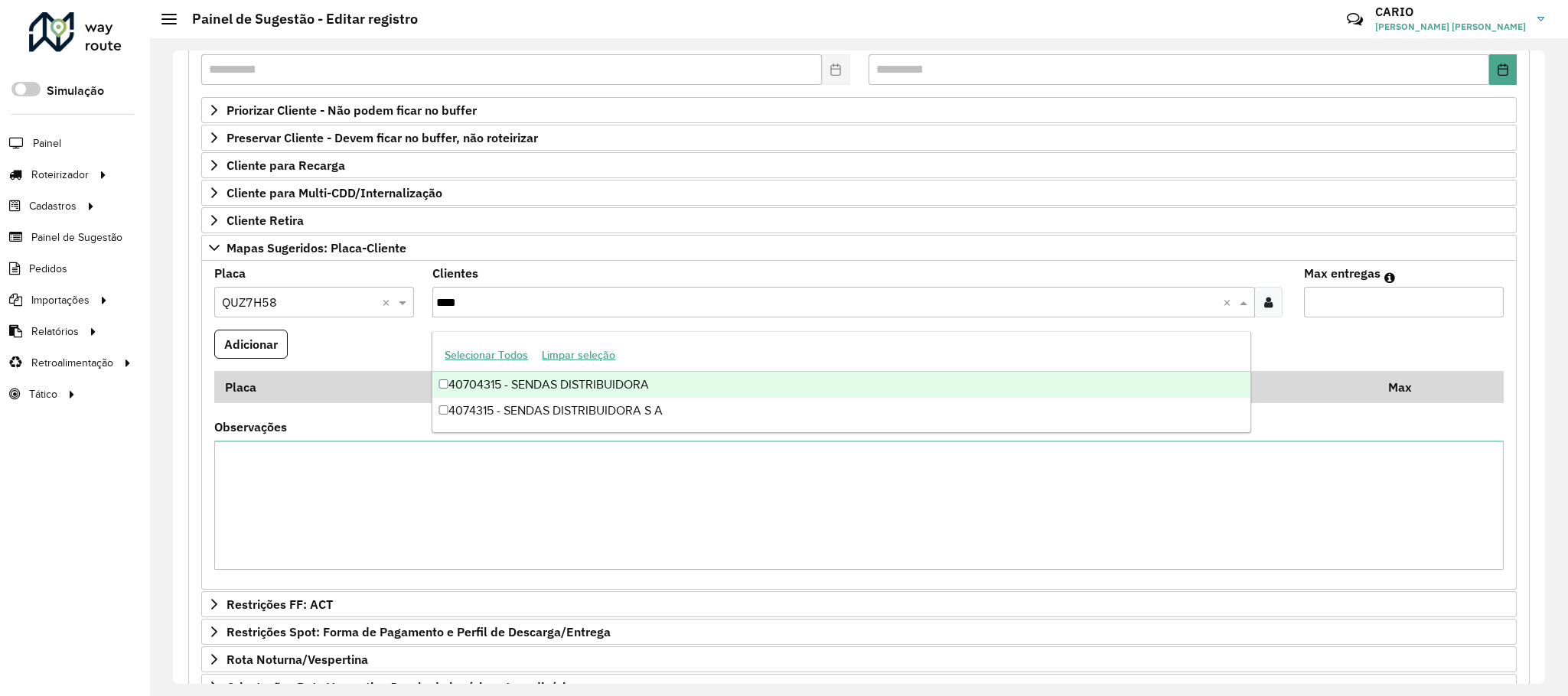
click at [526, 386] on div "40704315 - SENDAS DISTRIBUIDORA" at bounding box center [840, 384] width 817 height 26
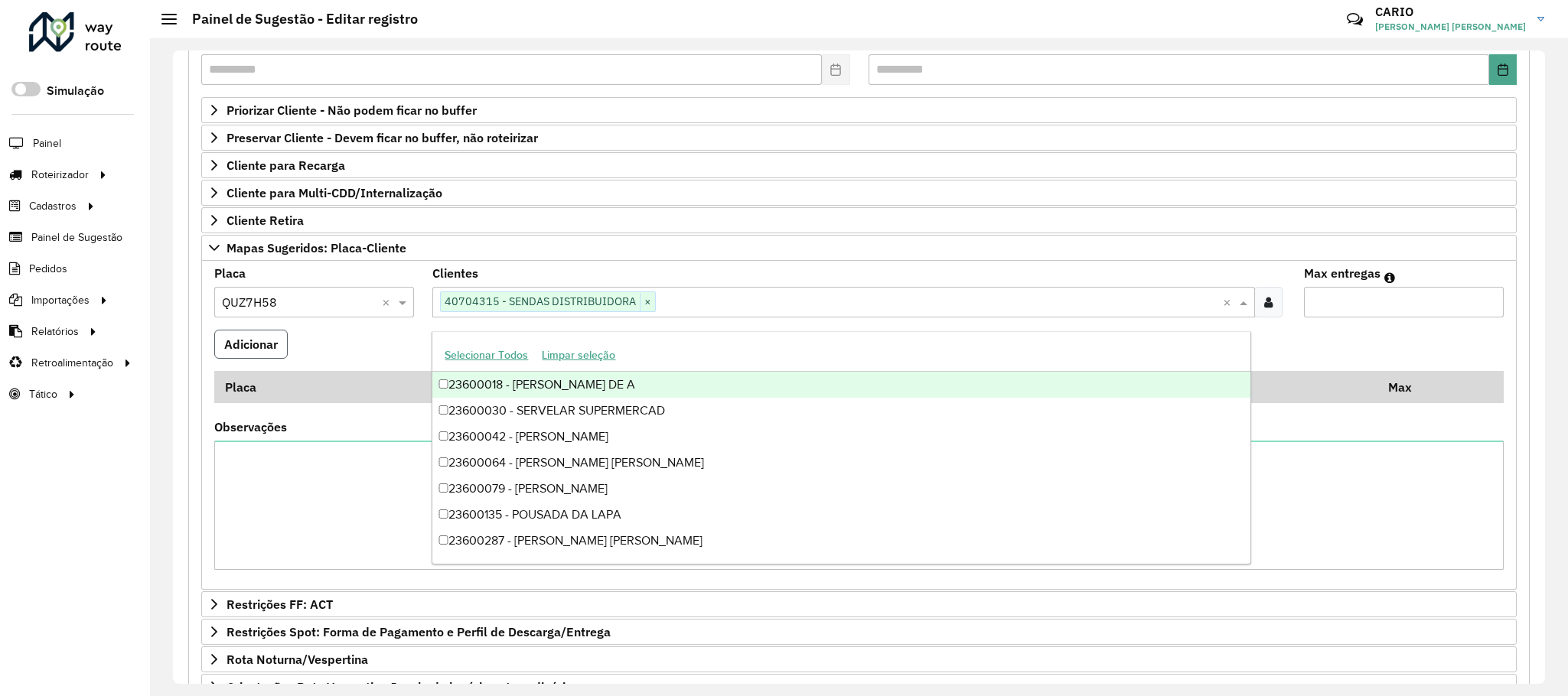
click at [269, 342] on button "Adicionar" at bounding box center [251, 344] width 73 height 29
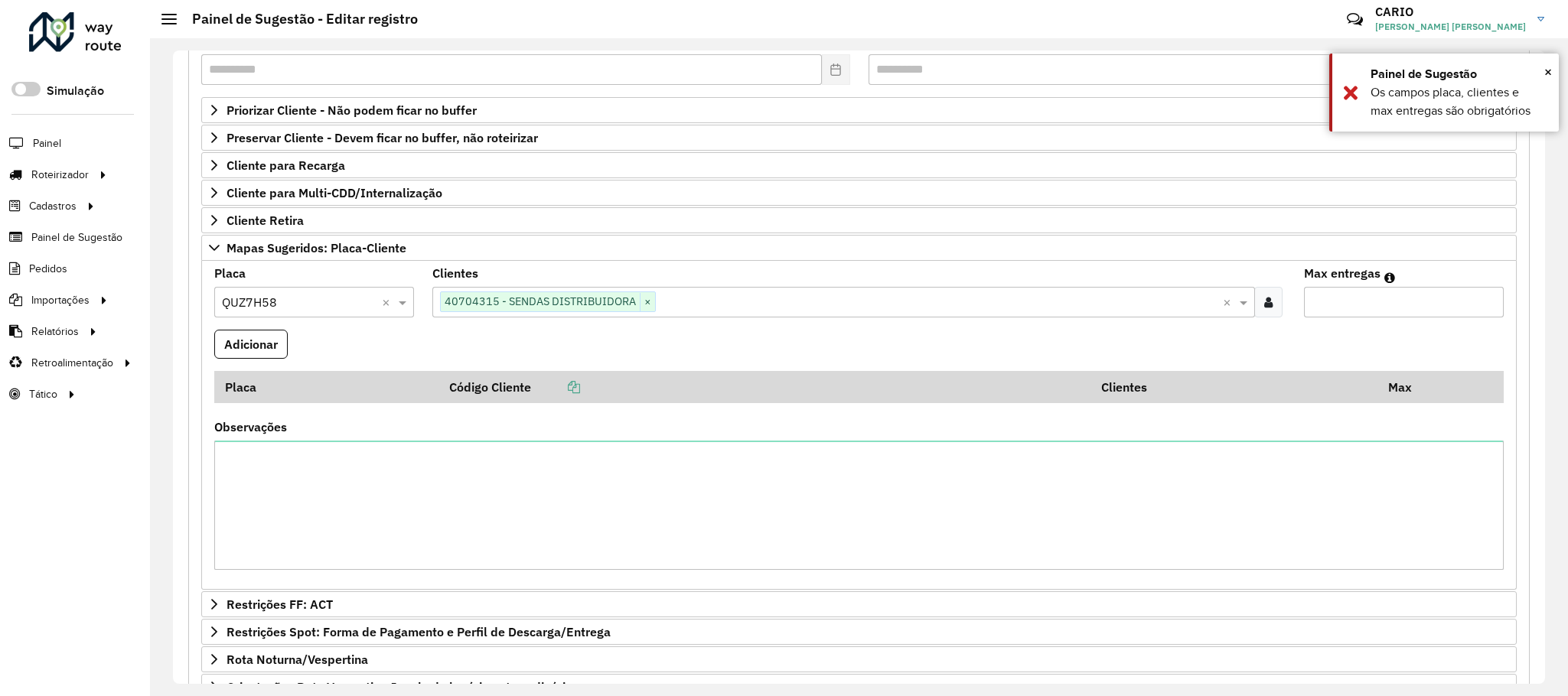
click at [1354, 300] on input "Max entregas" at bounding box center [1404, 302] width 200 height 31
type input "*"
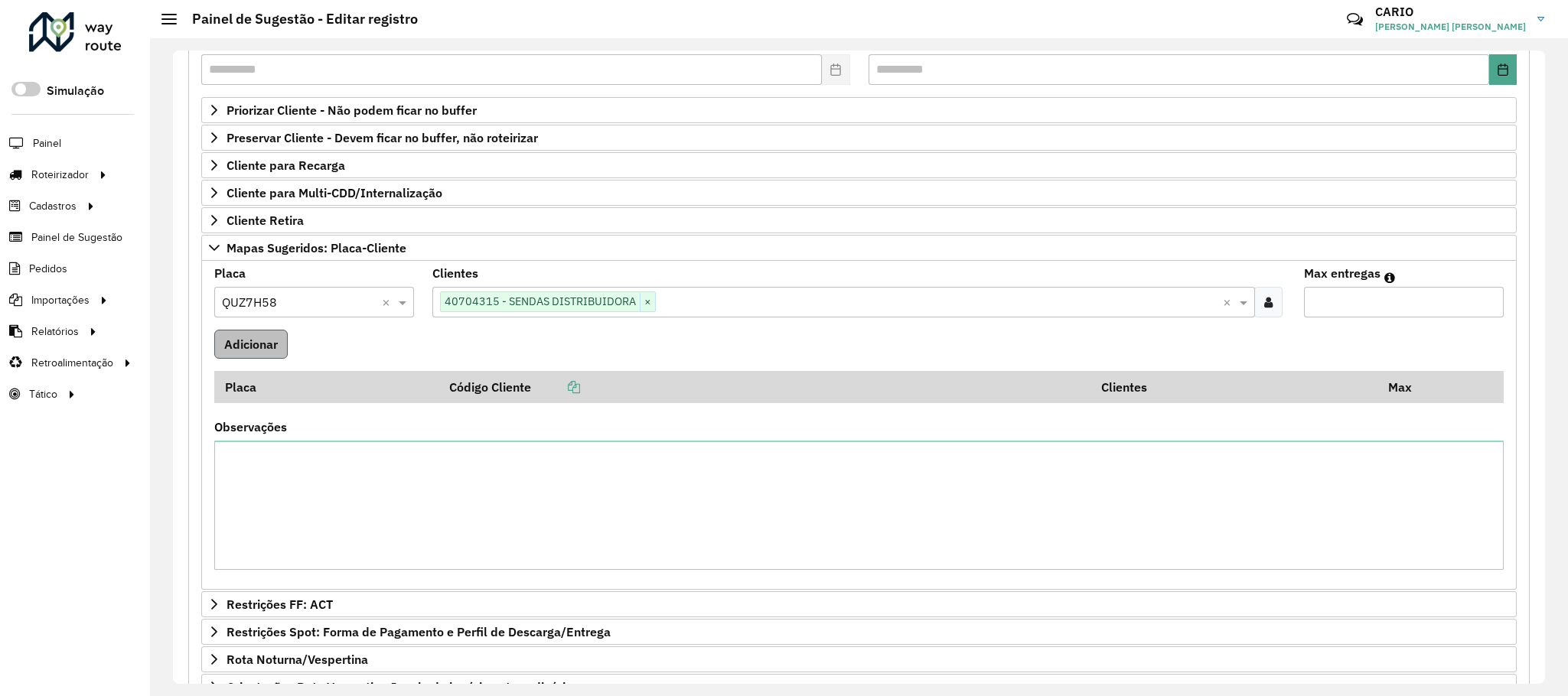
type input "*"
click at [276, 348] on button "Adicionar" at bounding box center [251, 344] width 73 height 29
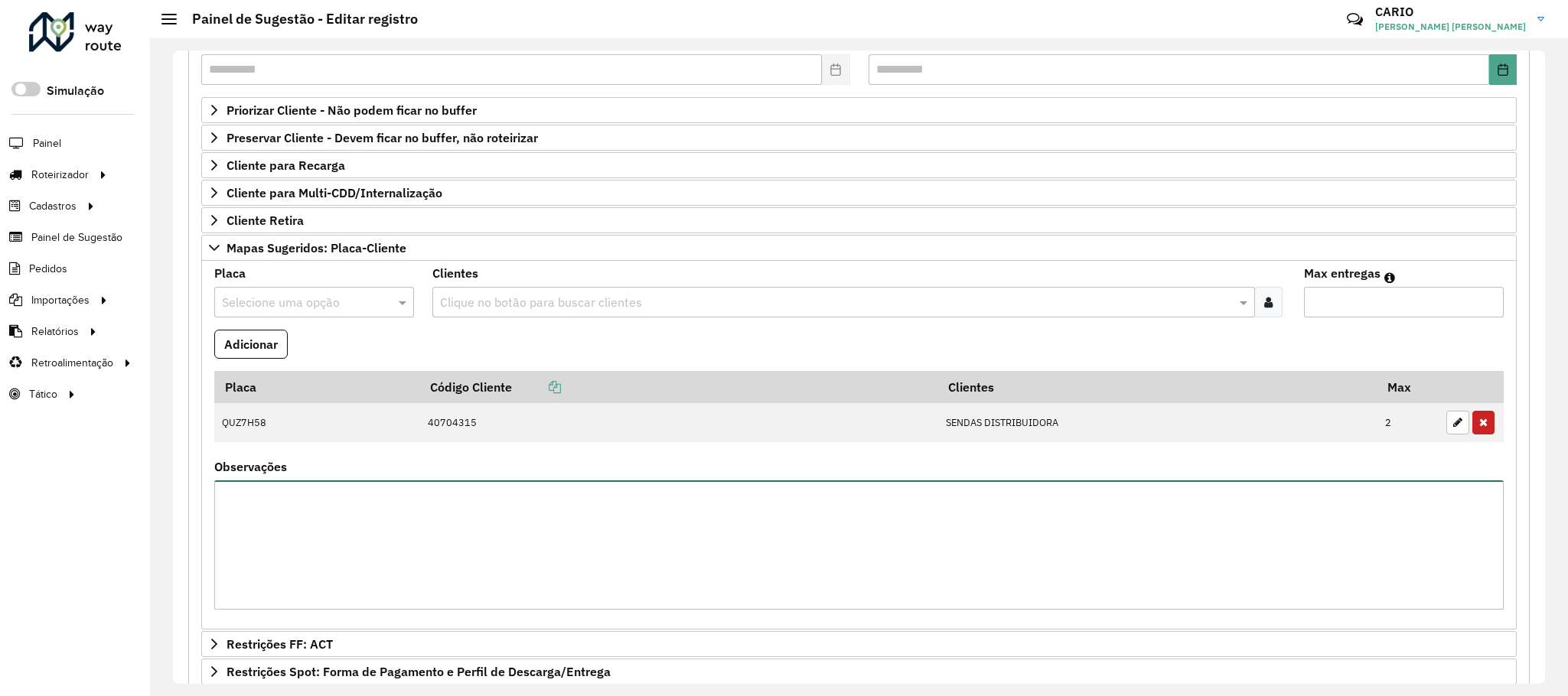
click at [635, 563] on textarea "Observações" at bounding box center [858, 544] width 1290 height 130
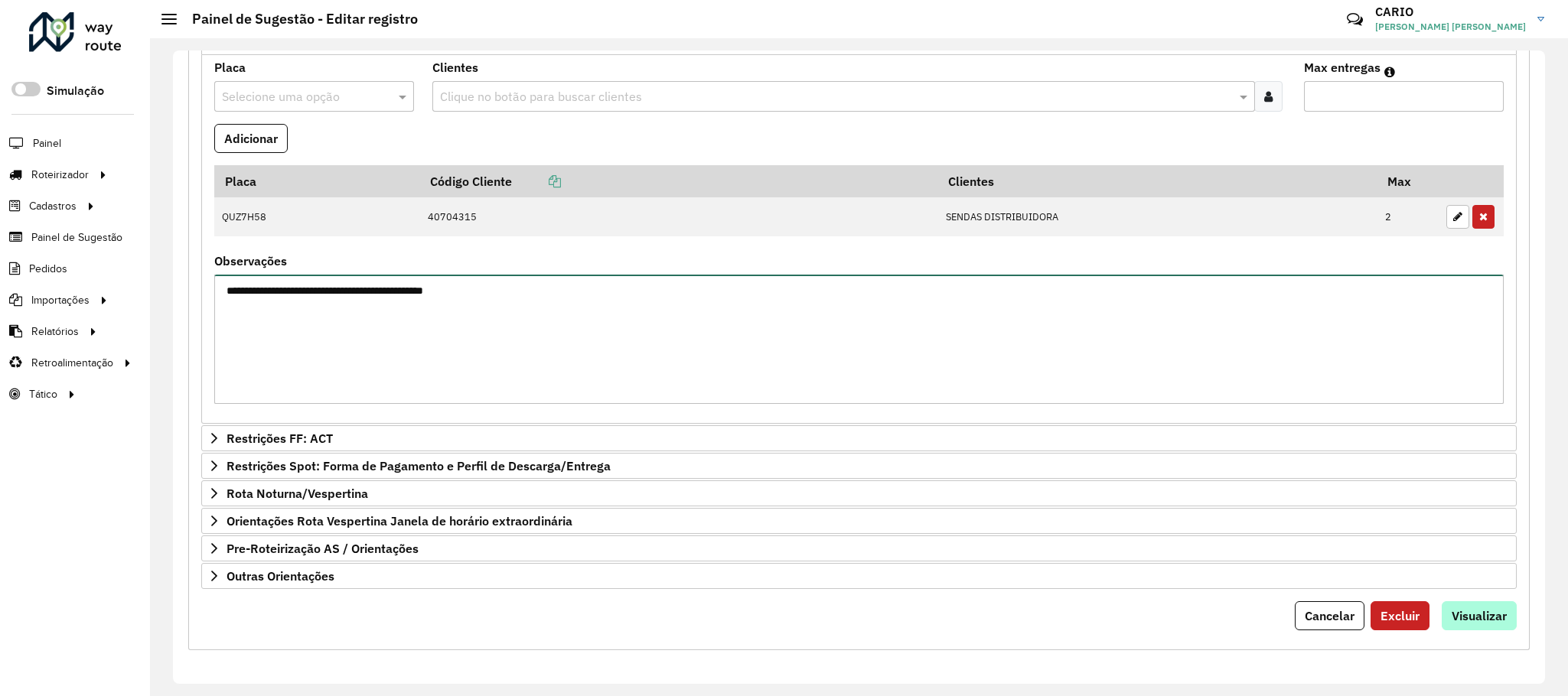
type textarea "**********"
click at [1471, 623] on span "Visualizar" at bounding box center [1479, 616] width 55 height 15
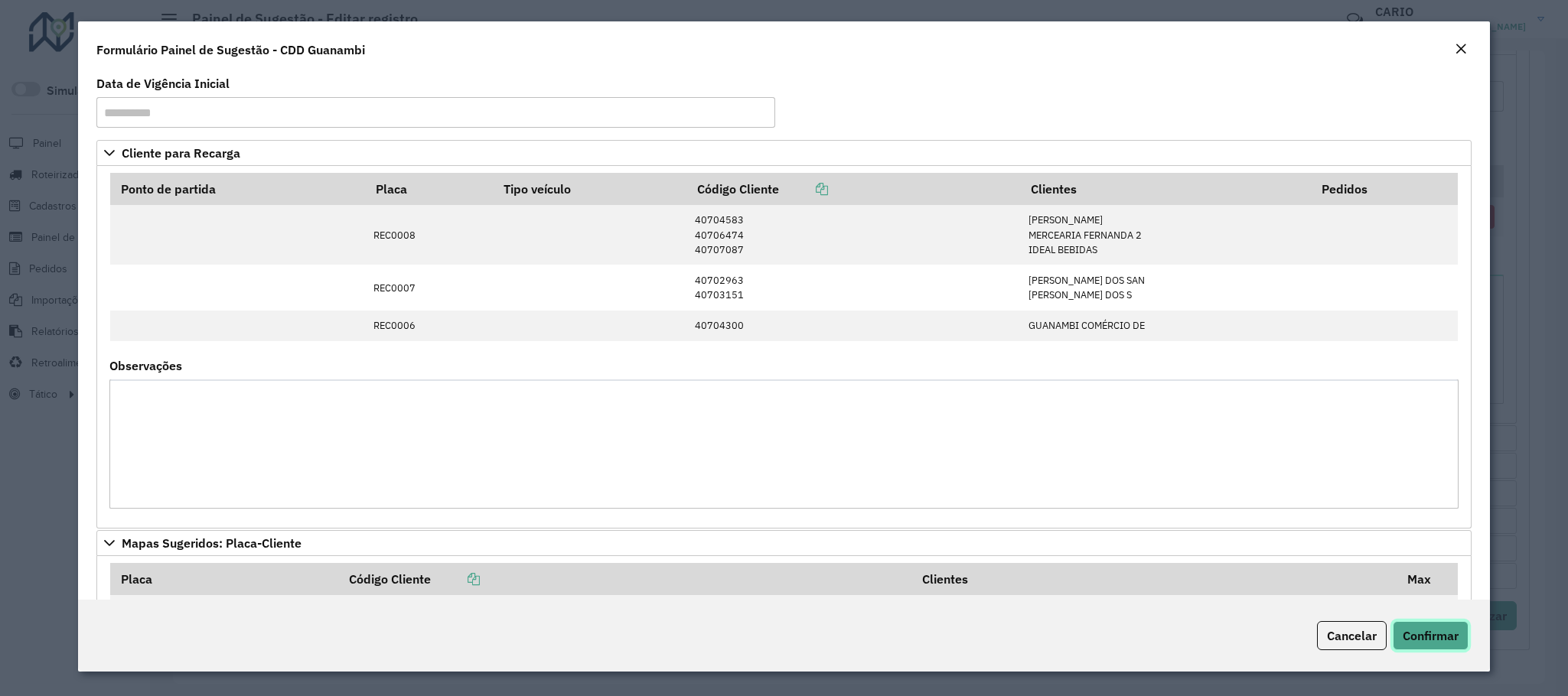
click at [1440, 640] on span "Confirmar" at bounding box center [1431, 636] width 56 height 15
